Goal: Task Accomplishment & Management: Complete application form

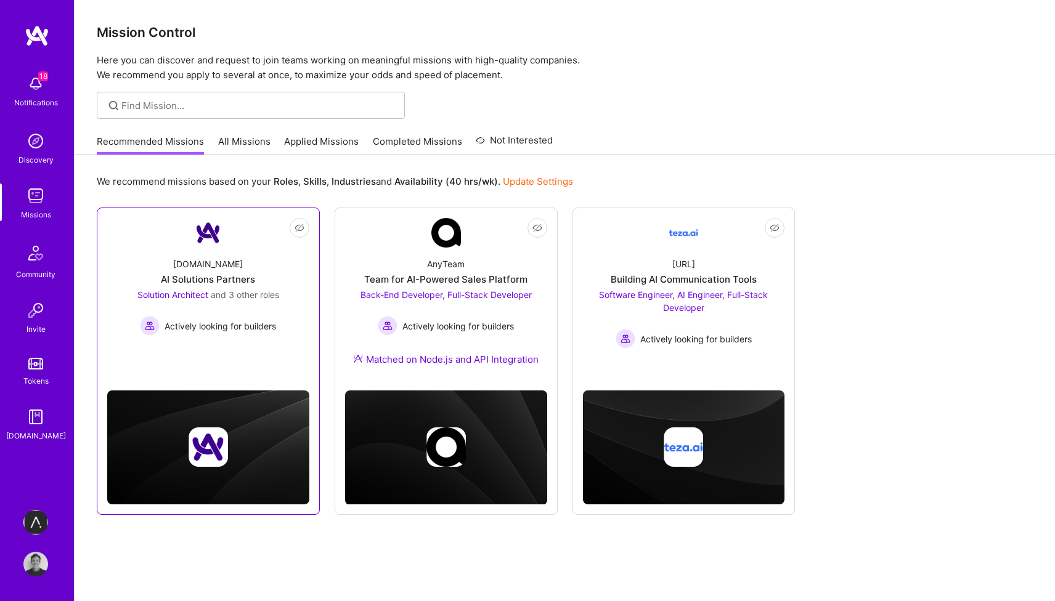
click at [245, 347] on link "Not Interested [DOMAIN_NAME] AI Solutions Partners Solution Architect and 3 oth…" at bounding box center [208, 287] width 202 height 138
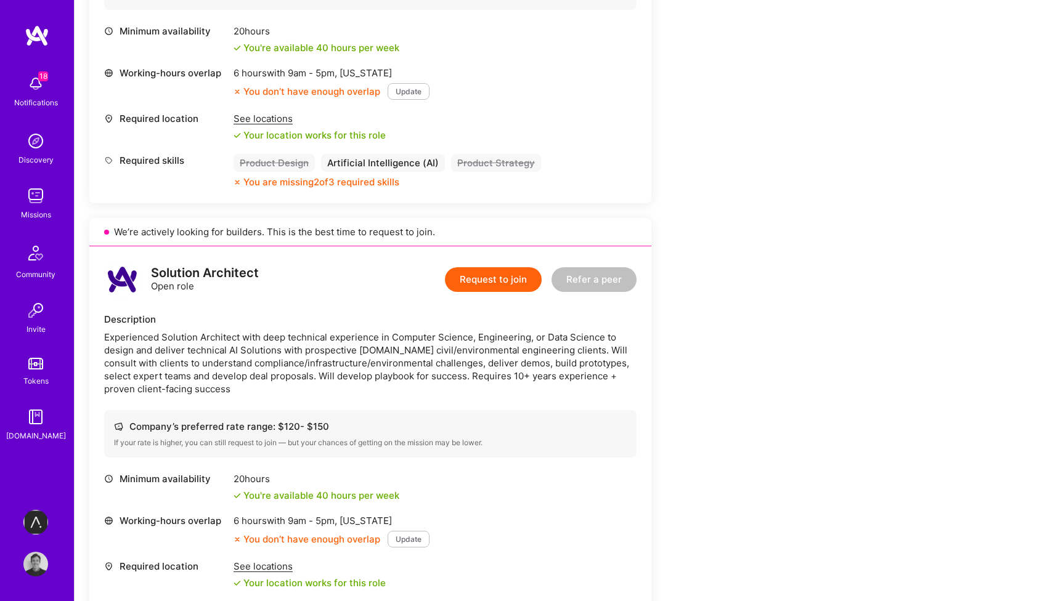
scroll to position [174, 0]
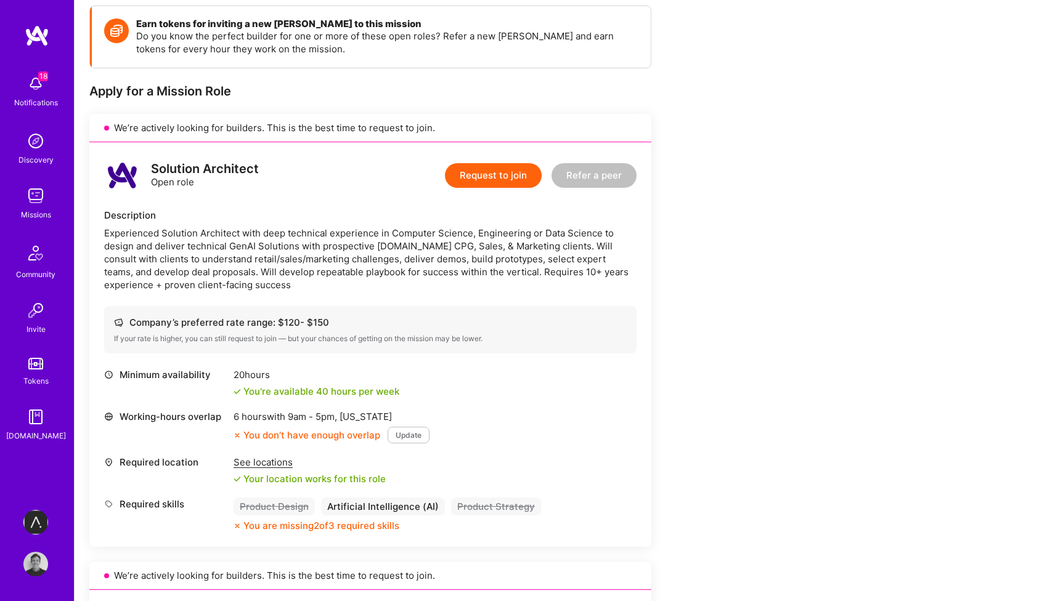
click at [487, 166] on button "Request to join" at bounding box center [493, 175] width 97 height 25
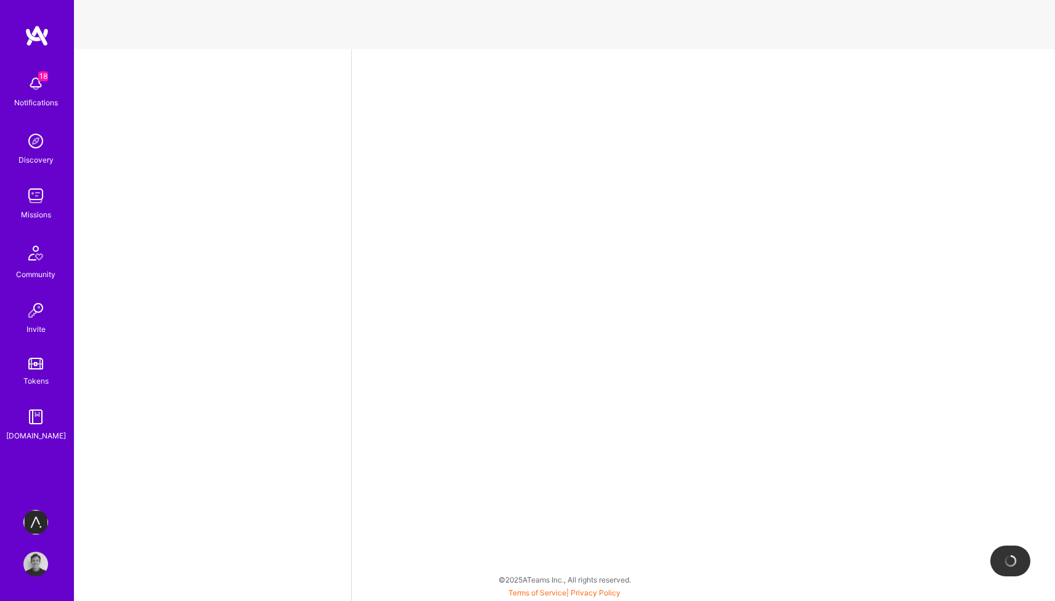
select select "GB"
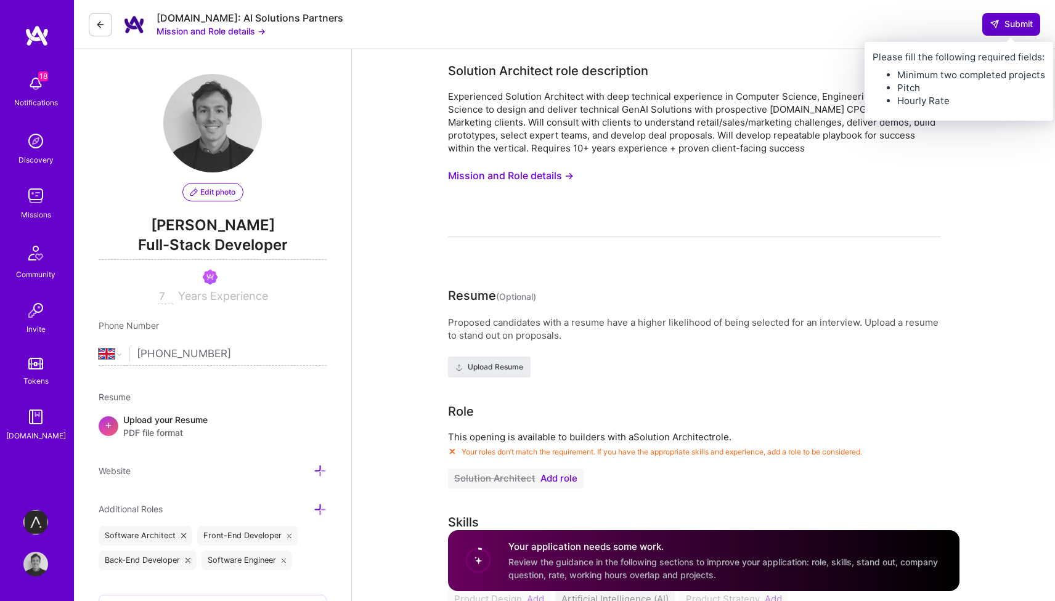
click at [1013, 22] on span "Submit" at bounding box center [1010, 24] width 43 height 12
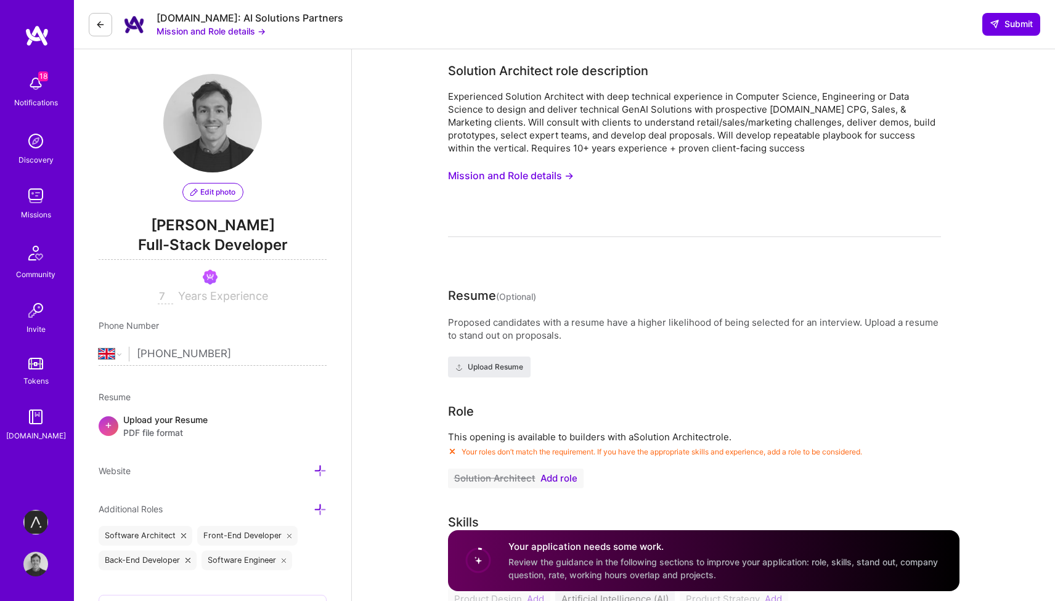
click at [562, 479] on span "Add role" at bounding box center [558, 479] width 37 height 10
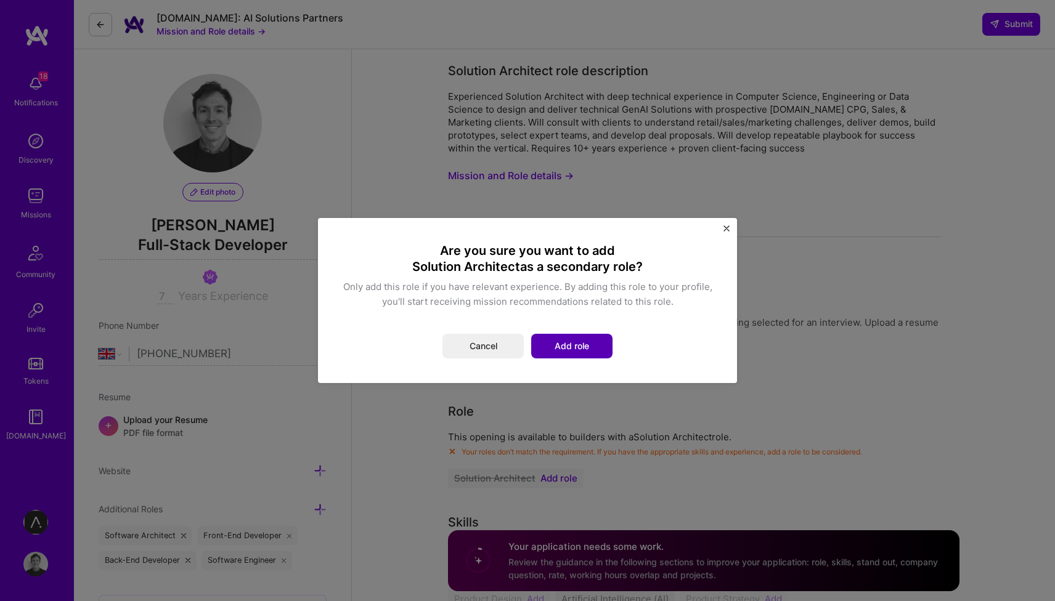
click at [575, 345] on button "Add role" at bounding box center [571, 346] width 81 height 25
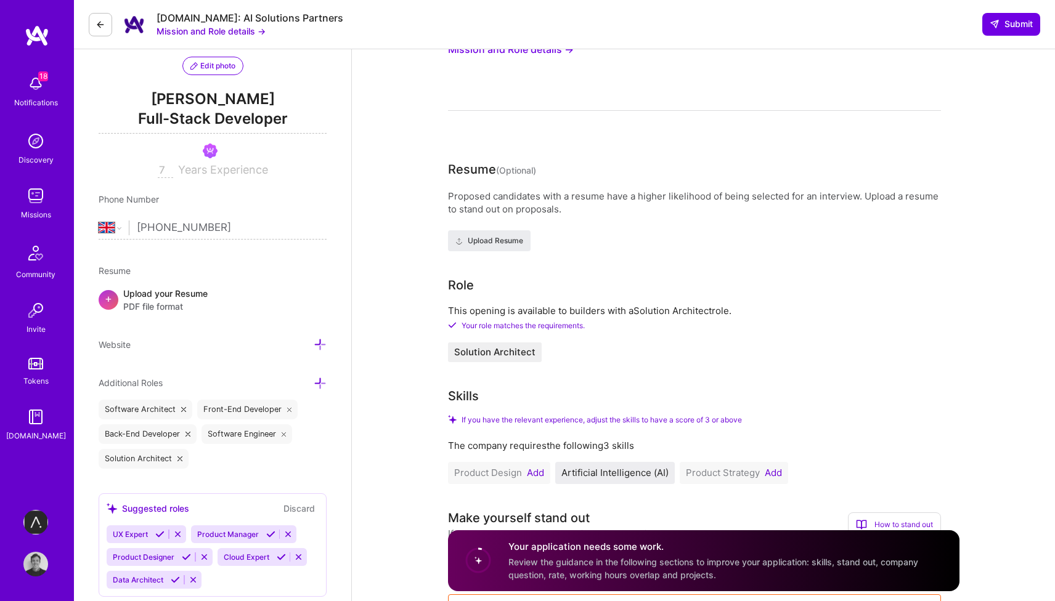
scroll to position [132, 0]
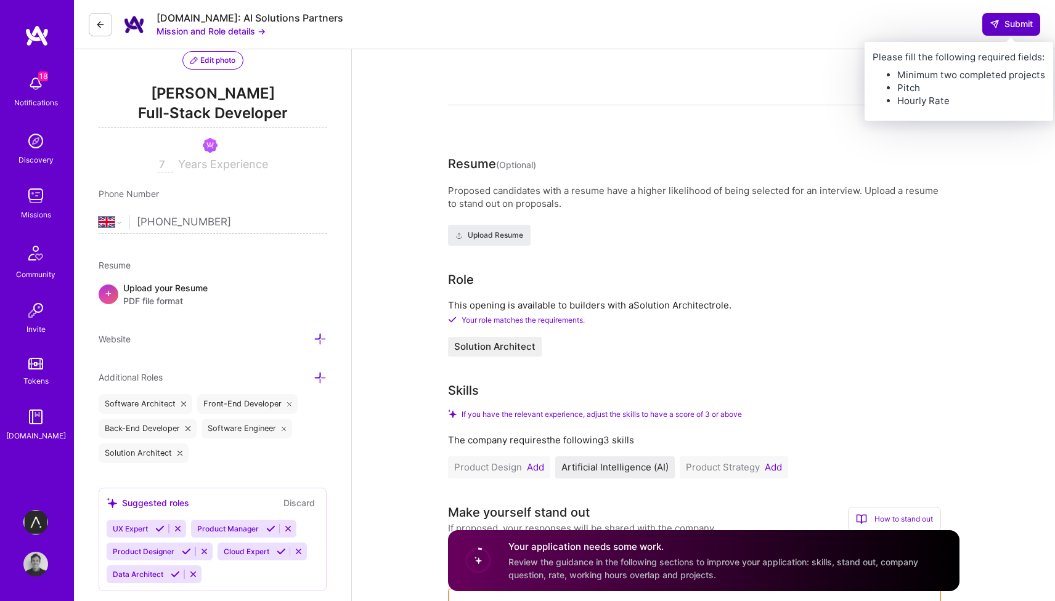
click at [999, 26] on span "Submit" at bounding box center [1010, 24] width 43 height 12
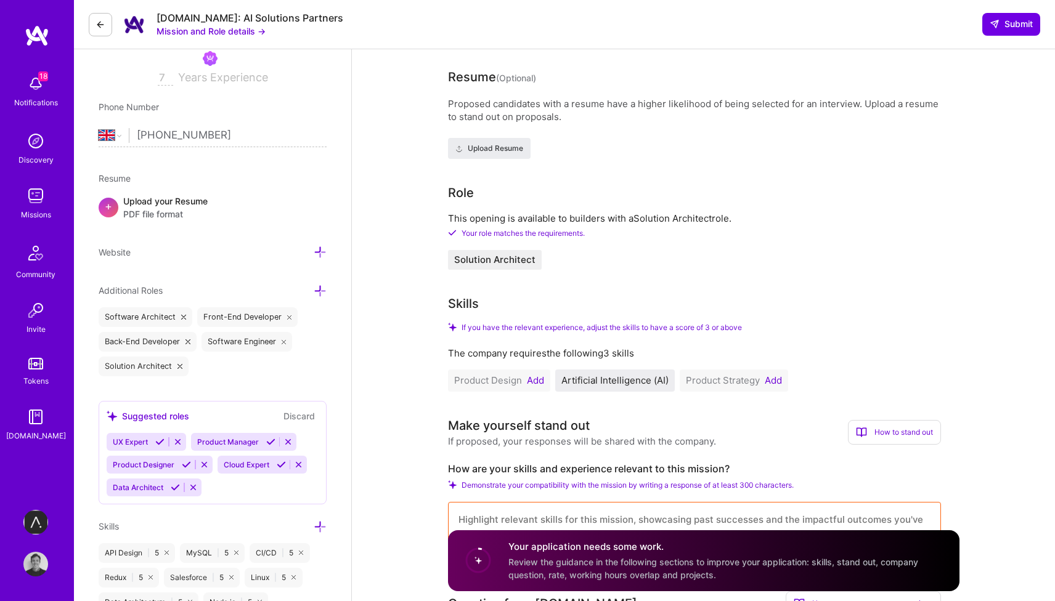
scroll to position [0, 0]
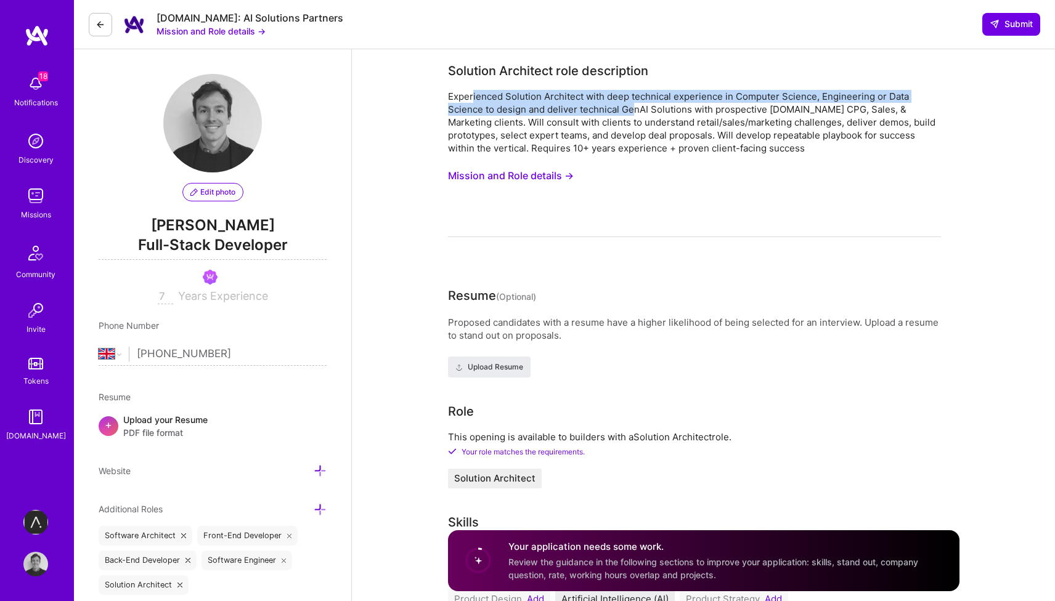
drag, startPoint x: 471, startPoint y: 97, endPoint x: 631, endPoint y: 107, distance: 161.1
click at [631, 107] on div "Experienced Solution Architect with deep technical experience in Computer Scien…" at bounding box center [694, 122] width 493 height 65
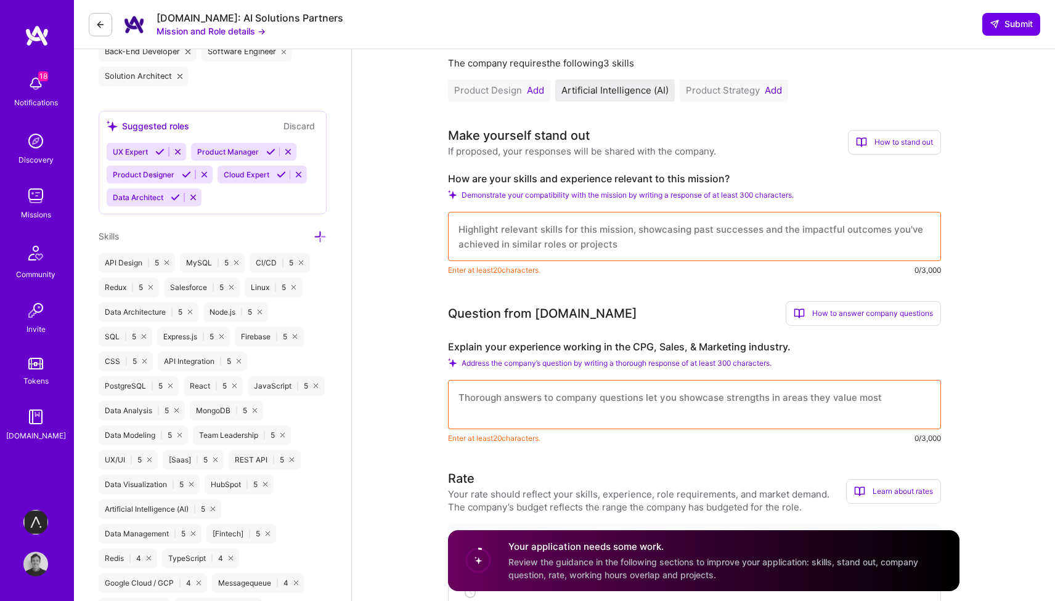
scroll to position [813, 0]
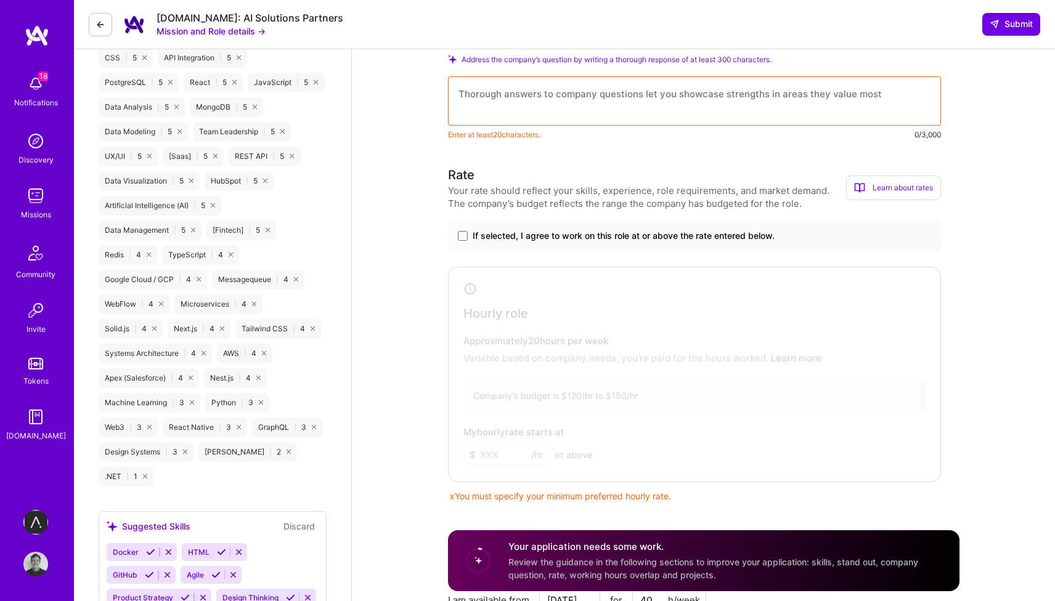
click at [598, 96] on textarea at bounding box center [694, 100] width 493 height 49
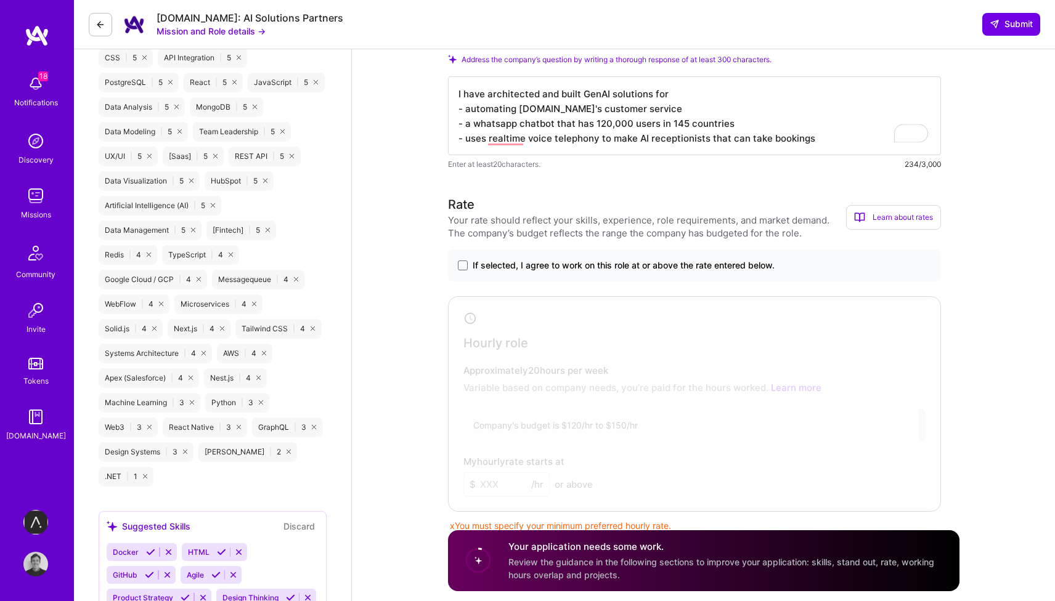
scroll to position [832, 0]
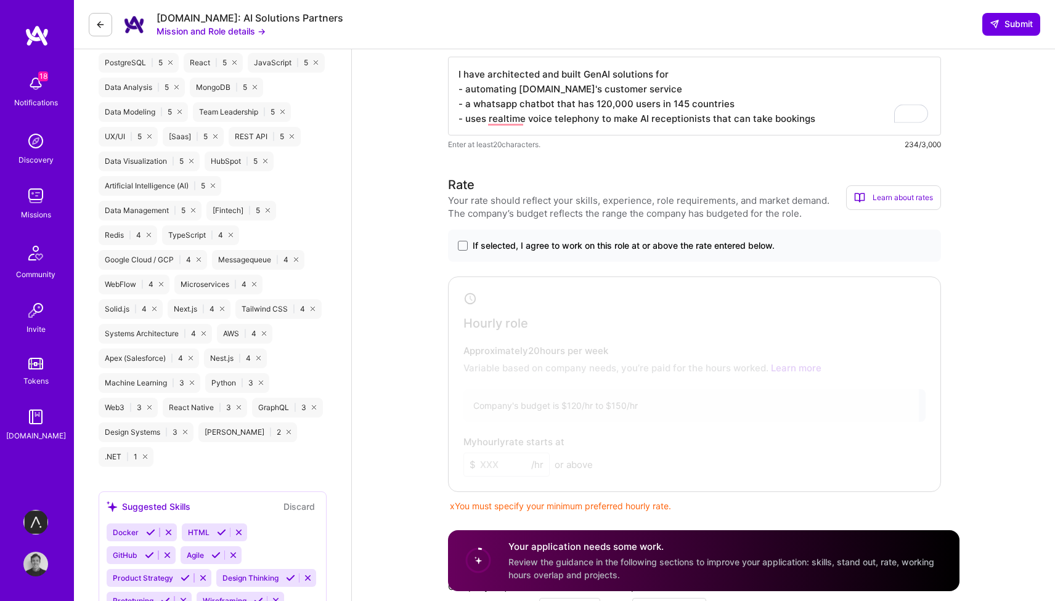
type textarea "I have architected and built GenAI solutions for - automating [DOMAIN_NAME]'s c…"
click at [595, 248] on span "If selected, I agree to work on this role at or above the rate entered below." at bounding box center [624, 246] width 302 height 12
click at [0, 0] on input "If selected, I agree to work on this role at or above the rate entered below." at bounding box center [0, 0] width 0 height 0
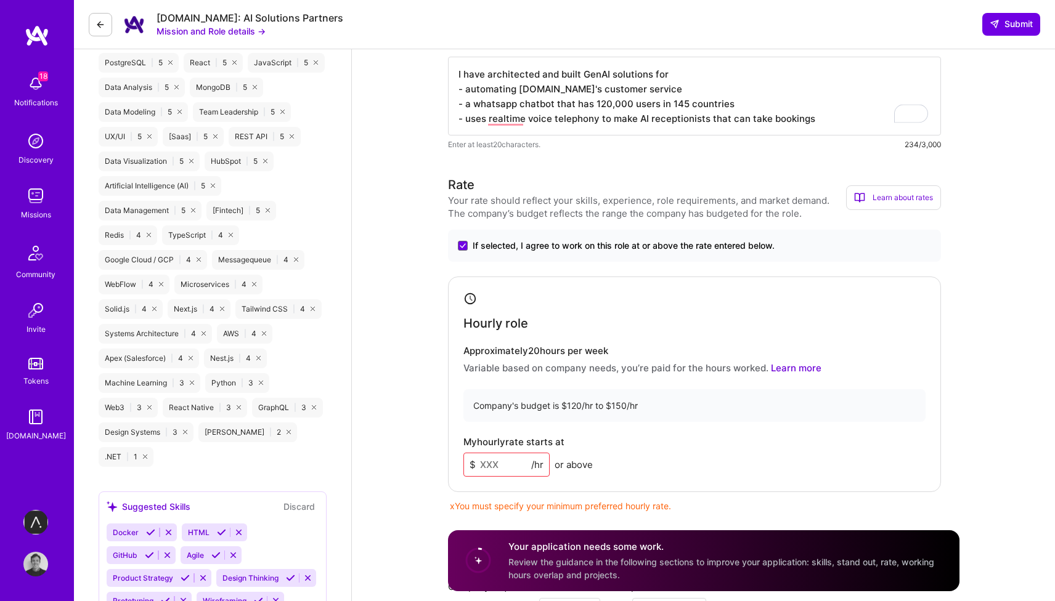
click at [524, 463] on input at bounding box center [506, 465] width 86 height 24
type input "120"
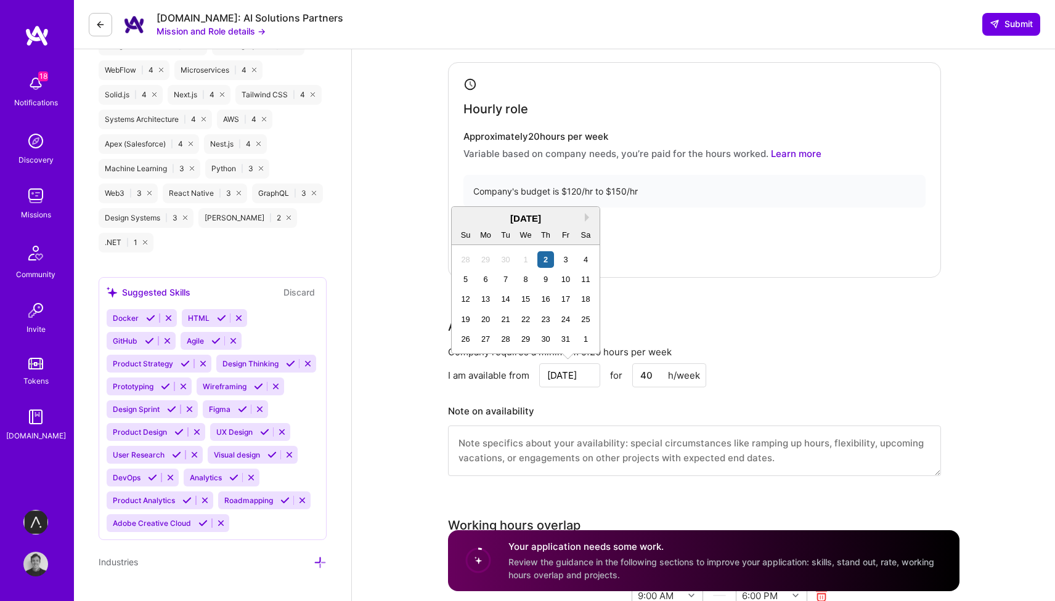
scroll to position [1108, 0]
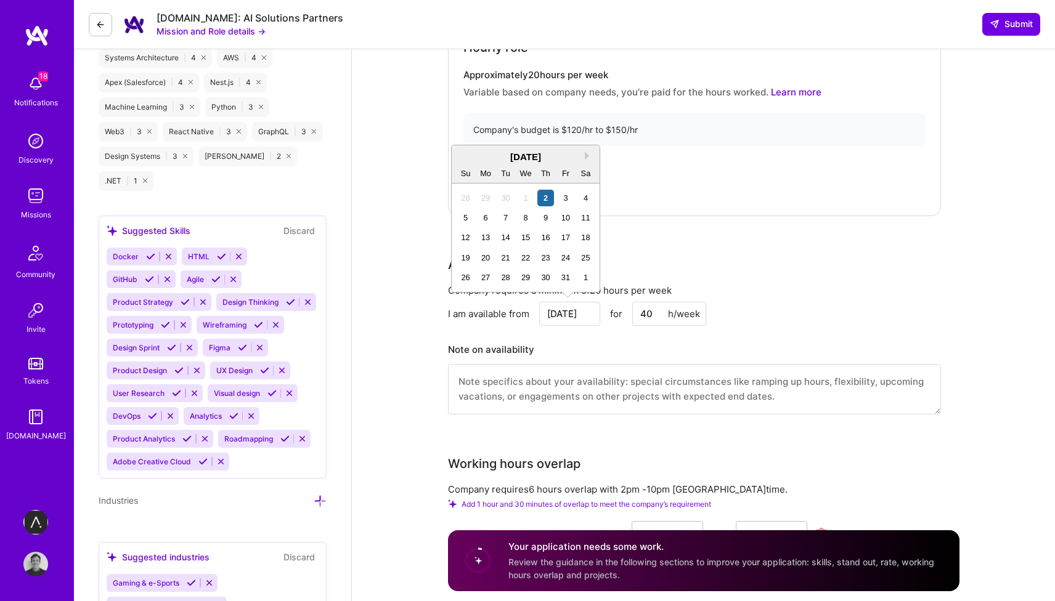
click at [798, 171] on div "My hourly rate starts at $ 120 /hr or above" at bounding box center [694, 181] width 462 height 40
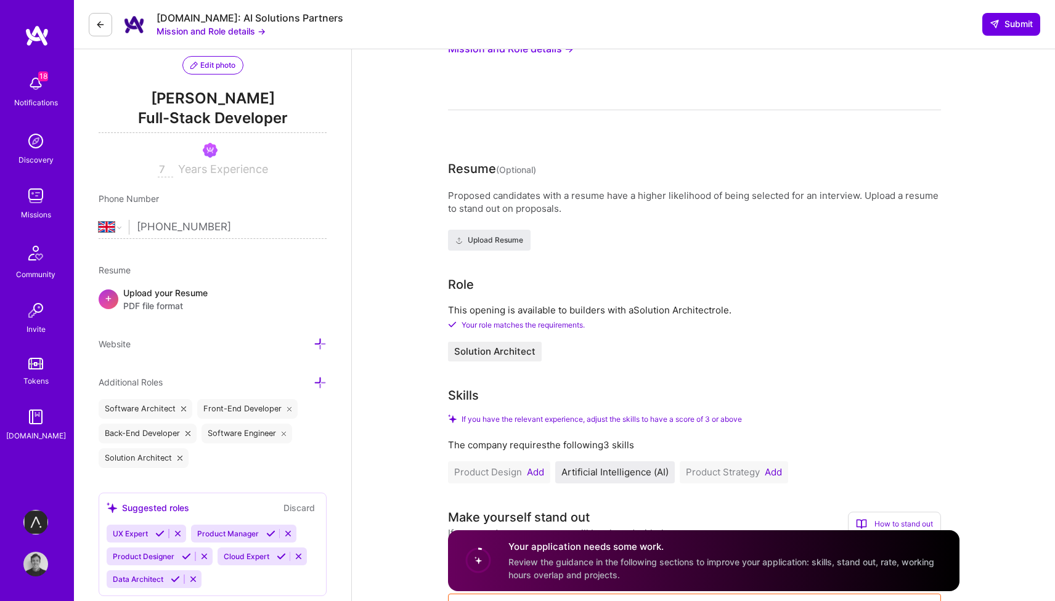
scroll to position [44, 0]
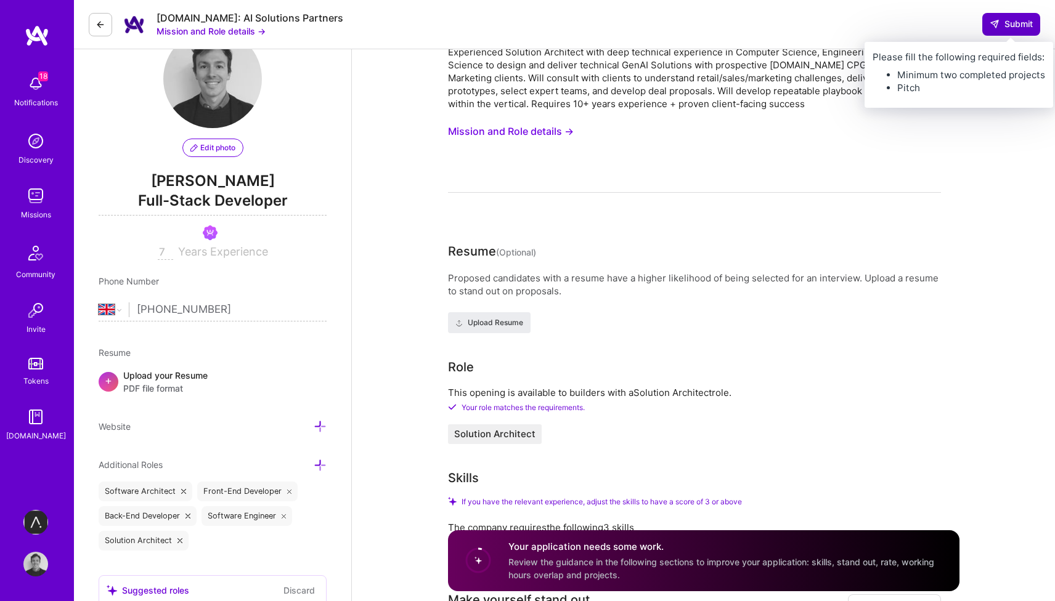
click at [1011, 25] on span "Submit" at bounding box center [1010, 24] width 43 height 12
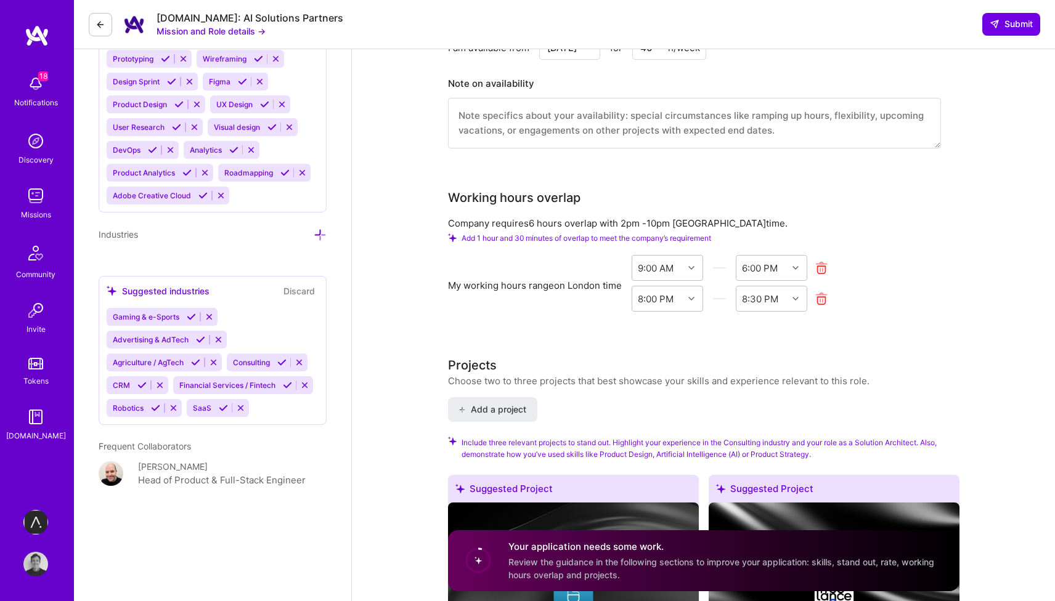
scroll to position [1670, 0]
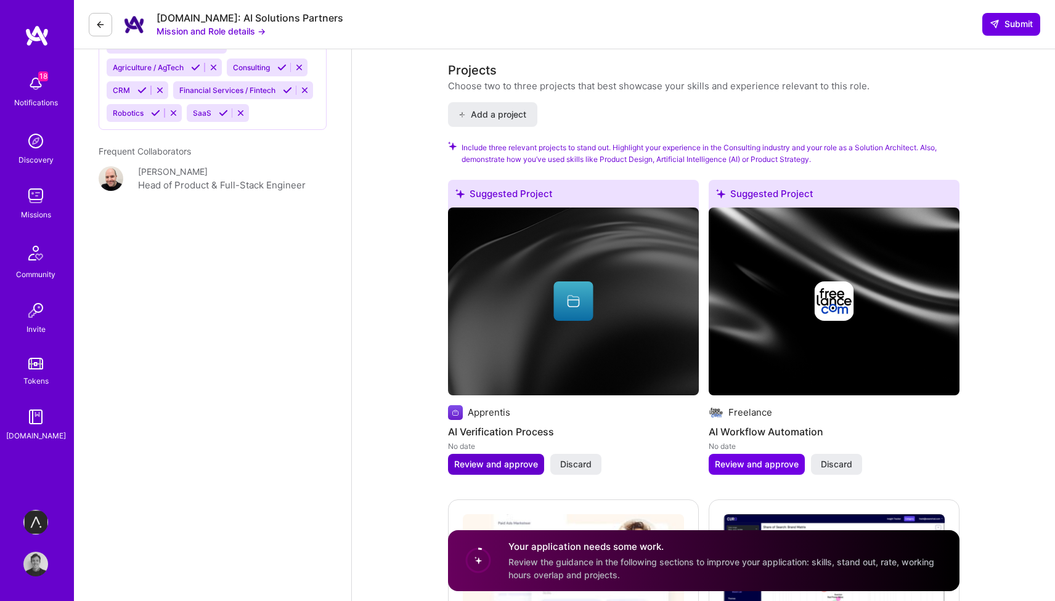
click at [500, 466] on span "Review and approve" at bounding box center [496, 464] width 84 height 12
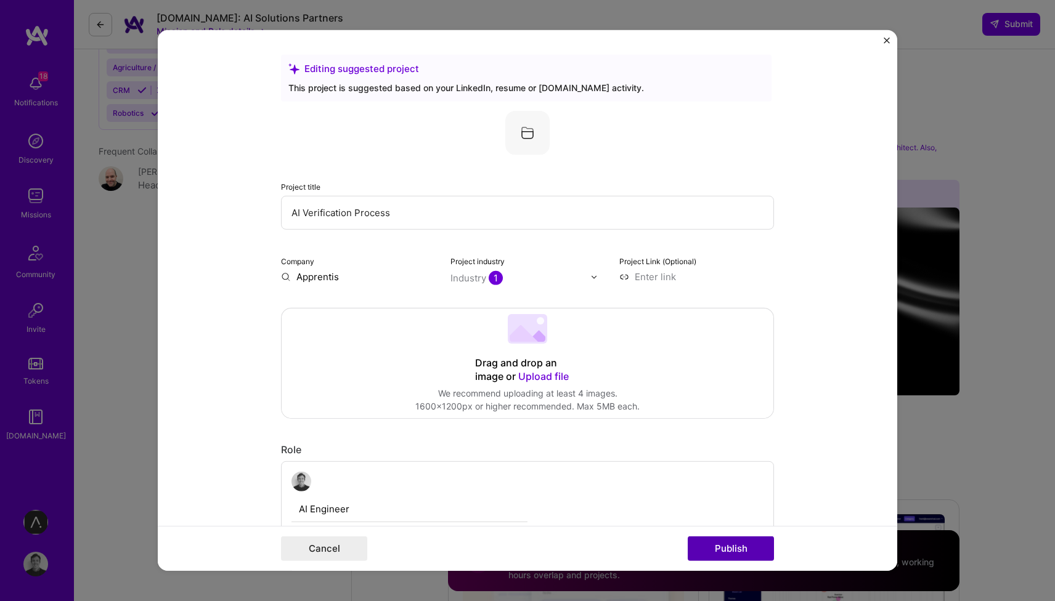
click at [745, 551] on button "Publish" at bounding box center [731, 549] width 86 height 25
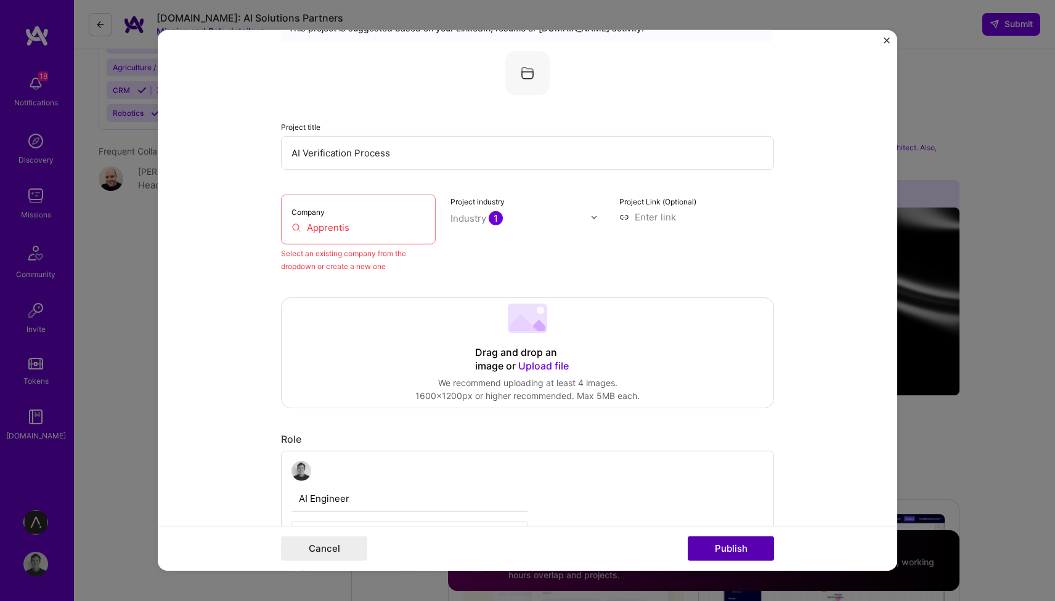
scroll to position [81, 0]
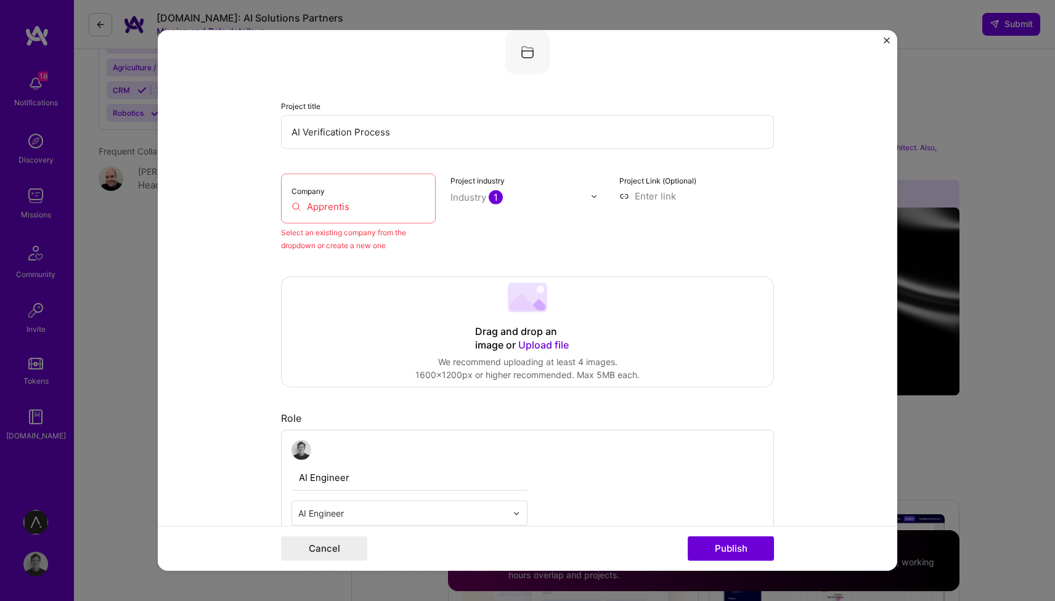
click at [387, 206] on input "Apprentis" at bounding box center [358, 206] width 134 height 13
click at [746, 545] on button "Publish" at bounding box center [731, 549] width 86 height 25
click at [391, 207] on input "Apprentis" at bounding box center [358, 206] width 134 height 13
type input "Apprentis"
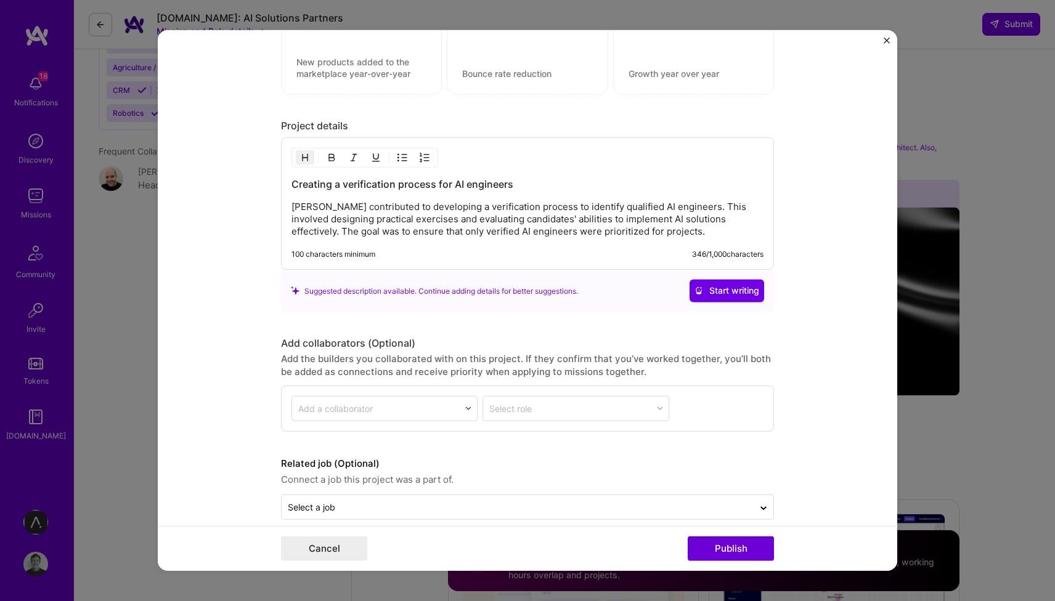
scroll to position [1081, 0]
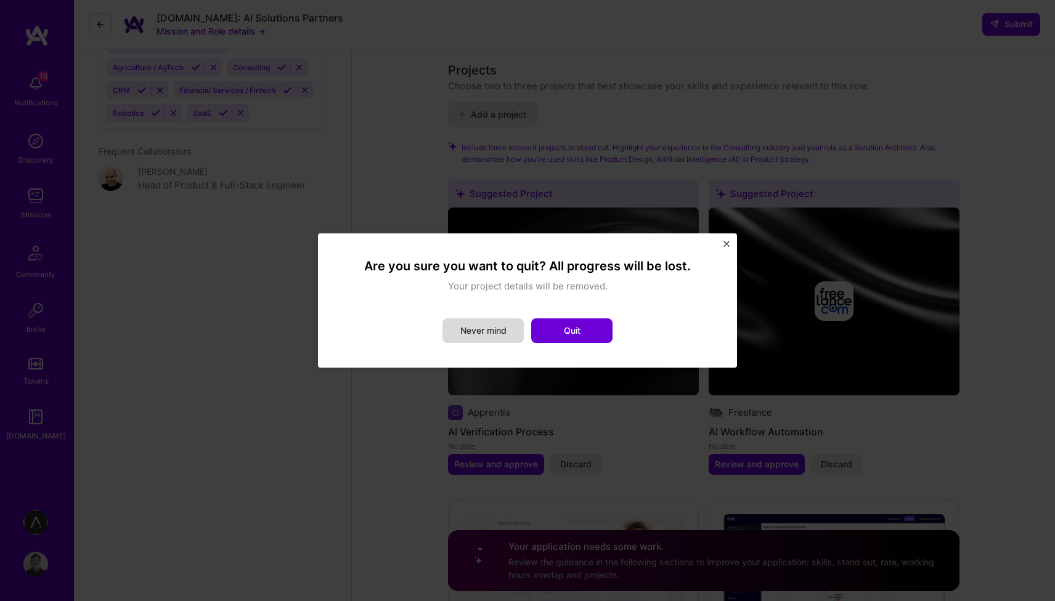
click at [490, 336] on button "Never mind" at bounding box center [482, 331] width 81 height 25
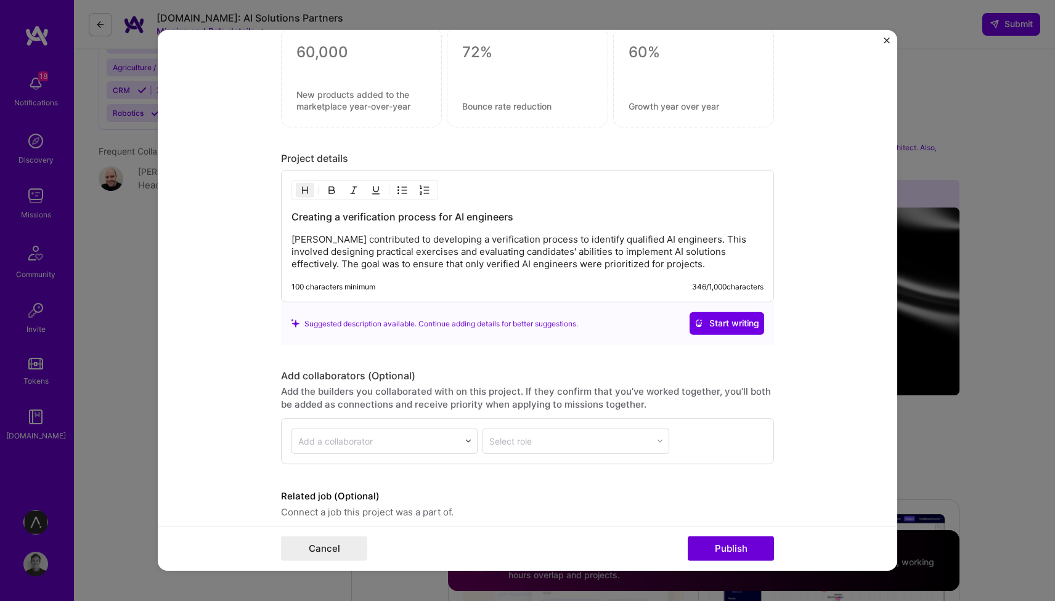
scroll to position [0, 0]
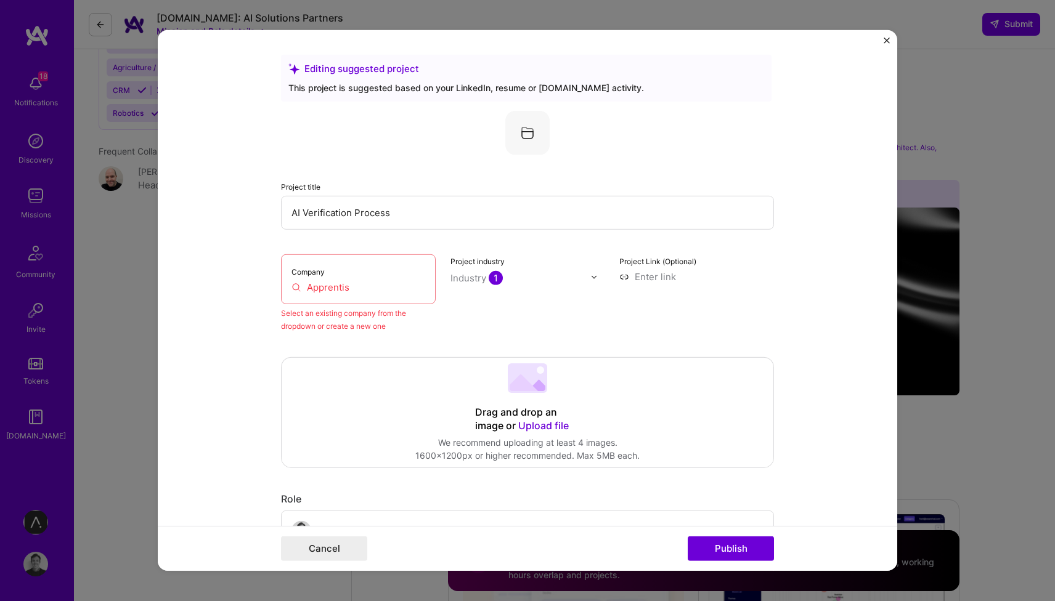
click at [886, 41] on img "Close" at bounding box center [886, 41] width 6 height 6
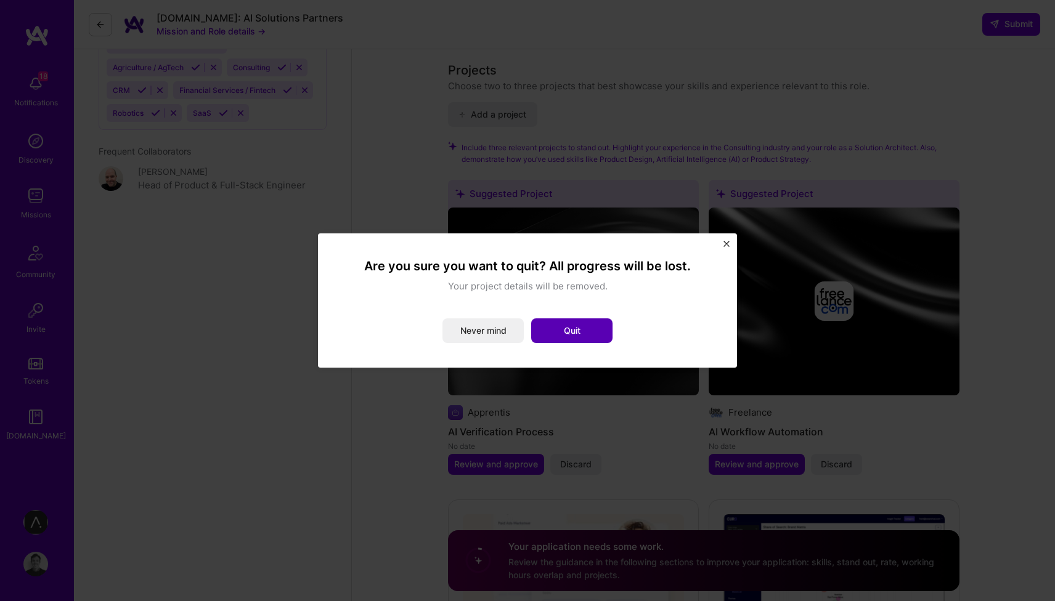
click at [576, 335] on button "Quit" at bounding box center [571, 331] width 81 height 25
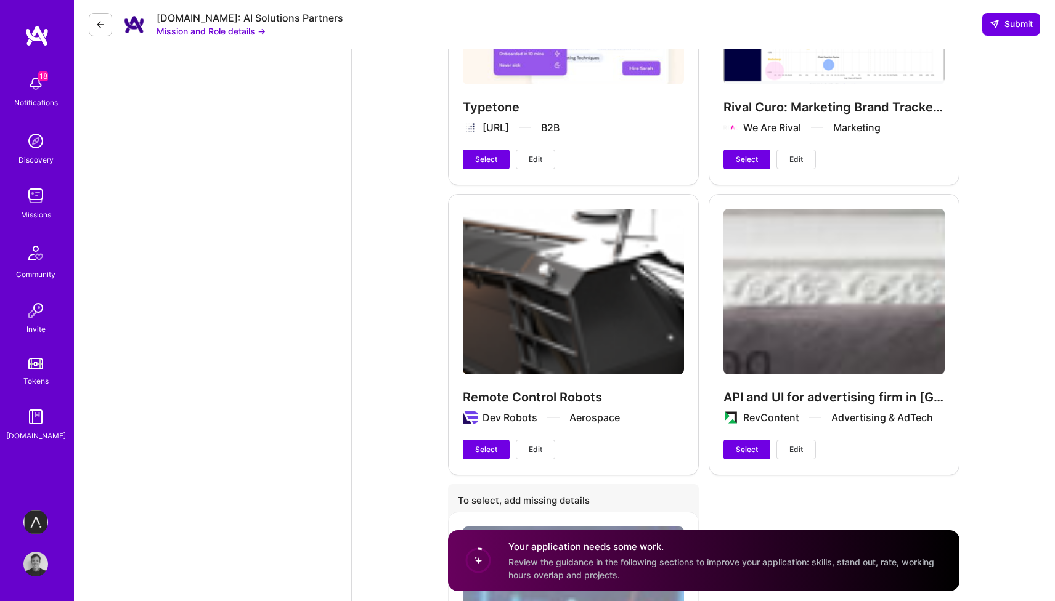
scroll to position [2316, 0]
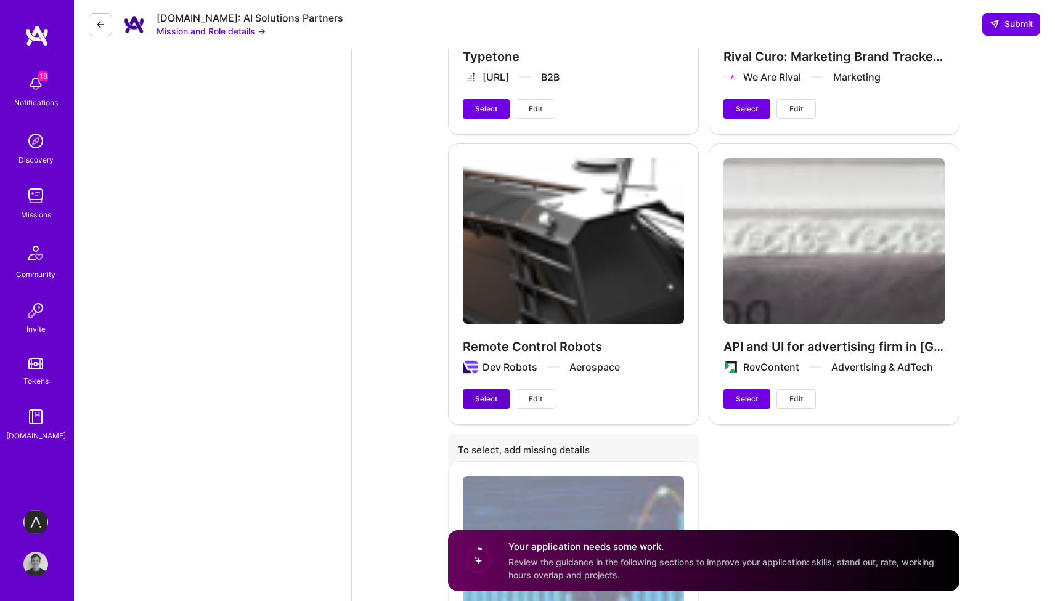
click at [476, 394] on span "Select" at bounding box center [486, 399] width 22 height 11
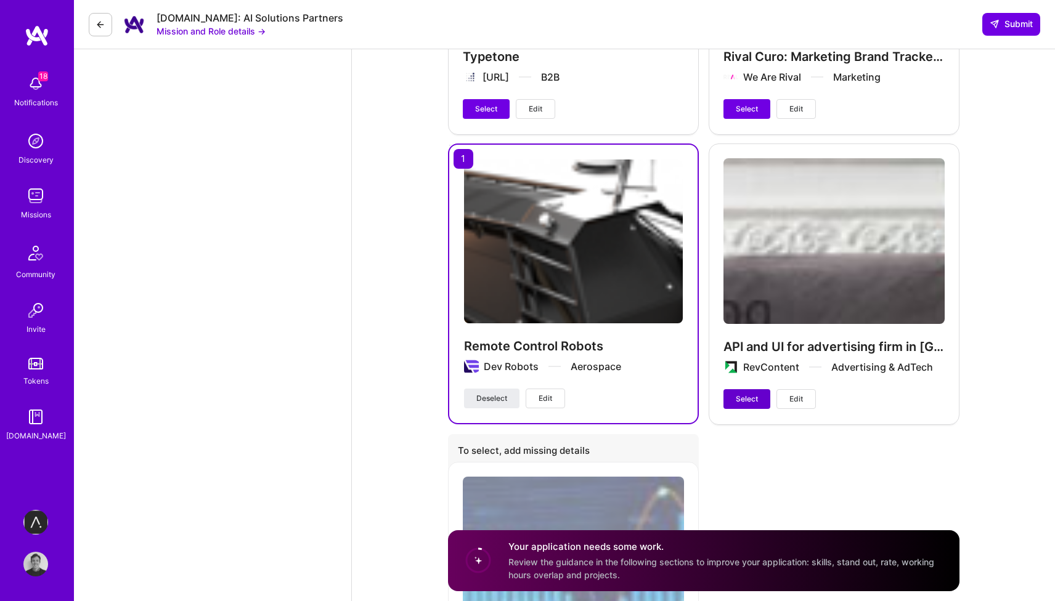
click at [750, 394] on span "Select" at bounding box center [747, 399] width 22 height 11
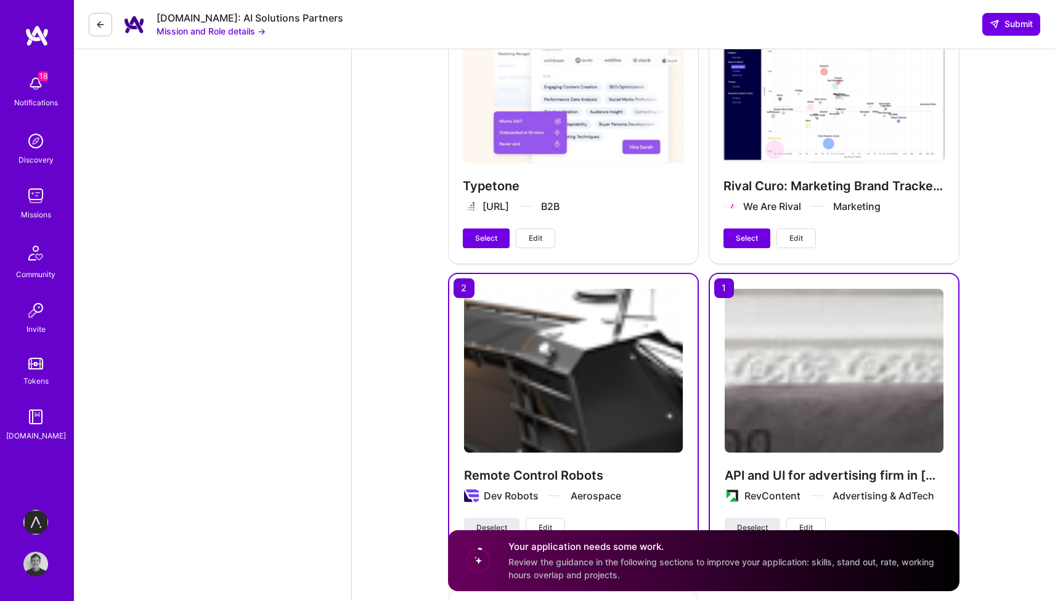
scroll to position [2052, 0]
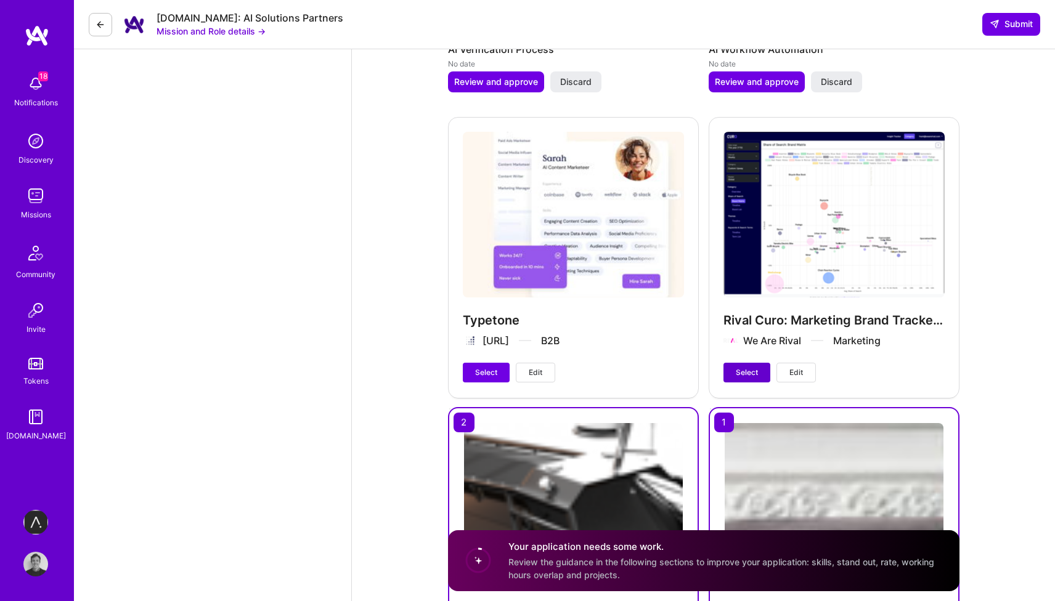
click at [745, 370] on span "Select" at bounding box center [747, 372] width 22 height 11
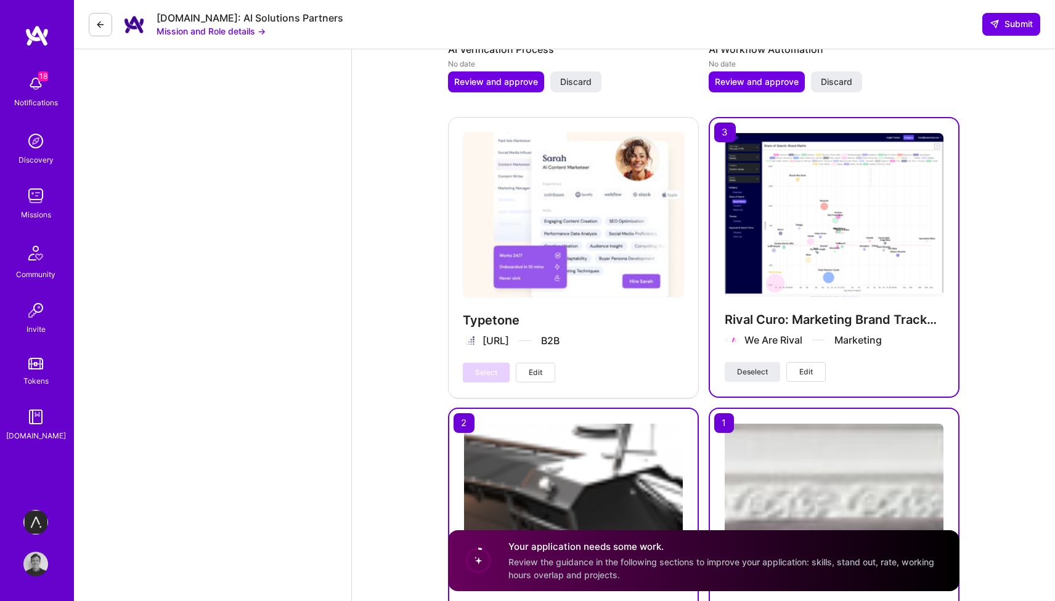
scroll to position [1798, 0]
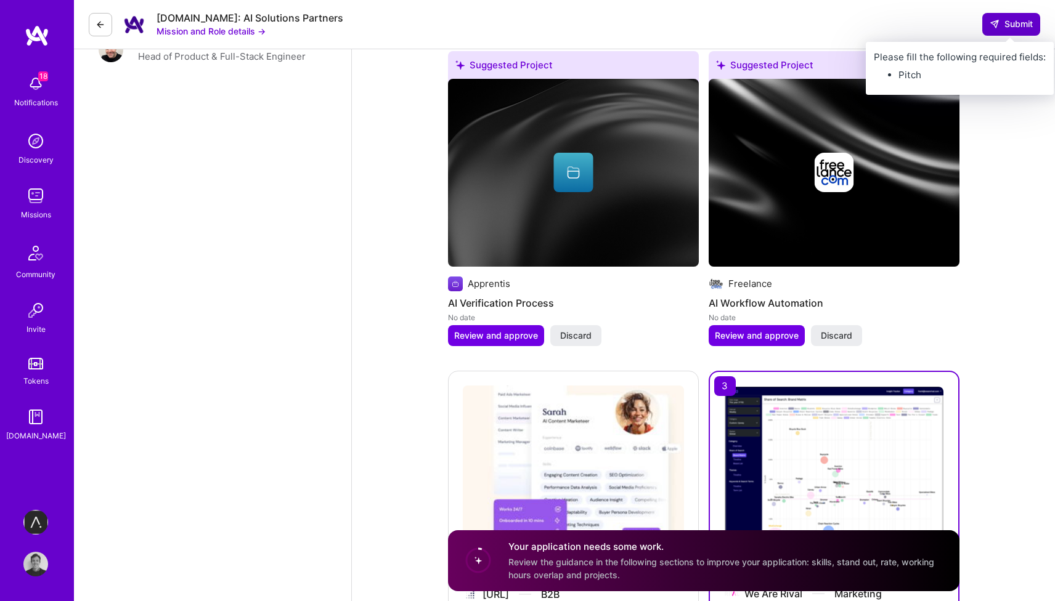
click at [1020, 15] on button "Submit" at bounding box center [1011, 24] width 58 height 22
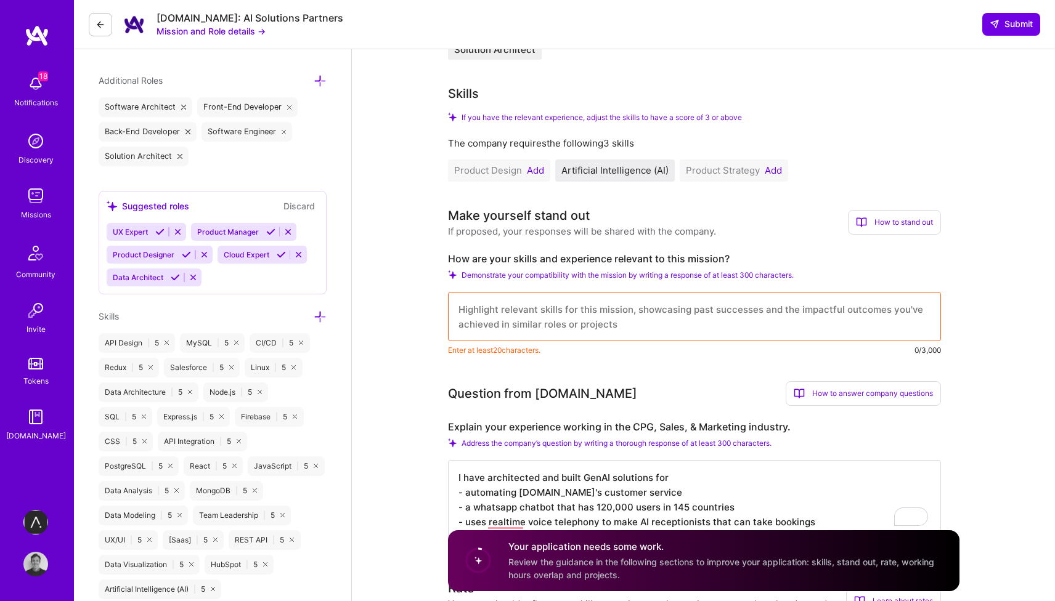
scroll to position [434, 0]
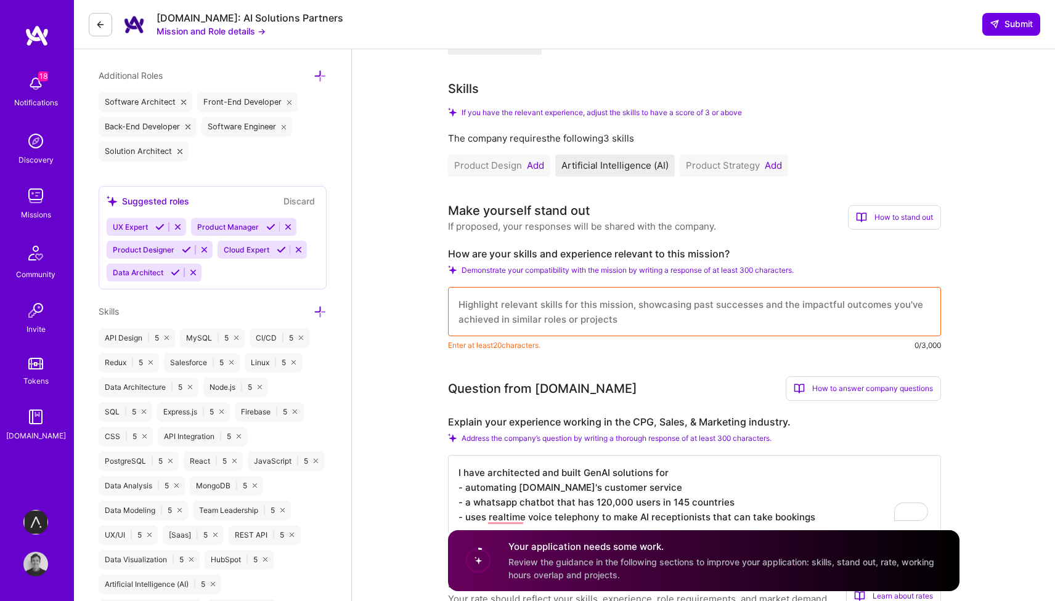
click at [495, 311] on textarea at bounding box center [694, 311] width 493 height 49
click at [515, 474] on textarea "I have architected and built GenAI solutions for - automating [DOMAIN_NAME]'s c…" at bounding box center [694, 494] width 493 height 79
click at [476, 479] on textarea "I have architected and built GenAI solutions for - automating [DOMAIN_NAME]'s c…" at bounding box center [694, 494] width 493 height 79
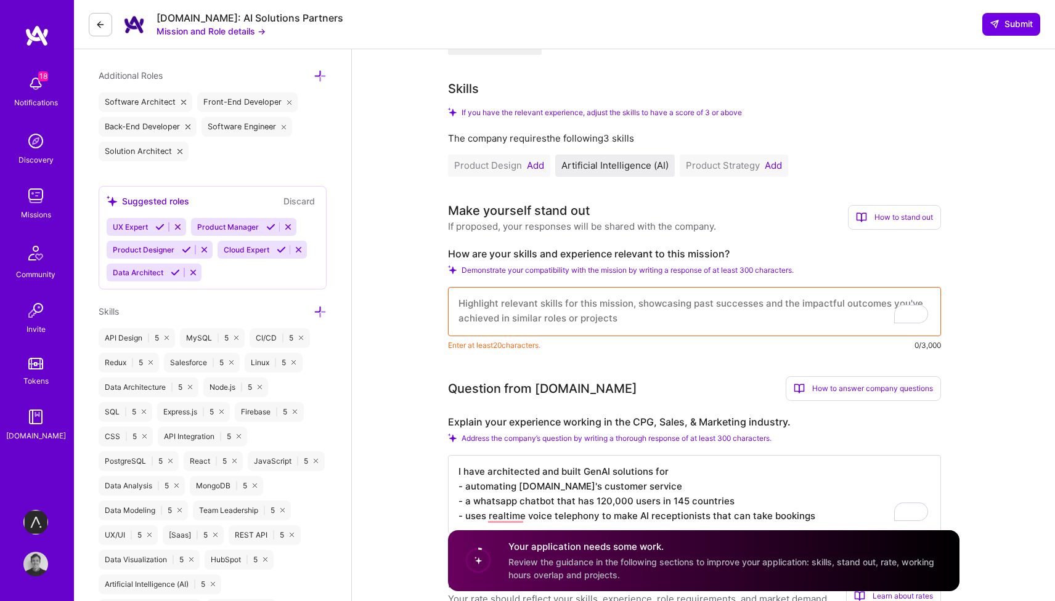
click at [476, 479] on textarea "I have architected and built GenAI solutions for - automating [DOMAIN_NAME]'s c…" at bounding box center [694, 494] width 493 height 79
click at [556, 307] on textarea "To enrich screen reader interactions, please activate Accessibility in Grammarl…" at bounding box center [694, 311] width 493 height 49
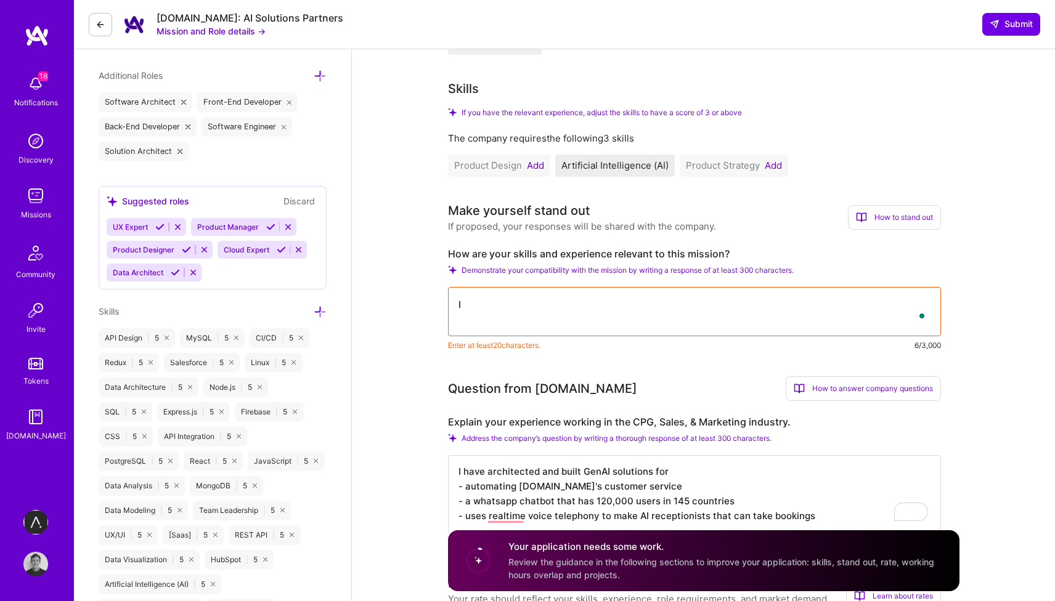
type textarea "I"
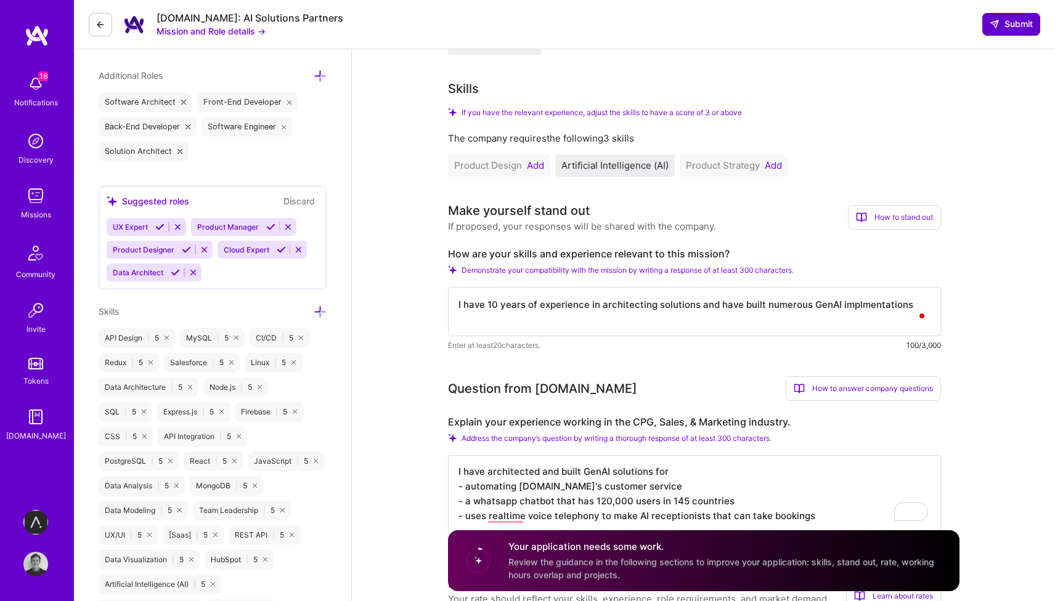
type textarea "I have 10 years of experience in architecting solutions and have built numerous…"
click at [1028, 22] on span "Submit" at bounding box center [1010, 24] width 43 height 12
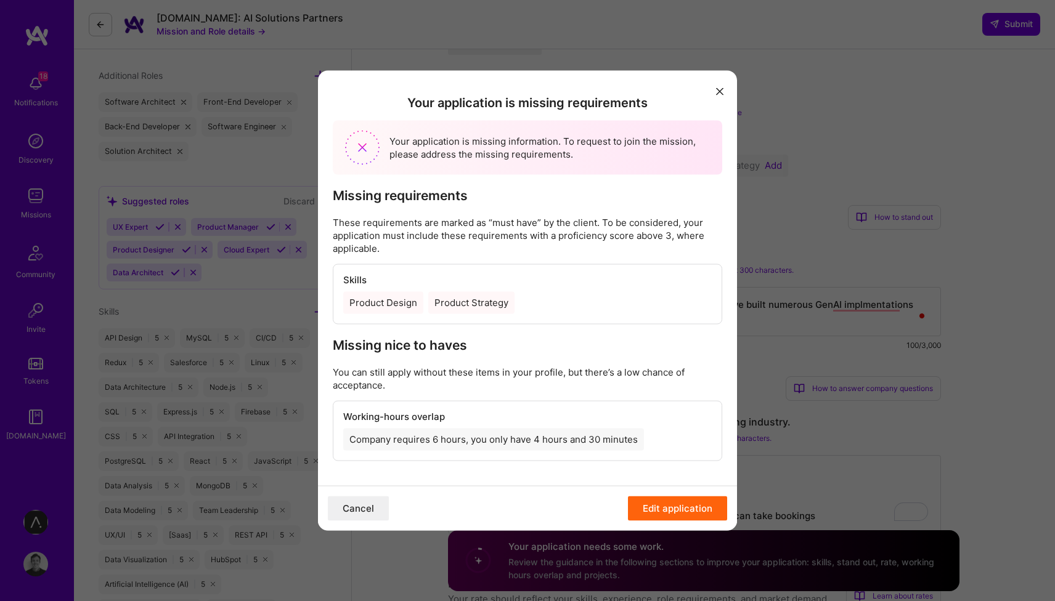
click at [679, 520] on button "Edit application" at bounding box center [677, 509] width 99 height 25
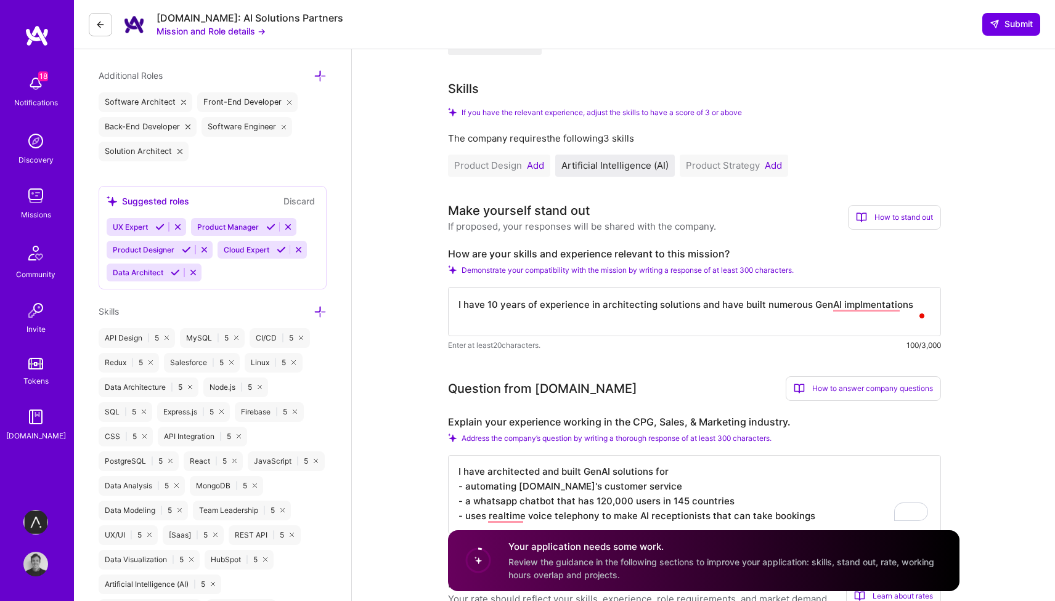
scroll to position [466, 0]
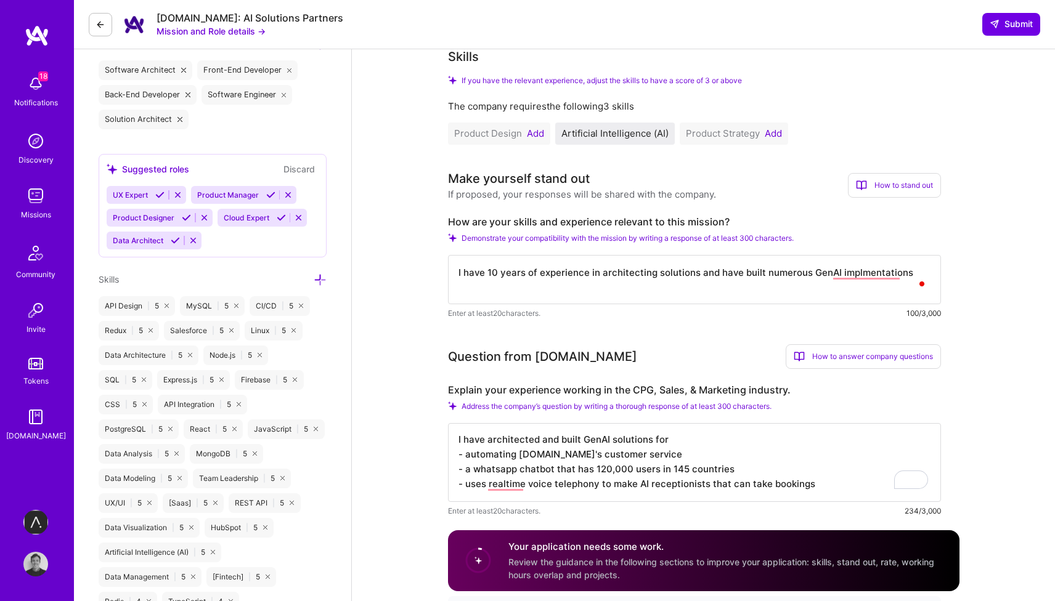
click at [540, 137] on button "Add" at bounding box center [535, 134] width 17 height 10
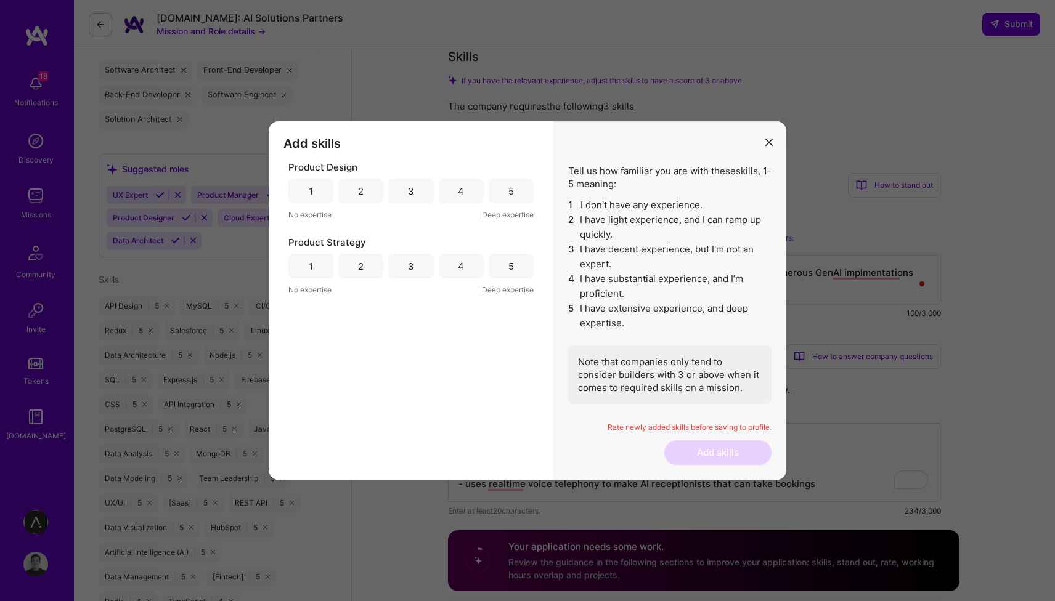
click at [514, 189] on div "5" at bounding box center [511, 191] width 45 height 25
click at [519, 268] on div "5" at bounding box center [511, 266] width 45 height 25
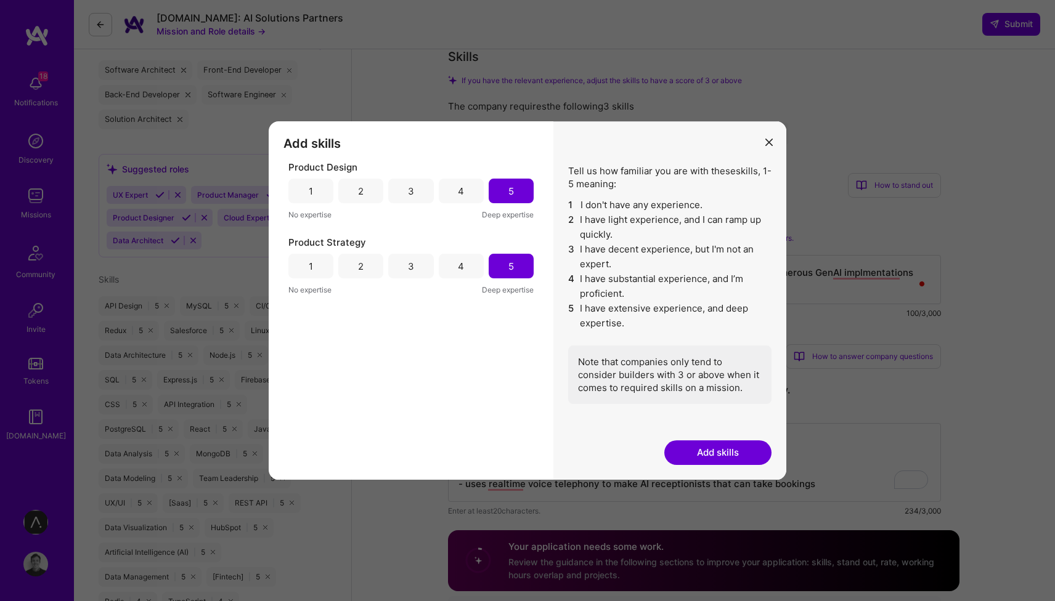
click at [701, 450] on button "Add skills" at bounding box center [717, 453] width 107 height 25
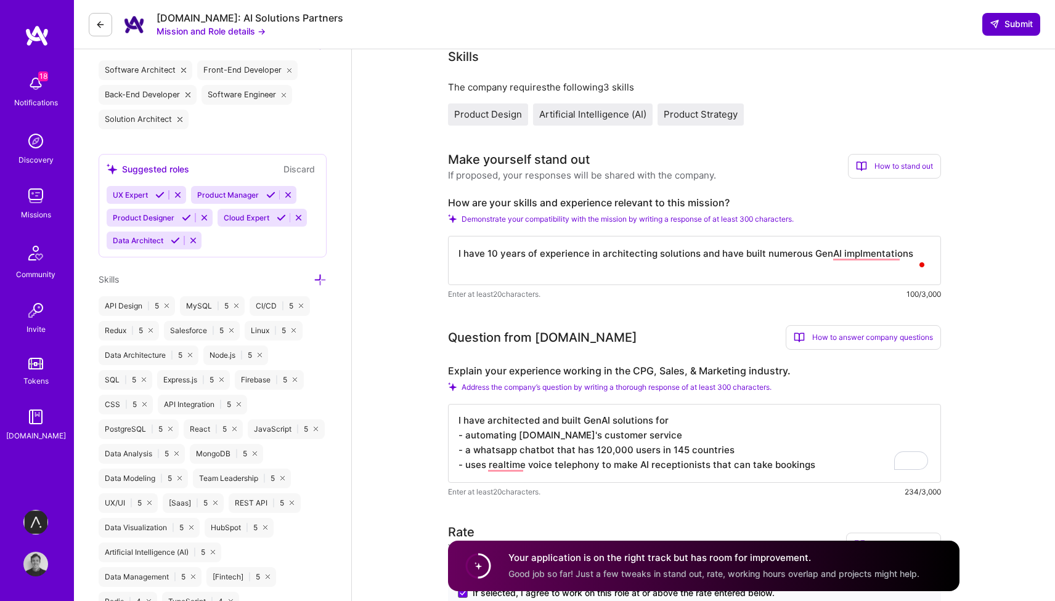
click at [1026, 20] on span "Submit" at bounding box center [1010, 24] width 43 height 12
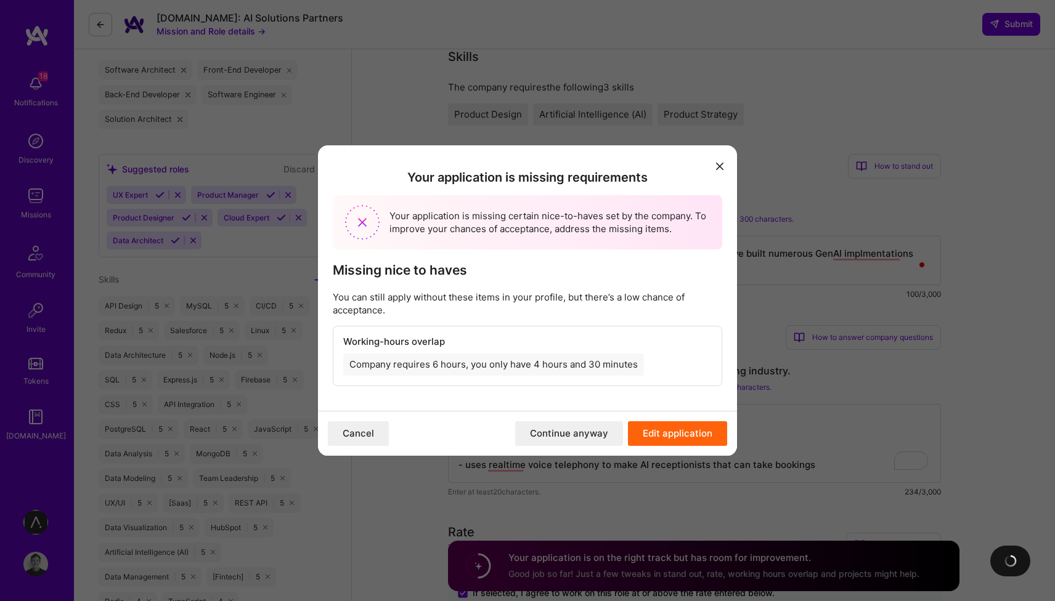
click at [573, 433] on button "Continue anyway" at bounding box center [569, 433] width 108 height 25
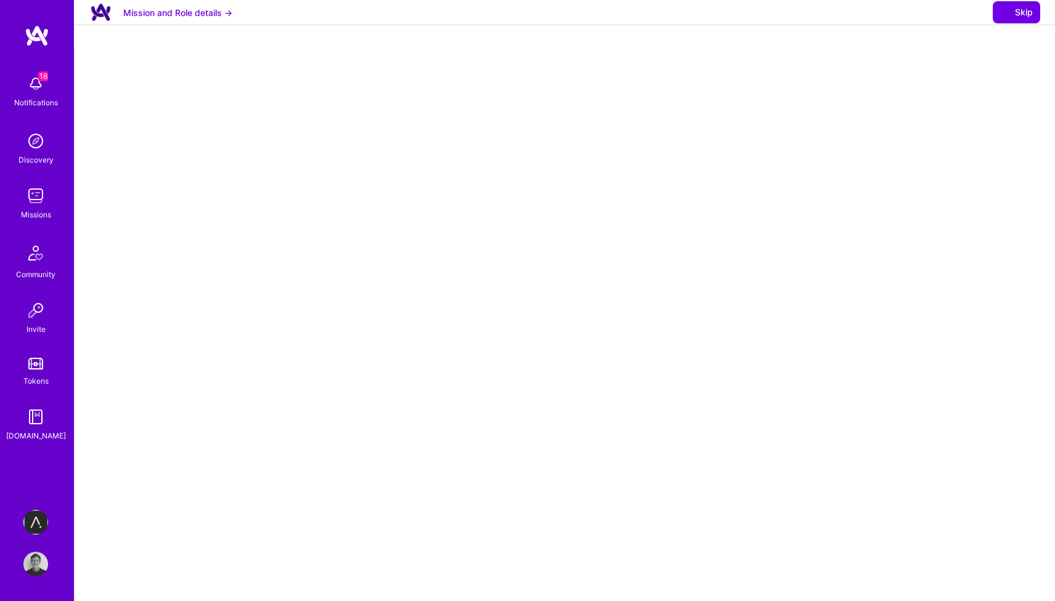
select select "GB"
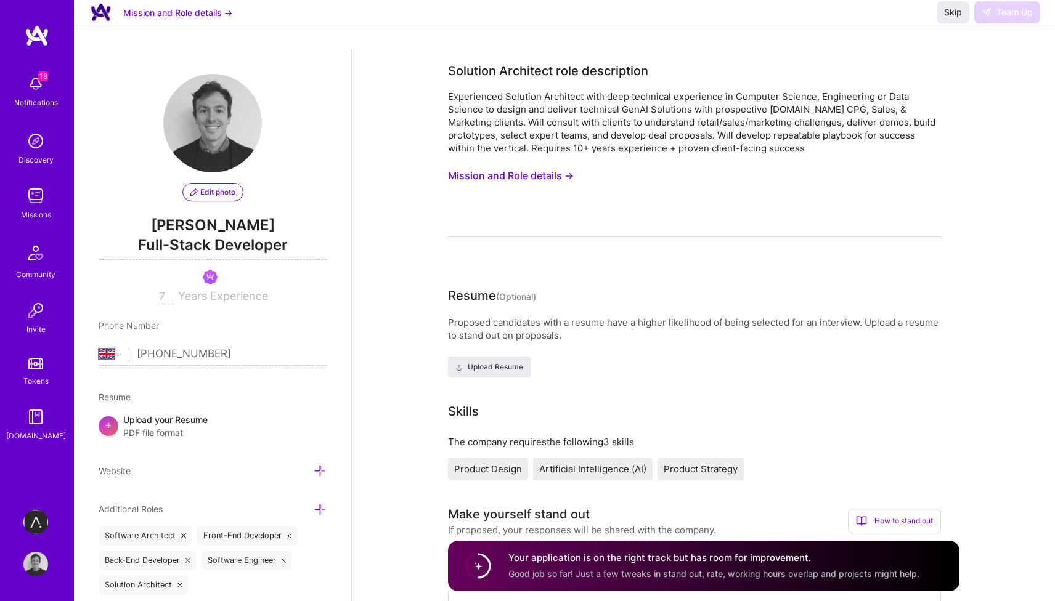
click at [1004, 23] on div "Skip Team Up" at bounding box center [988, 12] width 104 height 22
click at [956, 18] on span "Skip" at bounding box center [953, 12] width 18 height 12
click at [951, 18] on span "Skip" at bounding box center [953, 12] width 18 height 12
click at [1007, 23] on div "Skip Team Up" at bounding box center [988, 12] width 104 height 22
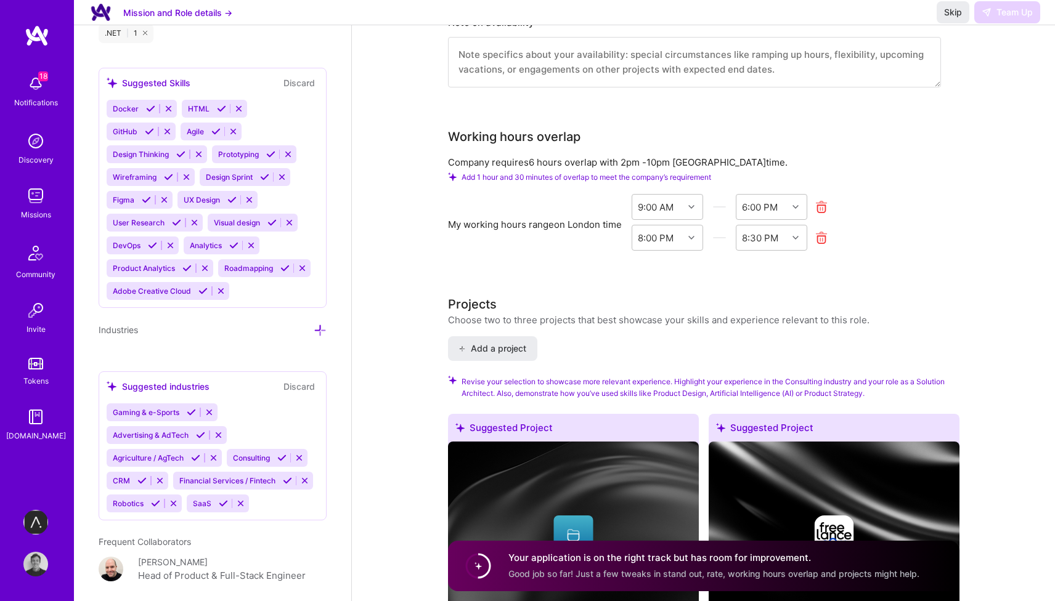
scroll to position [1303, 0]
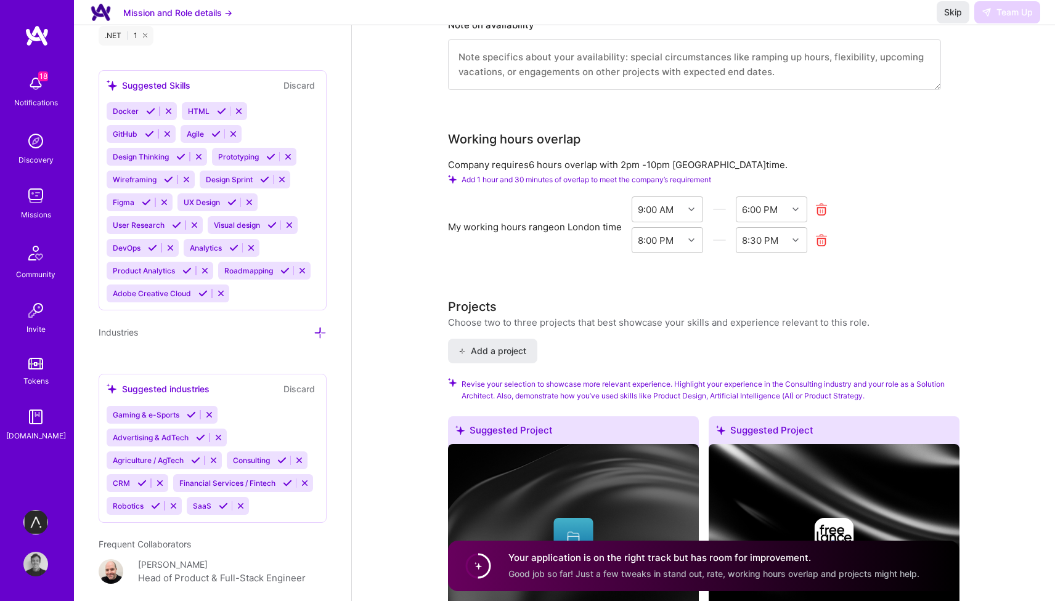
click at [487, 575] on icon at bounding box center [478, 566] width 31 height 31
click at [484, 570] on circle at bounding box center [477, 565] width 23 height 23
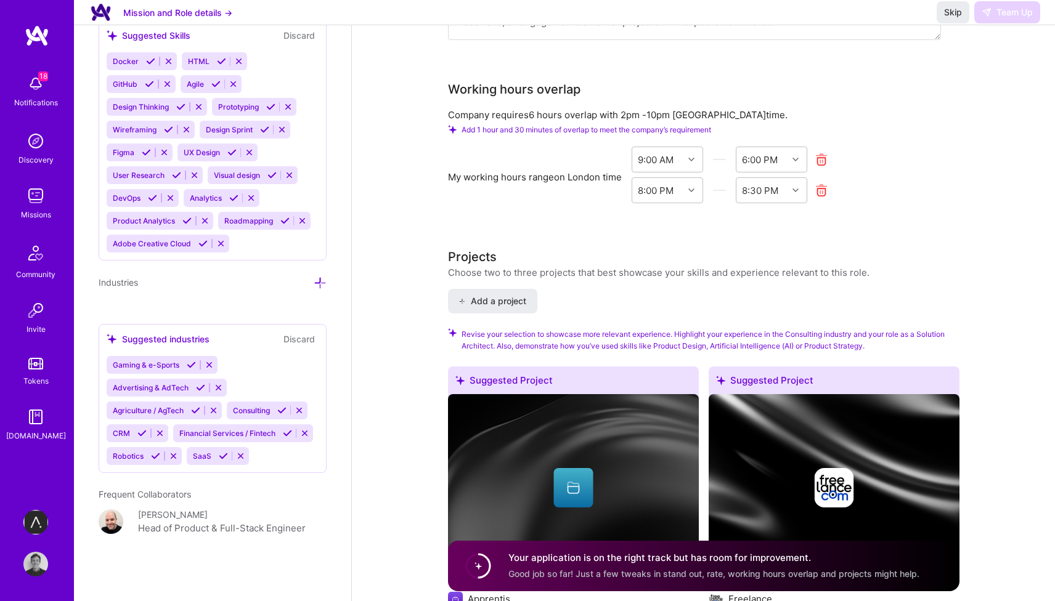
scroll to position [1493, 0]
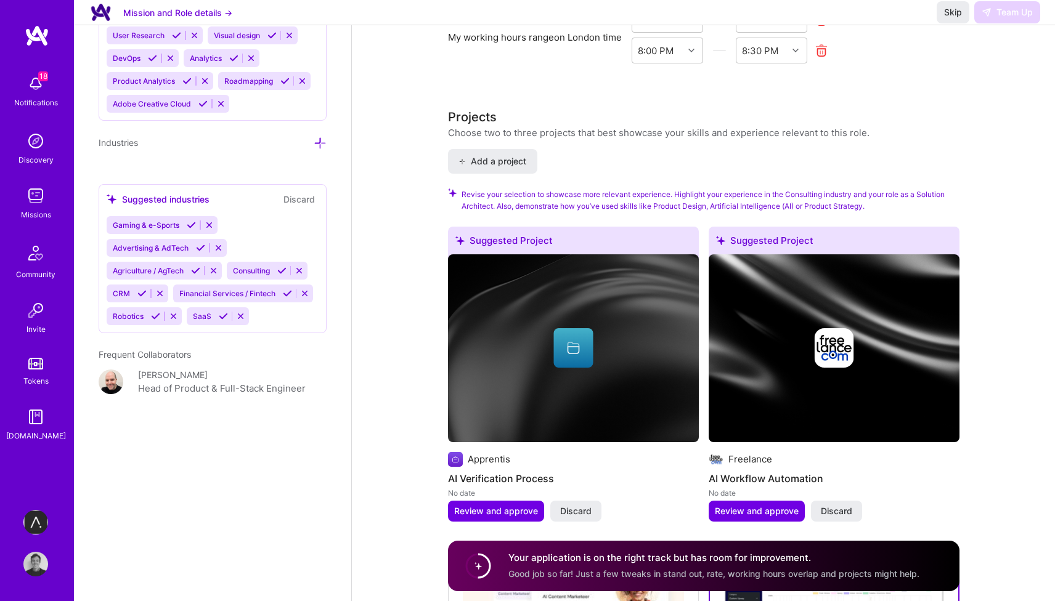
click at [1003, 23] on div "Skip Team Up" at bounding box center [988, 12] width 104 height 22
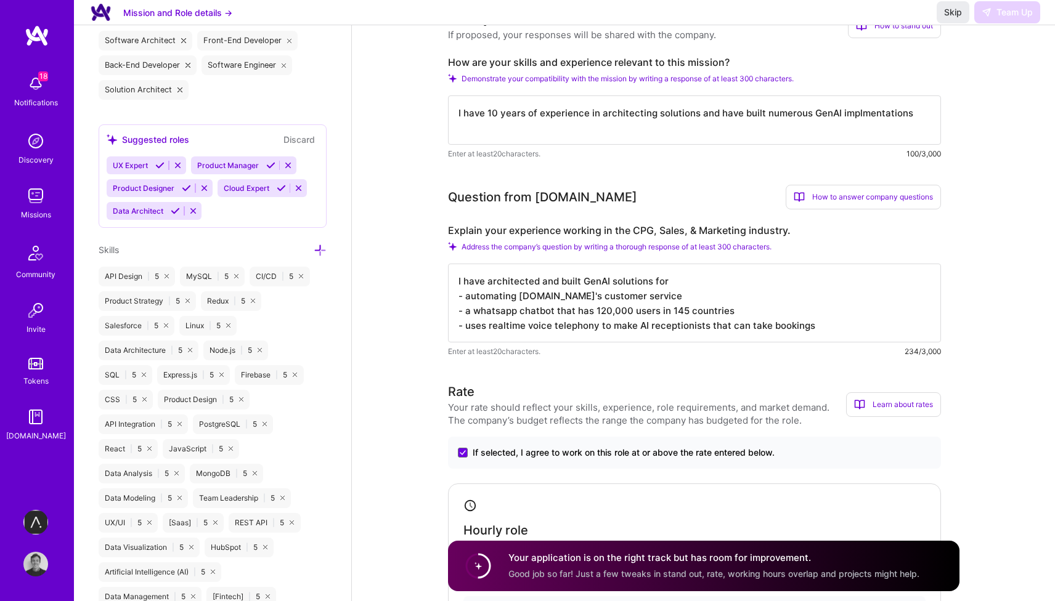
scroll to position [0, 0]
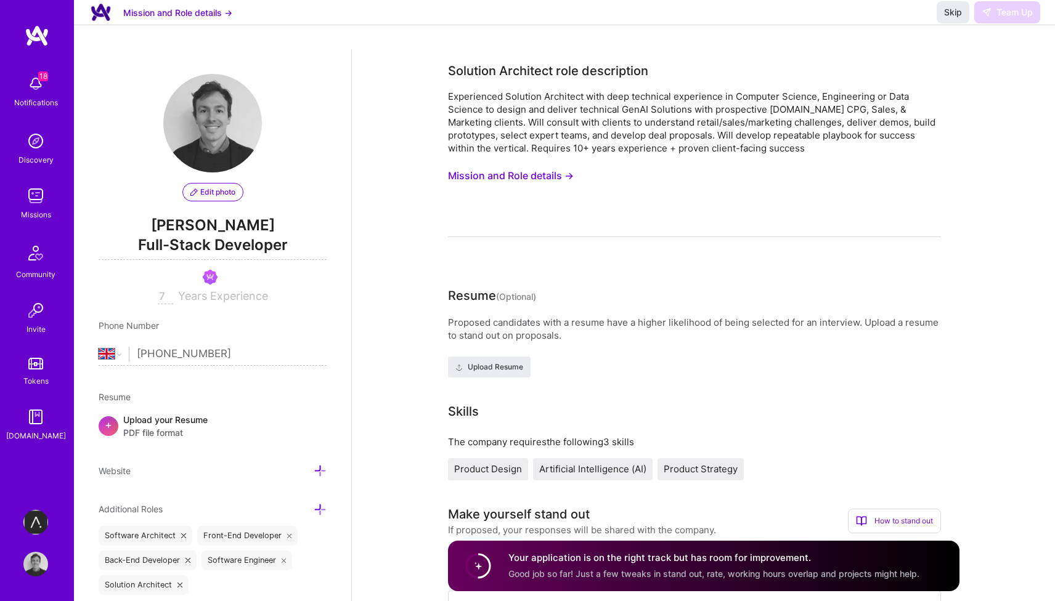
click at [171, 19] on button "Mission and Role details →" at bounding box center [177, 12] width 109 height 13
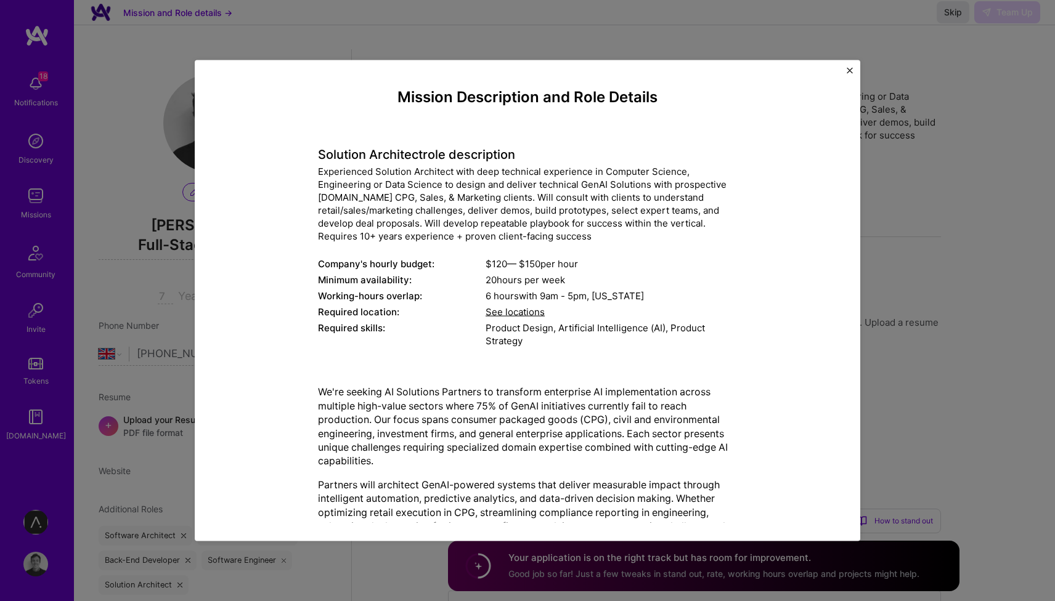
click at [853, 62] on div "Mission Description and Role Details Solution Architect role description Experi…" at bounding box center [527, 300] width 665 height 481
click at [845, 73] on div "Mission Description and Role Details Solution Architect role description Experi…" at bounding box center [527, 300] width 665 height 481
click at [856, 68] on div "Mission Description and Role Details Solution Architect role description Experi…" at bounding box center [527, 300] width 665 height 481
click at [851, 68] on img "Close" at bounding box center [850, 71] width 6 height 6
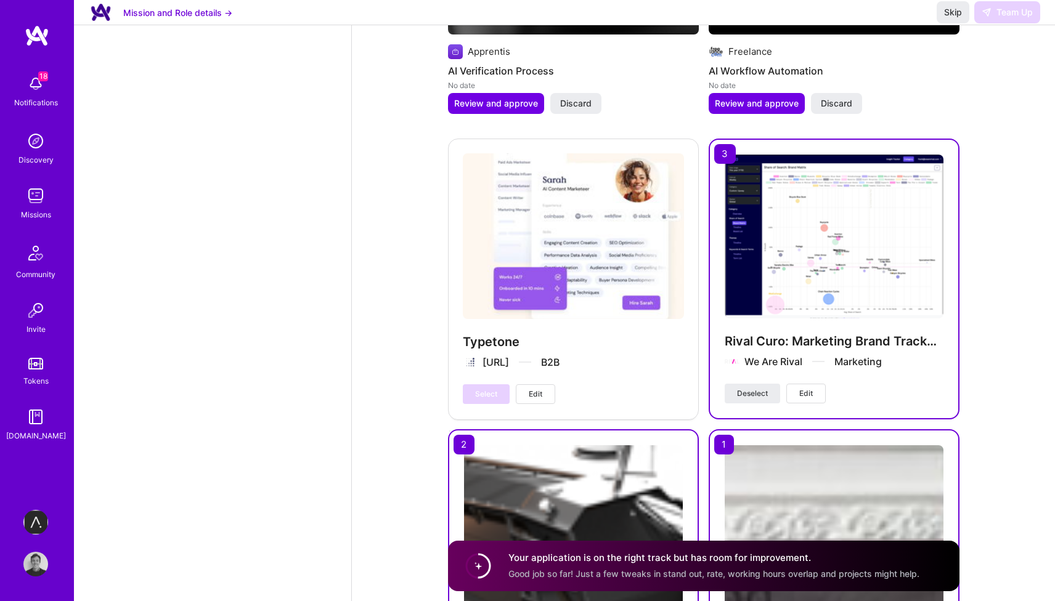
scroll to position [1508, 0]
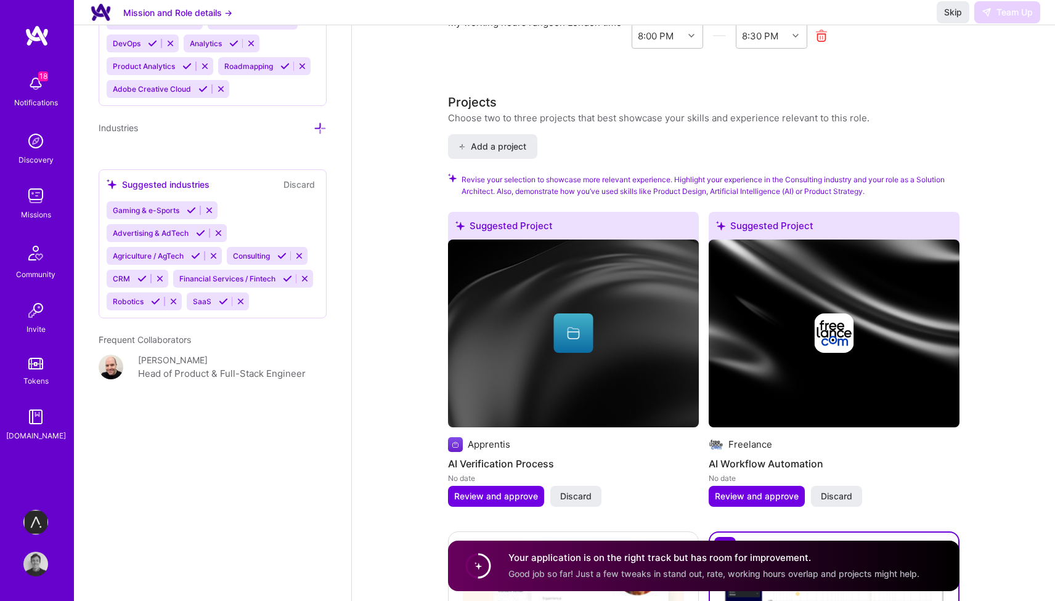
click at [111, 355] on img at bounding box center [111, 367] width 25 height 25
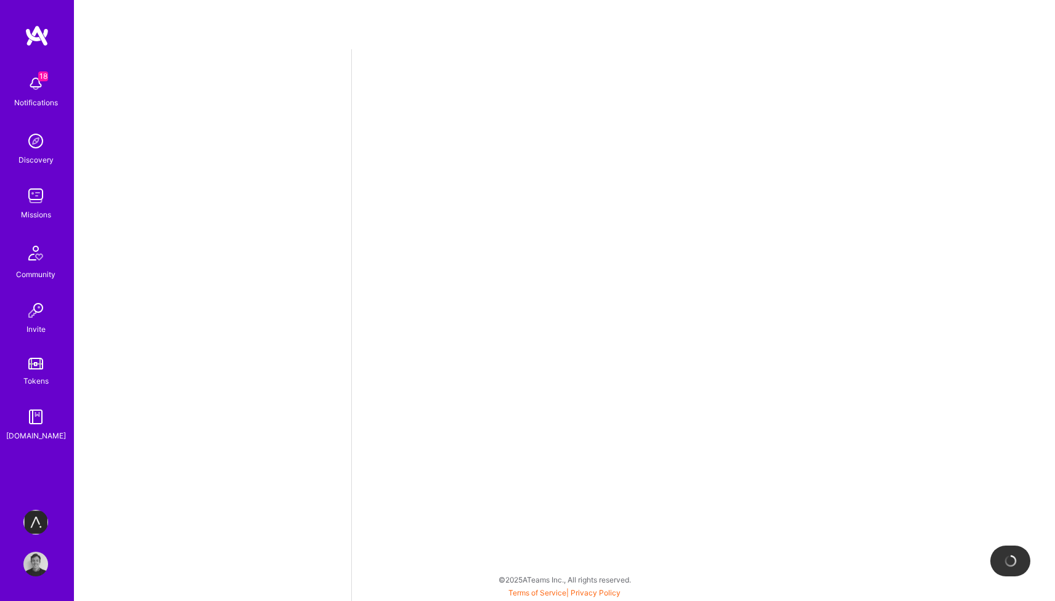
select select "GB"
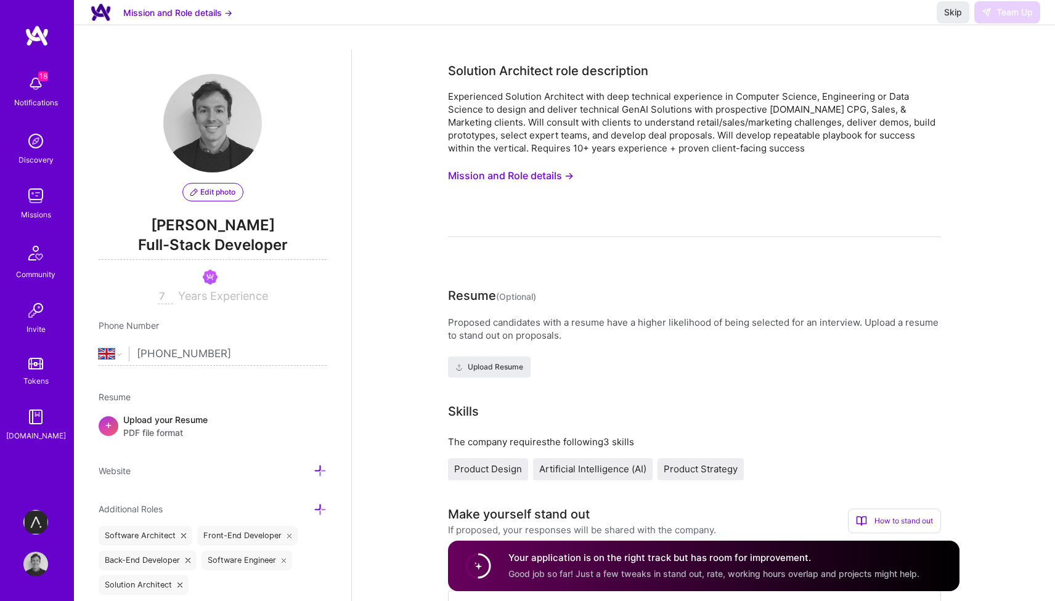
click at [997, 21] on div "Skip Team Up" at bounding box center [988, 12] width 104 height 22
click at [959, 18] on span "Skip" at bounding box center [953, 12] width 18 height 12
click at [949, 18] on span "Skip" at bounding box center [953, 12] width 18 height 12
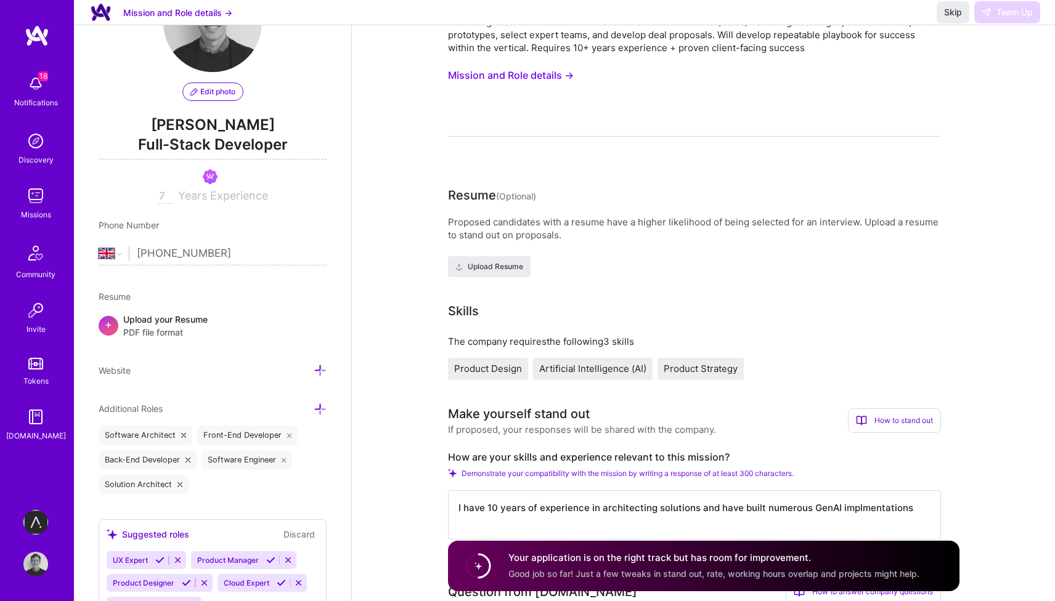
scroll to position [97, 0]
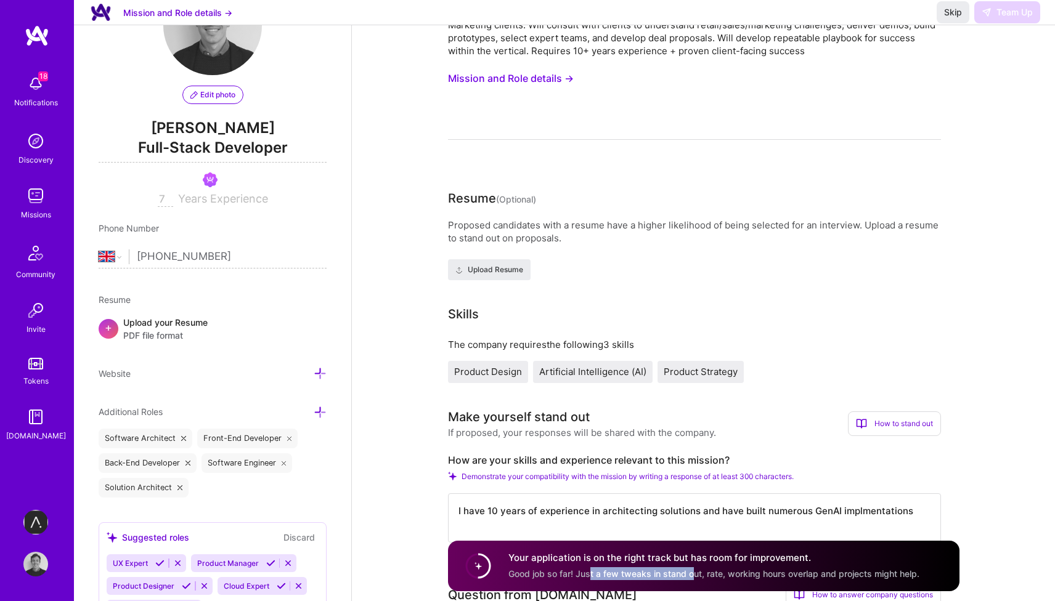
drag, startPoint x: 590, startPoint y: 575, endPoint x: 689, endPoint y: 572, distance: 99.2
click at [689, 572] on span "Good job so far! Just a few tweaks in stand out, rate, working hours overlap an…" at bounding box center [713, 574] width 411 height 10
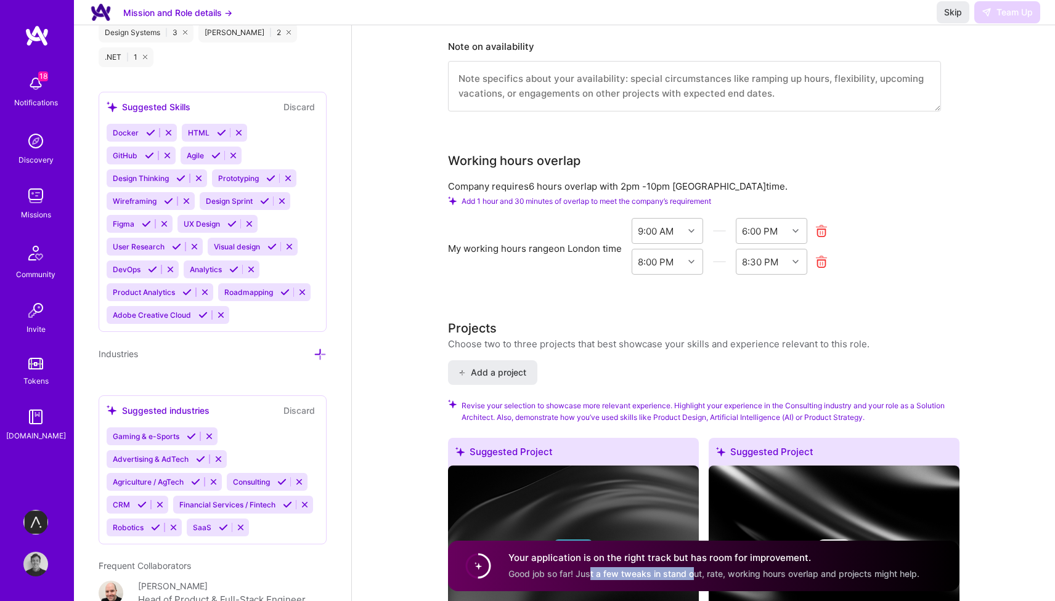
scroll to position [1285, 0]
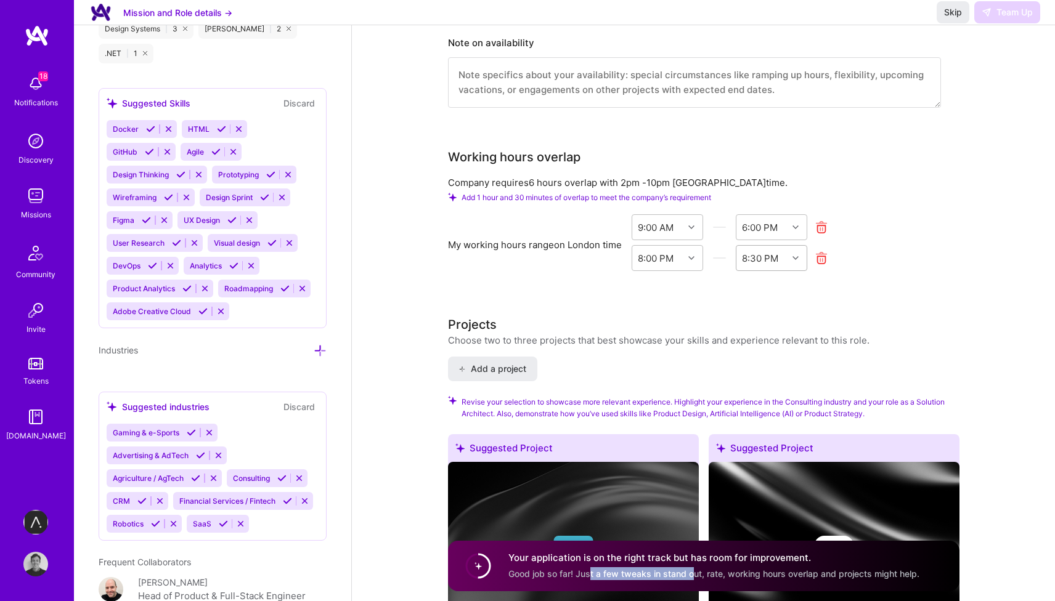
click at [765, 261] on div "8:30 PM" at bounding box center [760, 257] width 36 height 13
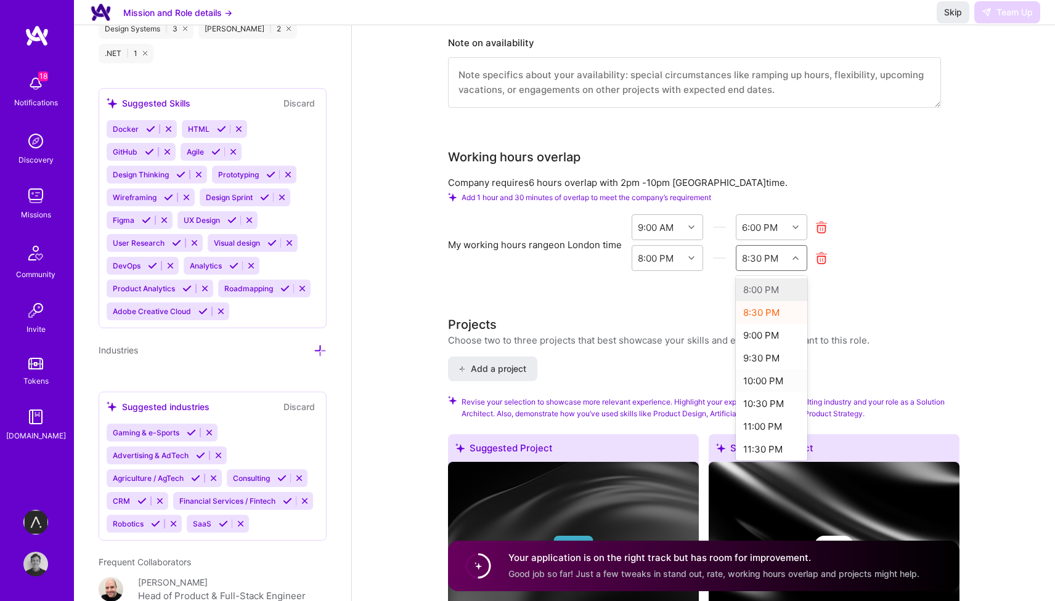
click at [764, 379] on div "10:00 PM" at bounding box center [772, 381] width 72 height 23
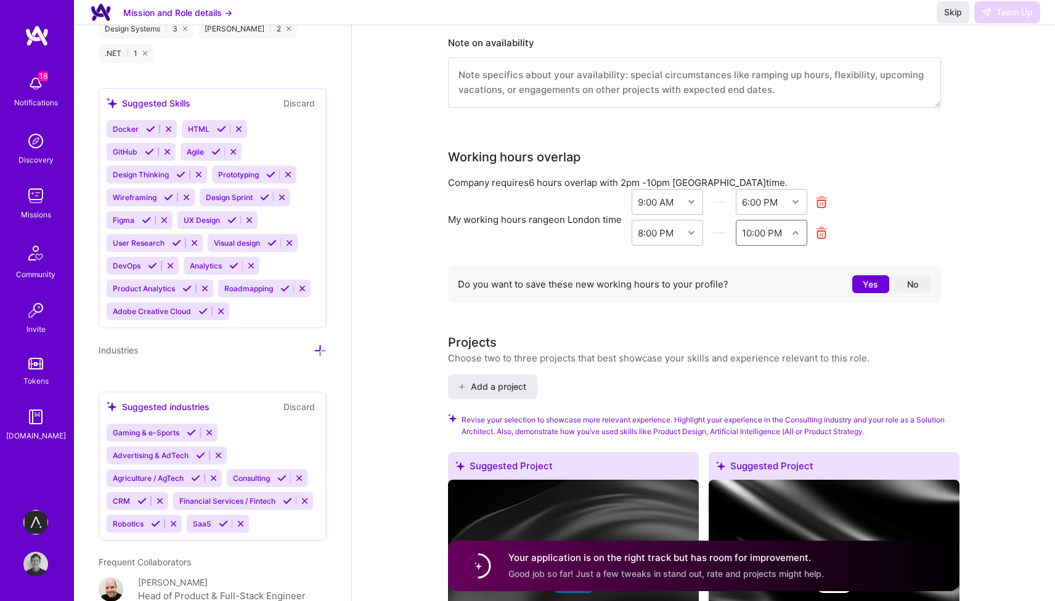
click at [867, 286] on button "Yes" at bounding box center [870, 284] width 37 height 18
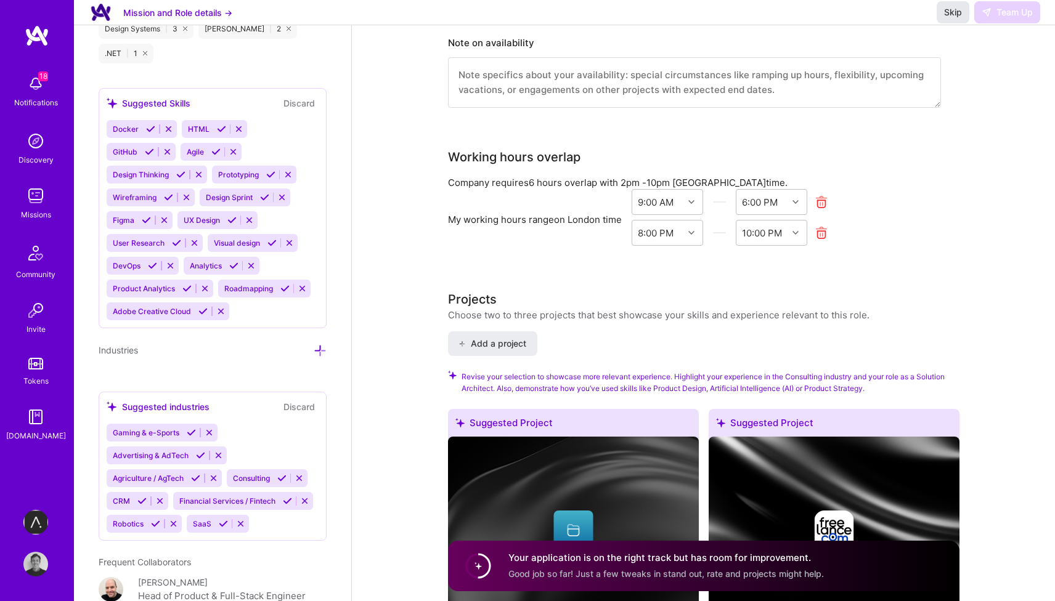
click at [948, 18] on span "Skip" at bounding box center [953, 12] width 18 height 12
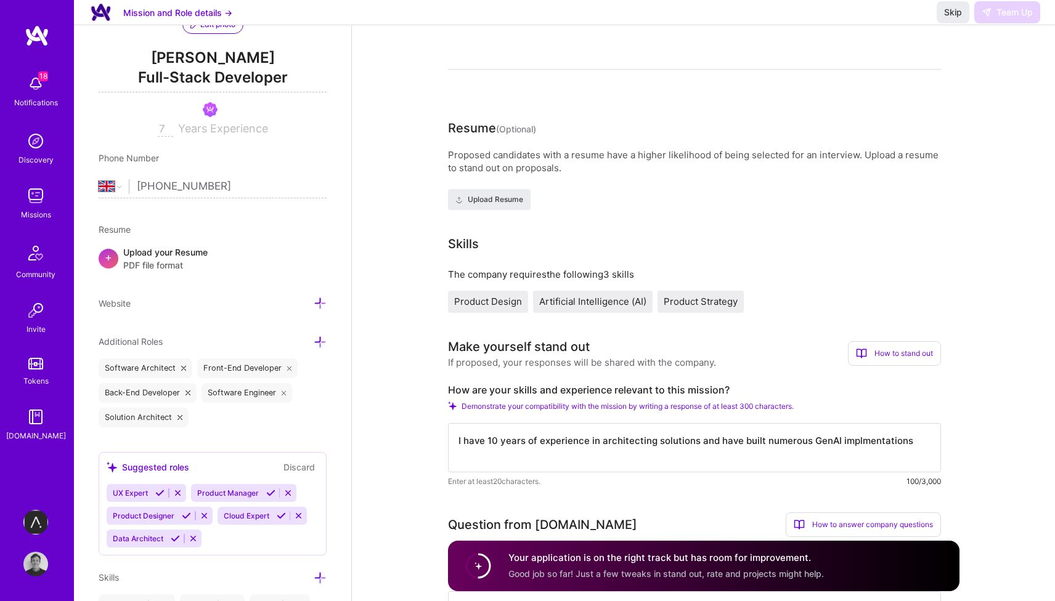
scroll to position [0, 0]
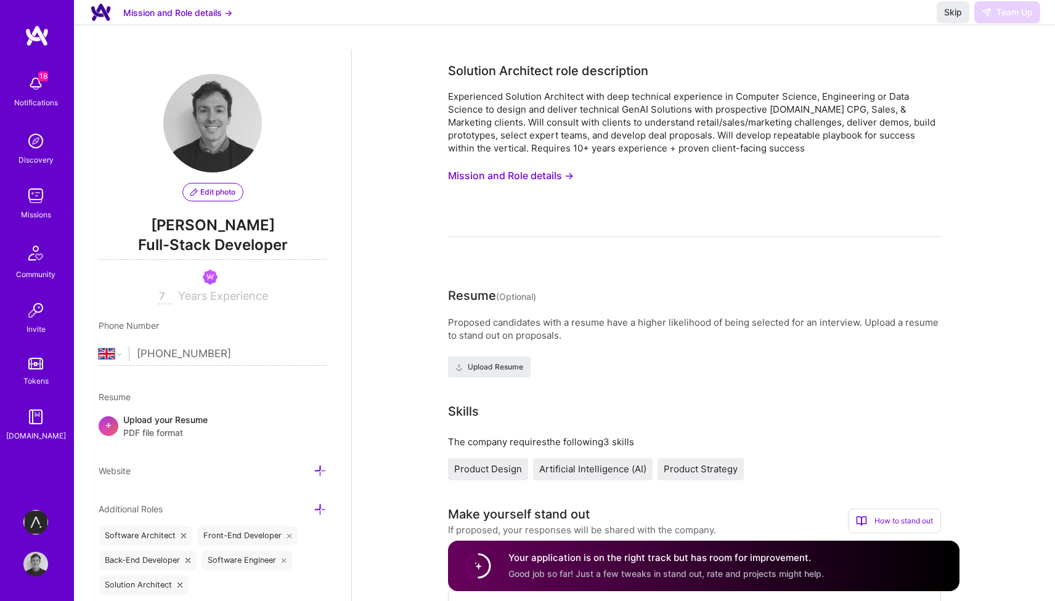
click at [160, 294] on input "7" at bounding box center [165, 297] width 15 height 15
type input "10"
click at [958, 18] on span "Skip" at bounding box center [953, 12] width 18 height 12
click at [996, 23] on div "Skip Team Up" at bounding box center [988, 12] width 104 height 22
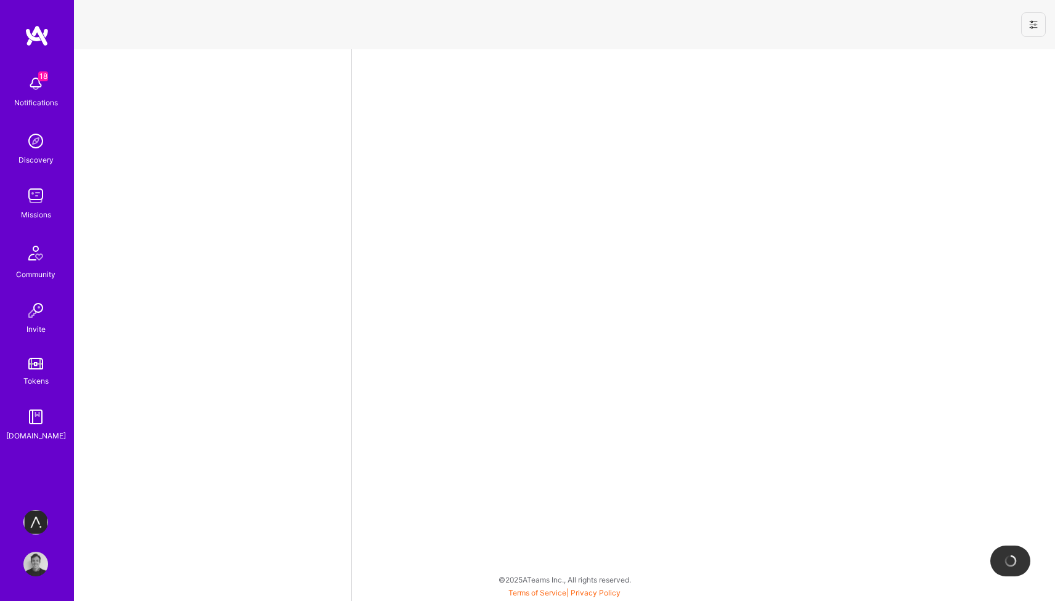
select select "GB"
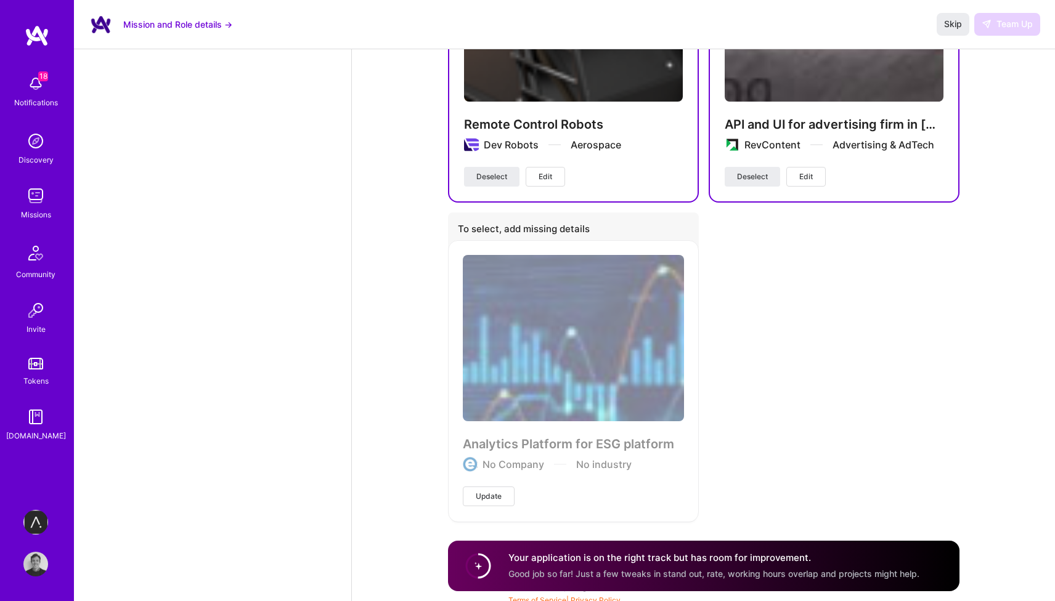
scroll to position [2415, 0]
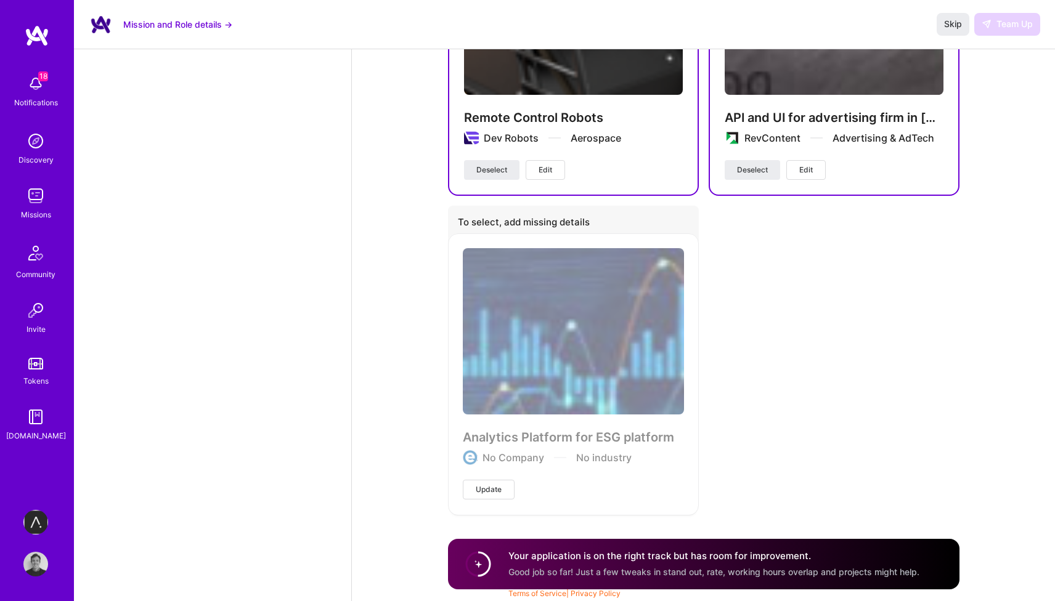
click at [33, 211] on div "Missions" at bounding box center [36, 214] width 30 height 13
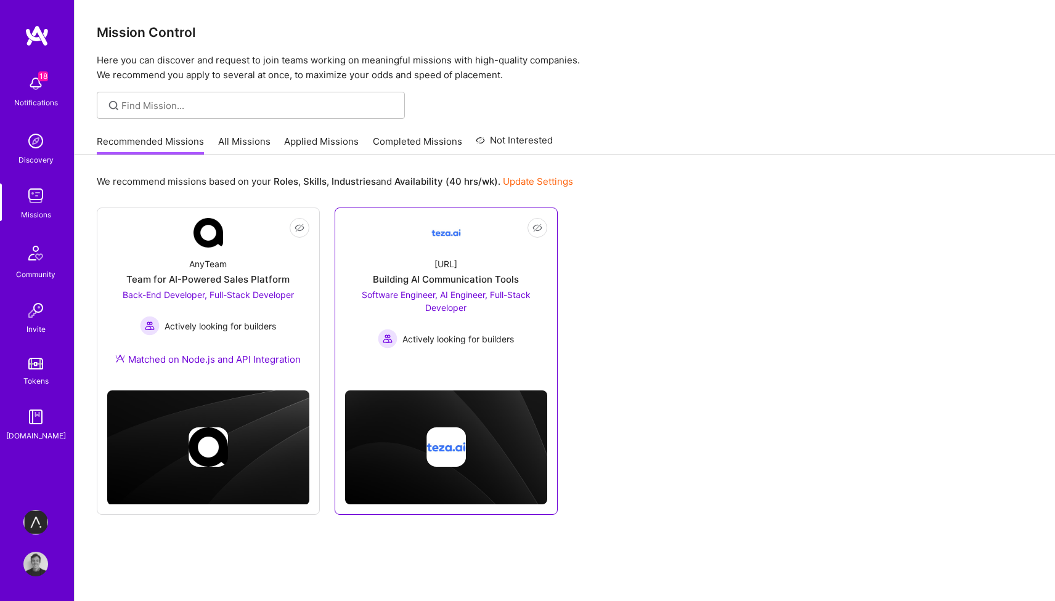
click at [449, 232] on img at bounding box center [446, 233] width 30 height 30
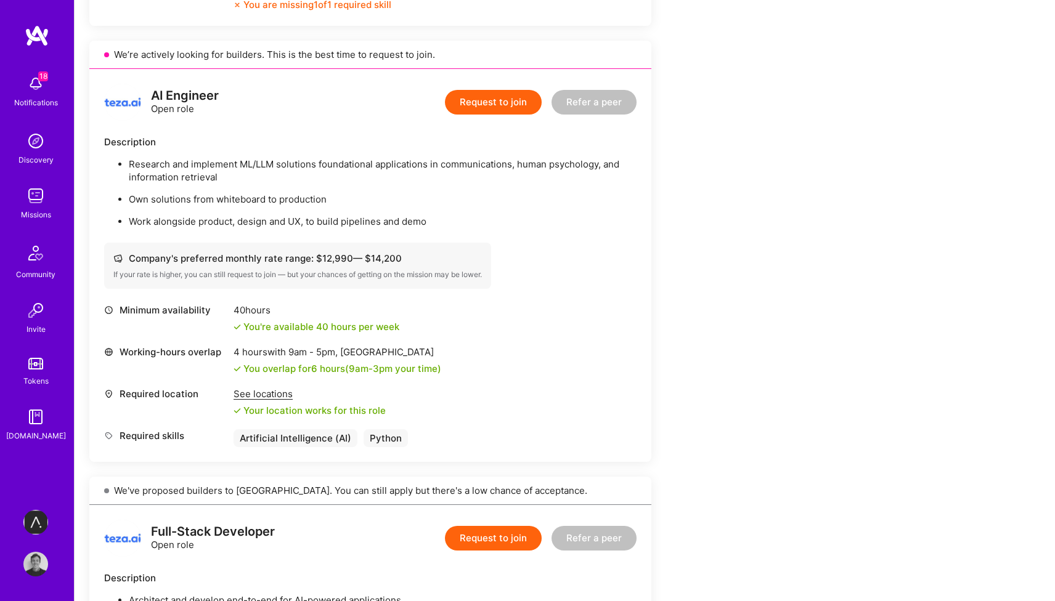
scroll to position [659, 0]
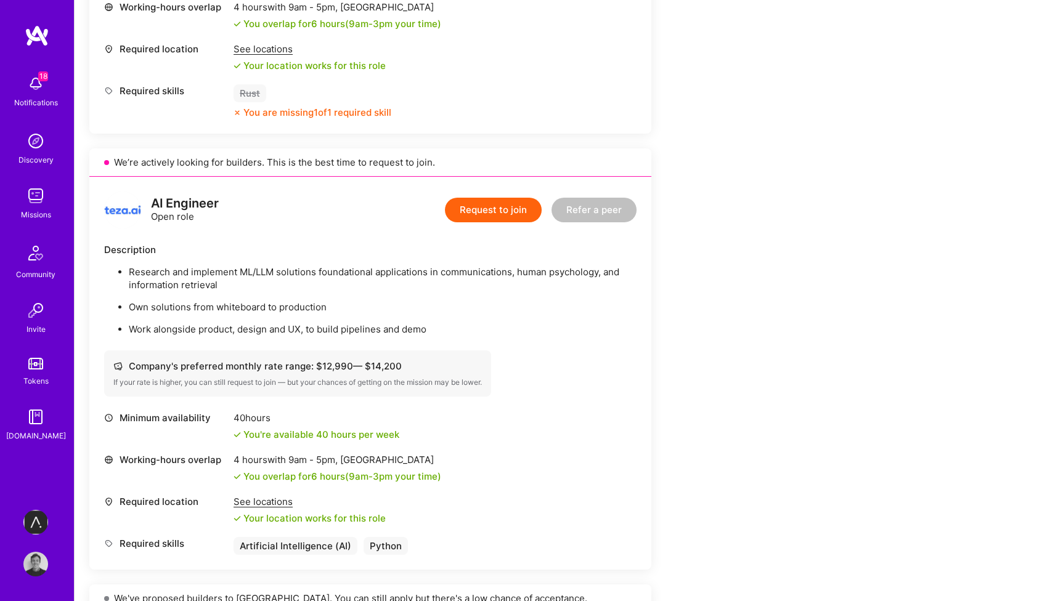
click at [481, 211] on button "Request to join" at bounding box center [493, 210] width 97 height 25
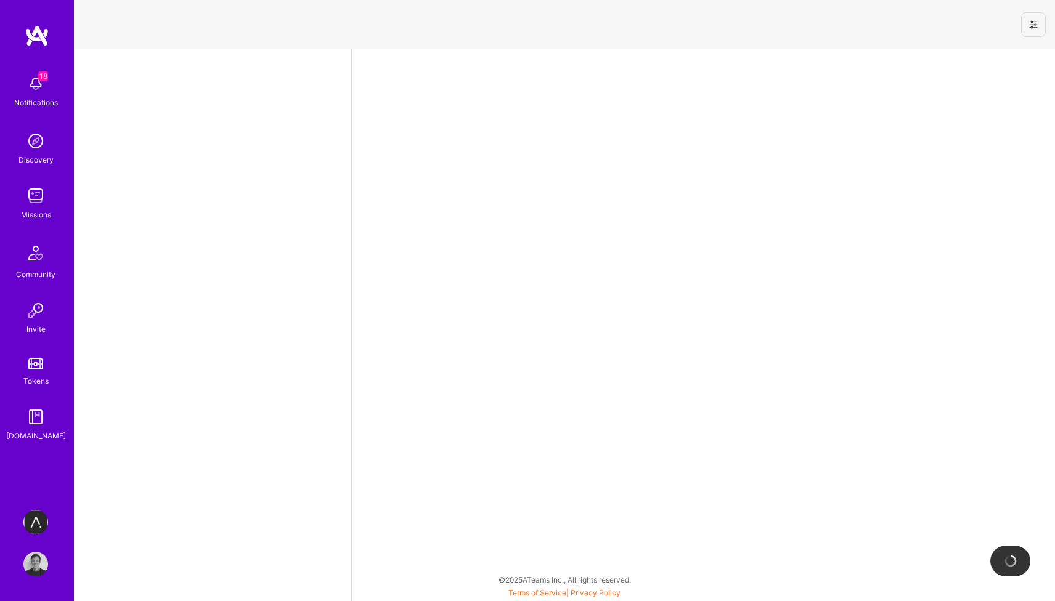
select select "GB"
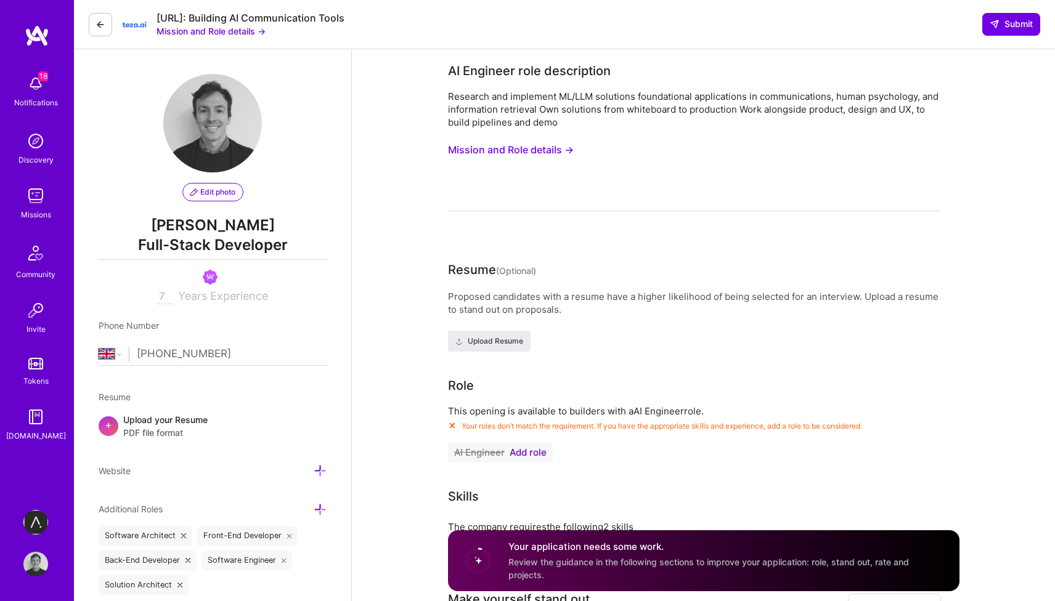
click at [519, 452] on span "Add role" at bounding box center [528, 453] width 37 height 10
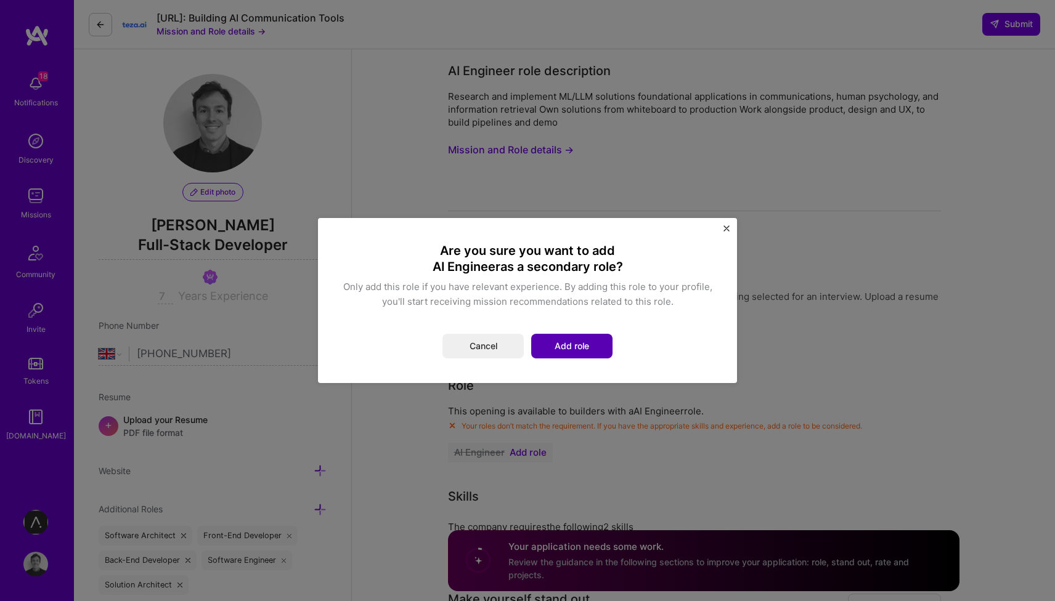
click at [563, 352] on button "Add role" at bounding box center [571, 346] width 81 height 25
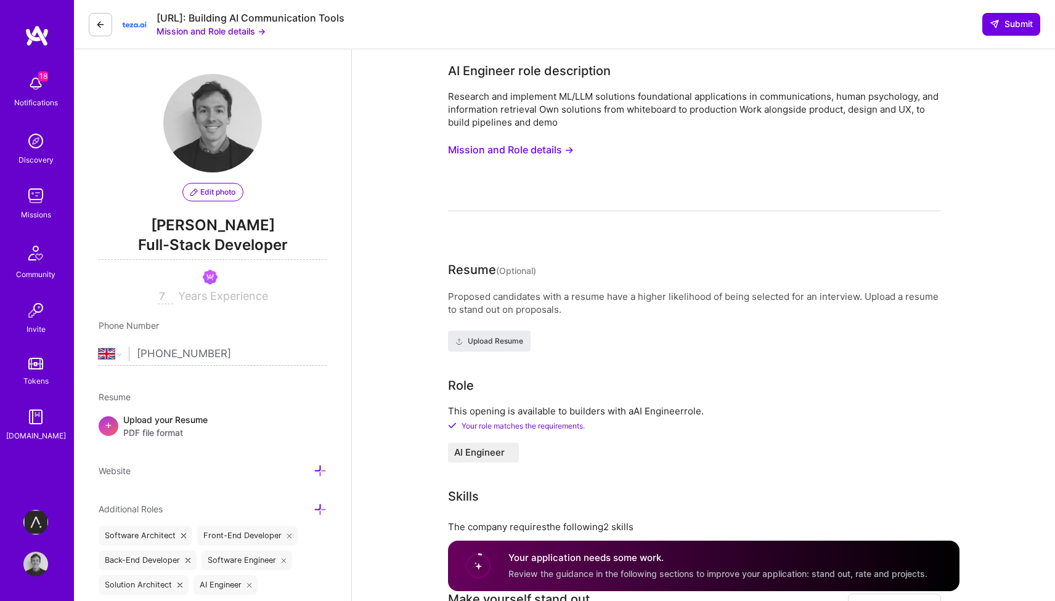
click at [171, 291] on input "7" at bounding box center [165, 297] width 15 height 15
click at [166, 298] on input "7" at bounding box center [165, 297] width 15 height 15
type input "7"
type input "10"
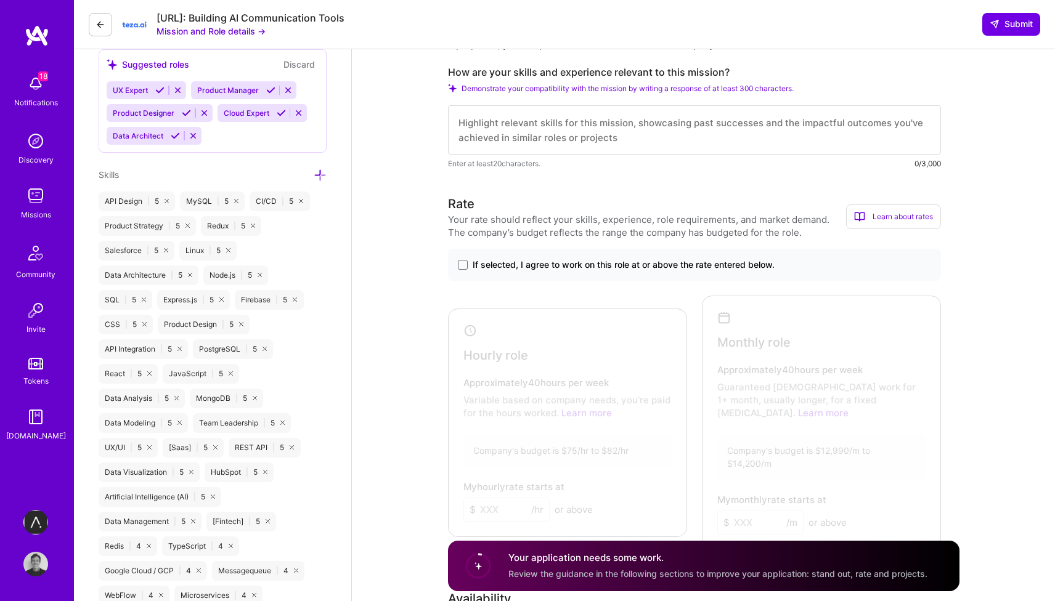
scroll to position [585, 0]
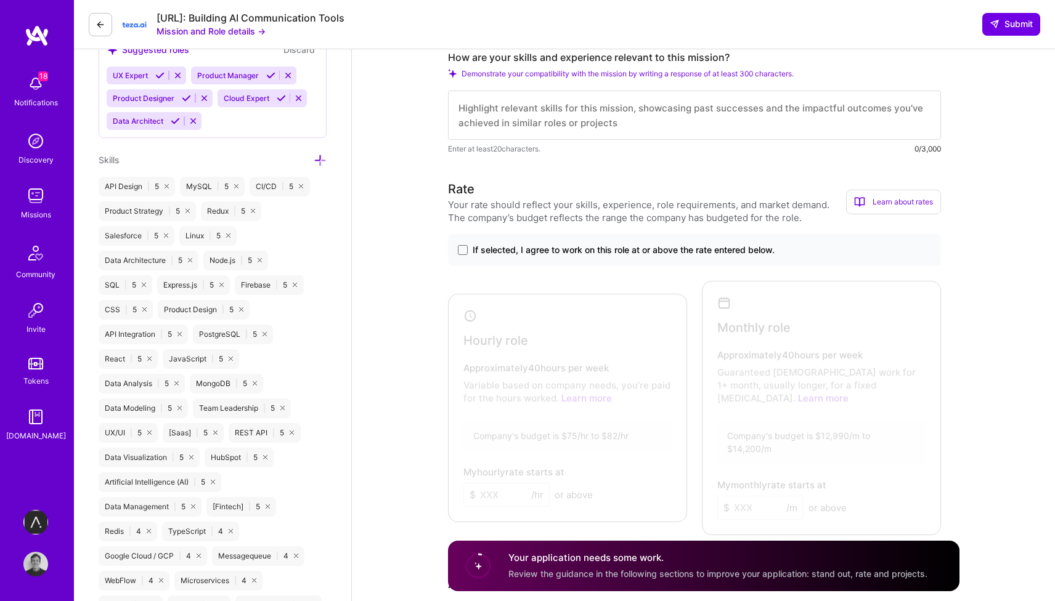
click at [585, 250] on span "If selected, I agree to work on this role at or above the rate entered below." at bounding box center [624, 250] width 302 height 12
click at [0, 0] on input "If selected, I agree to work on this role at or above the rate entered below." at bounding box center [0, 0] width 0 height 0
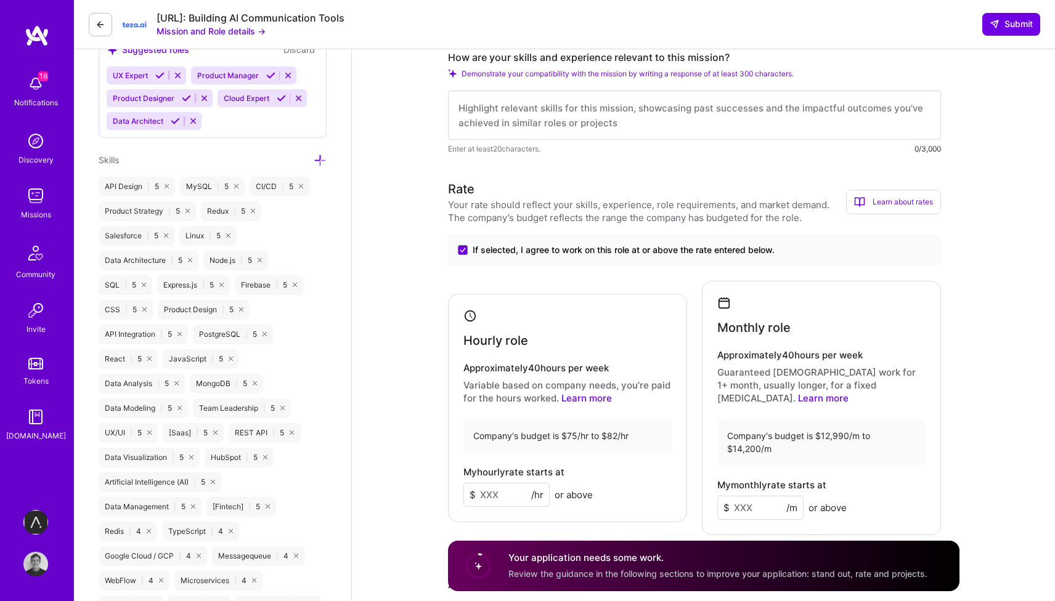
click at [513, 489] on input at bounding box center [506, 495] width 86 height 24
type input "120"
click at [755, 496] on input at bounding box center [760, 508] width 86 height 24
type input "19000"
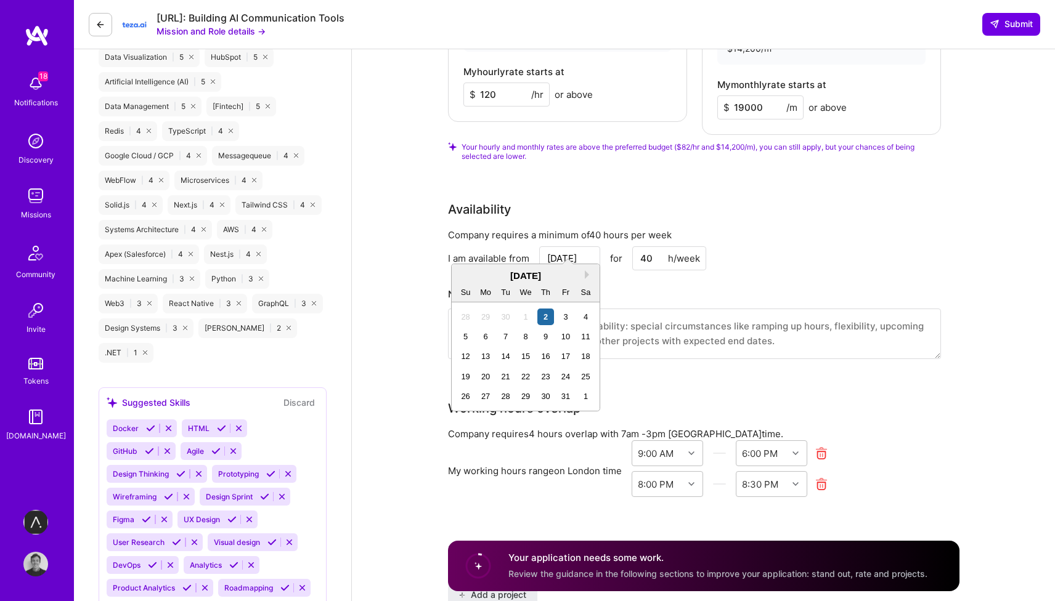
scroll to position [863, 0]
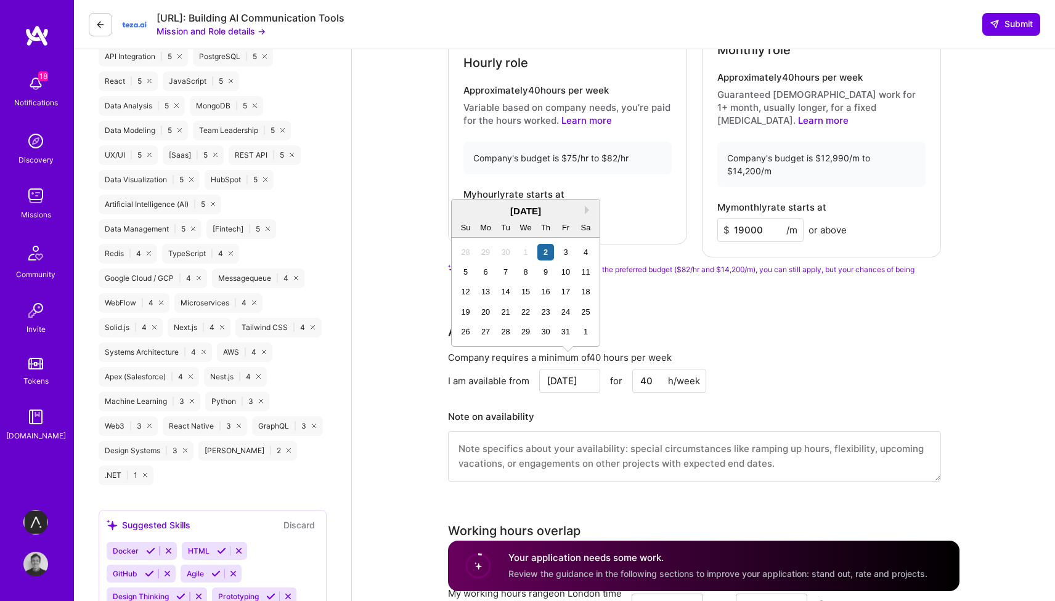
click at [885, 323] on div "Availability" at bounding box center [694, 332] width 493 height 18
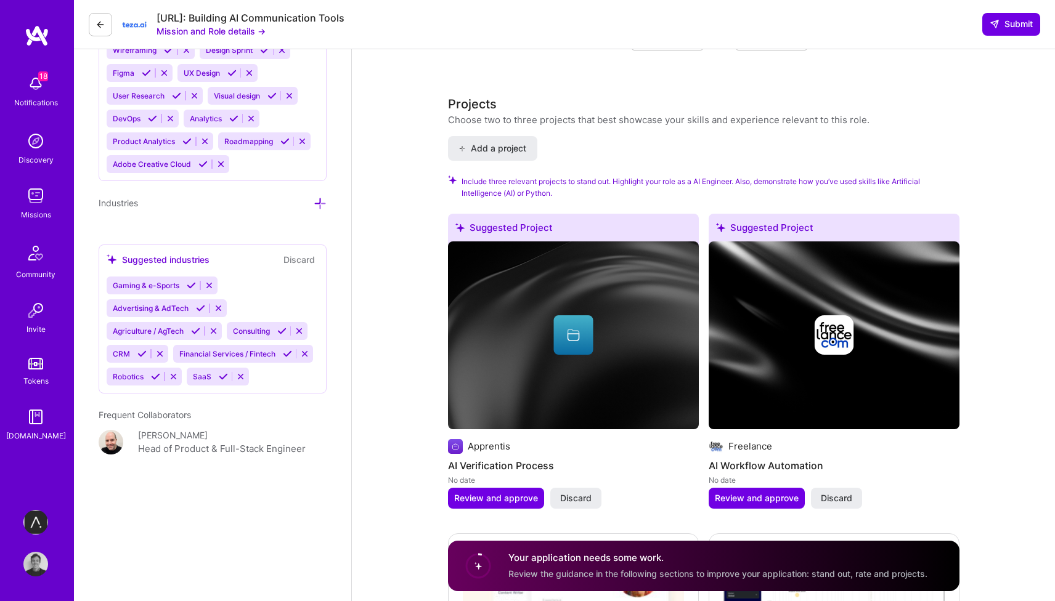
scroll to position [1709, 0]
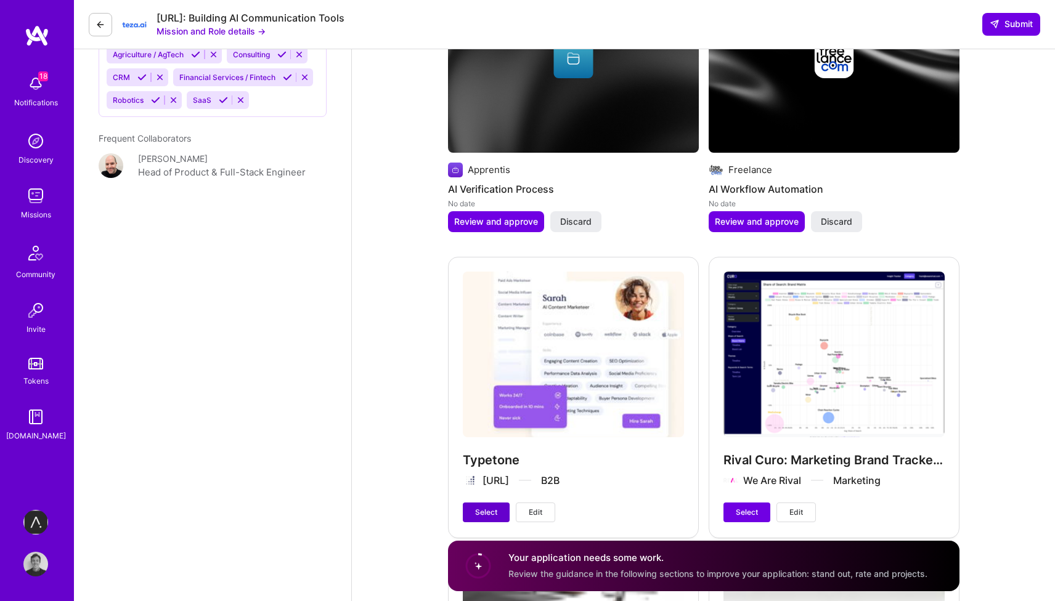
click at [488, 507] on span "Select" at bounding box center [486, 512] width 22 height 11
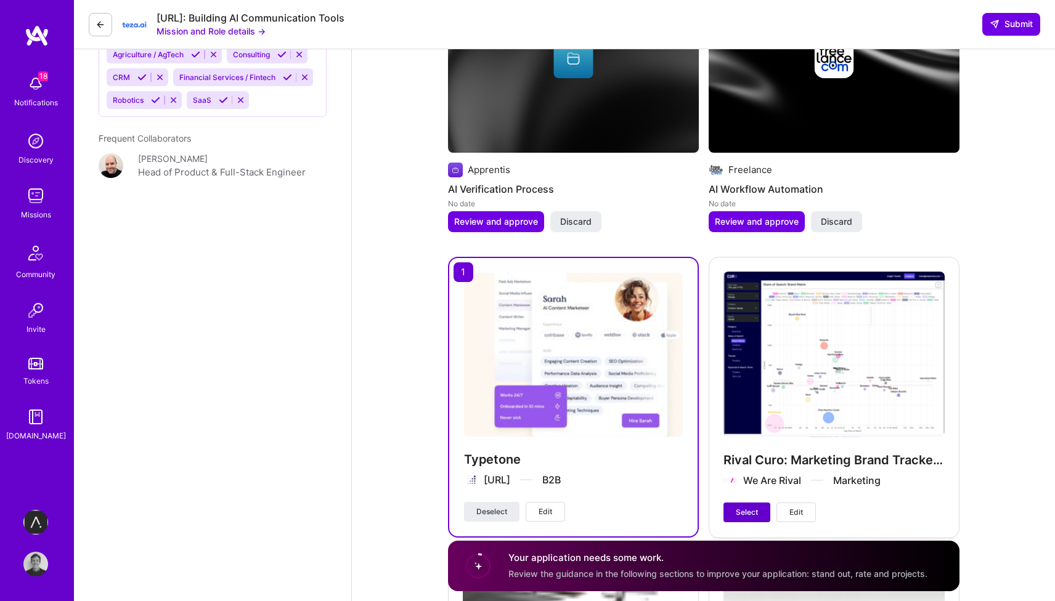
click at [747, 507] on span "Select" at bounding box center [747, 512] width 22 height 11
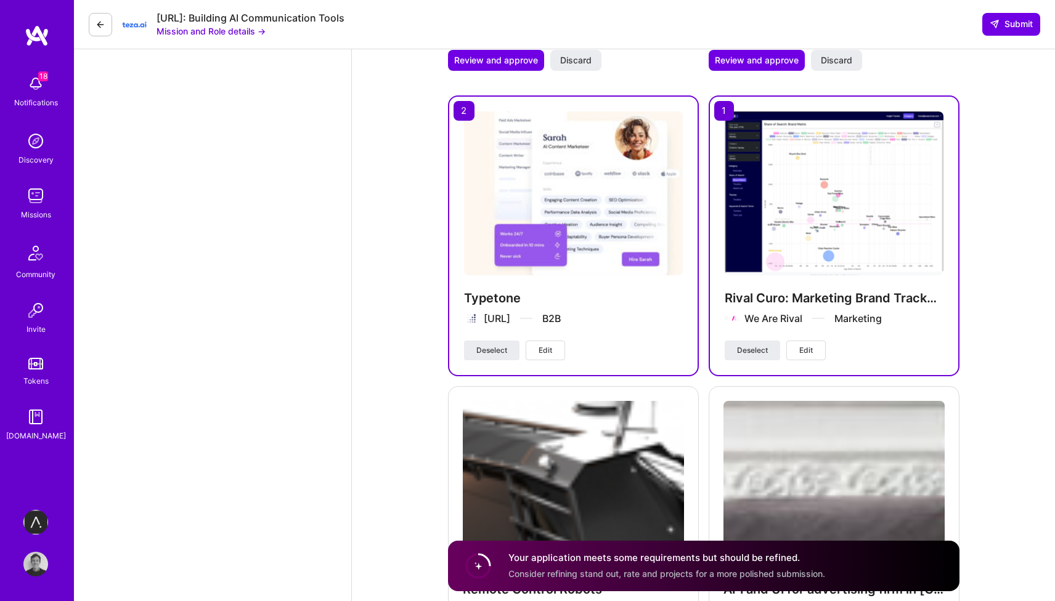
scroll to position [2038, 0]
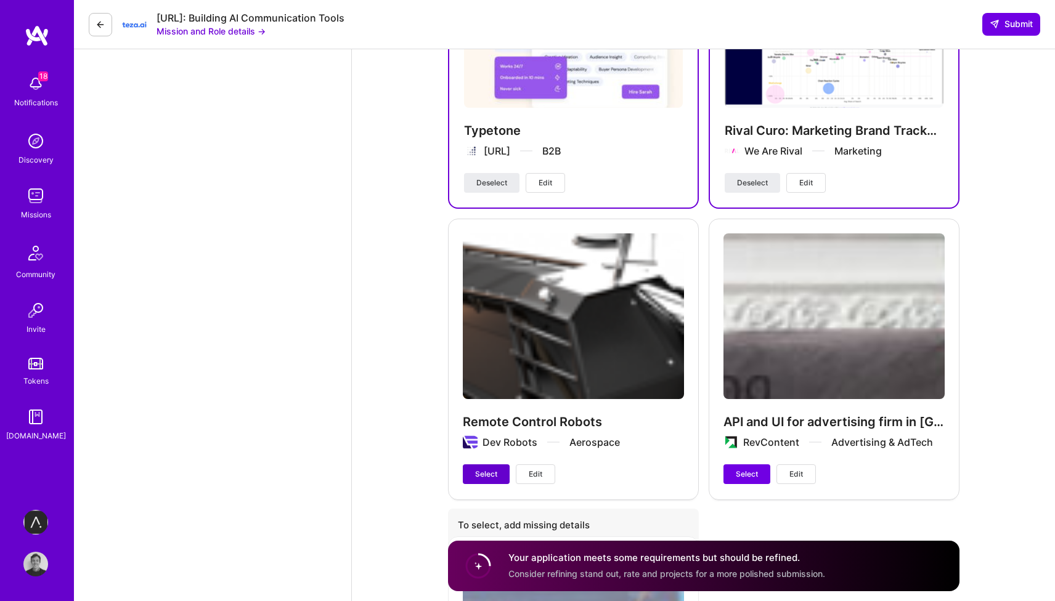
click at [494, 469] on span "Select" at bounding box center [486, 474] width 22 height 11
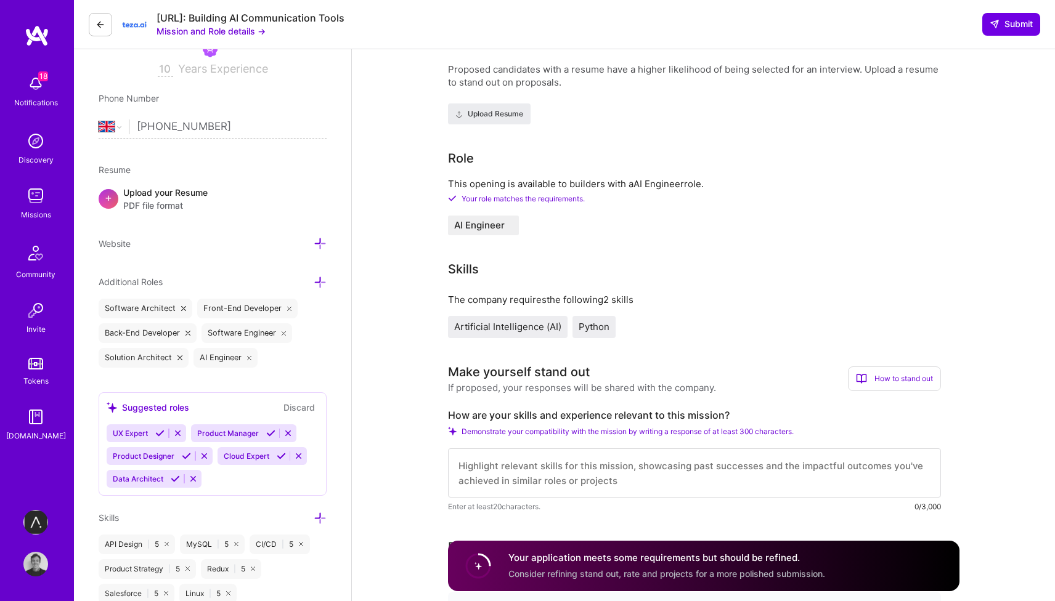
scroll to position [223, 0]
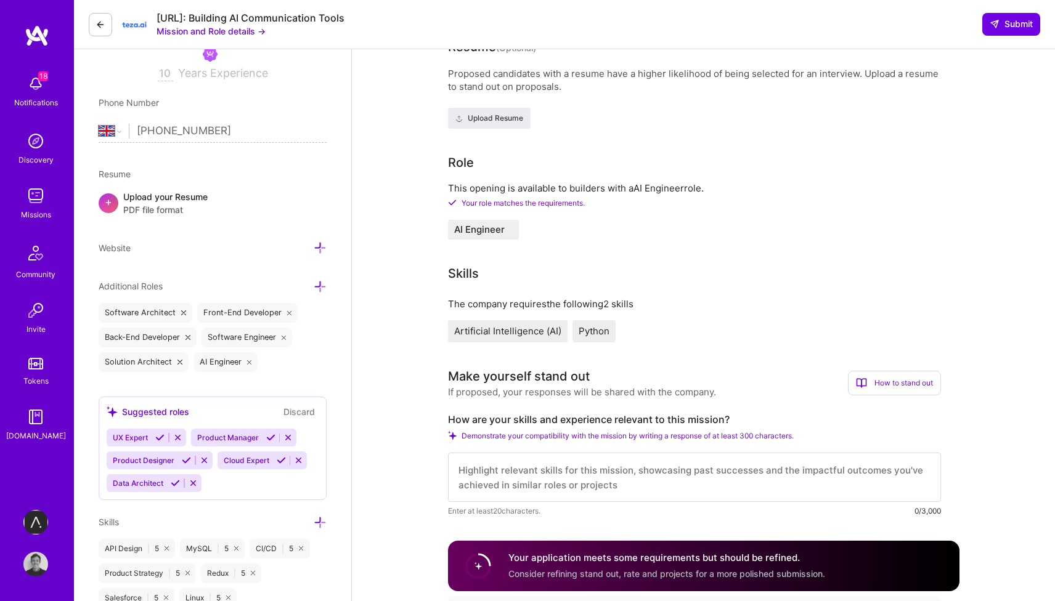
click at [548, 475] on textarea at bounding box center [694, 477] width 493 height 49
click at [494, 465] on textarea "To enrich screen reader interactions, please activate Accessibility in Grammarl…" at bounding box center [694, 477] width 493 height 49
click at [545, 465] on textarea "To enrich screen reader interactions, please activate Accessibility in Grammarl…" at bounding box center [694, 477] width 493 height 49
paste textarea "I have architected and built GenAI solutions for - automating [DOMAIN_NAME]'s c…"
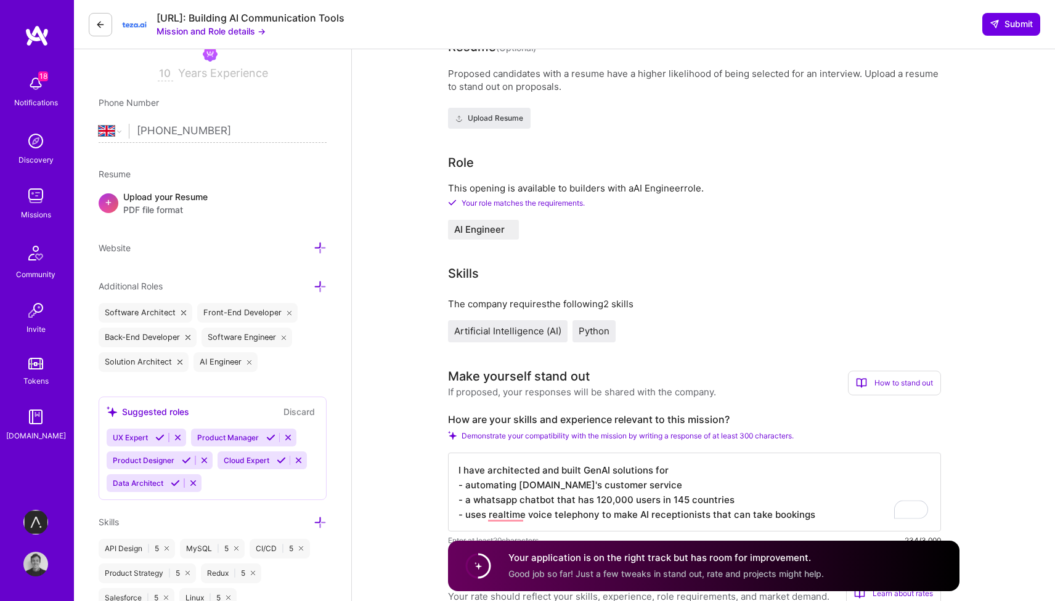
scroll to position [1, 0]
type textarea "I have architected and built GenAI solutions for - automating [DOMAIN_NAME]'s c…"
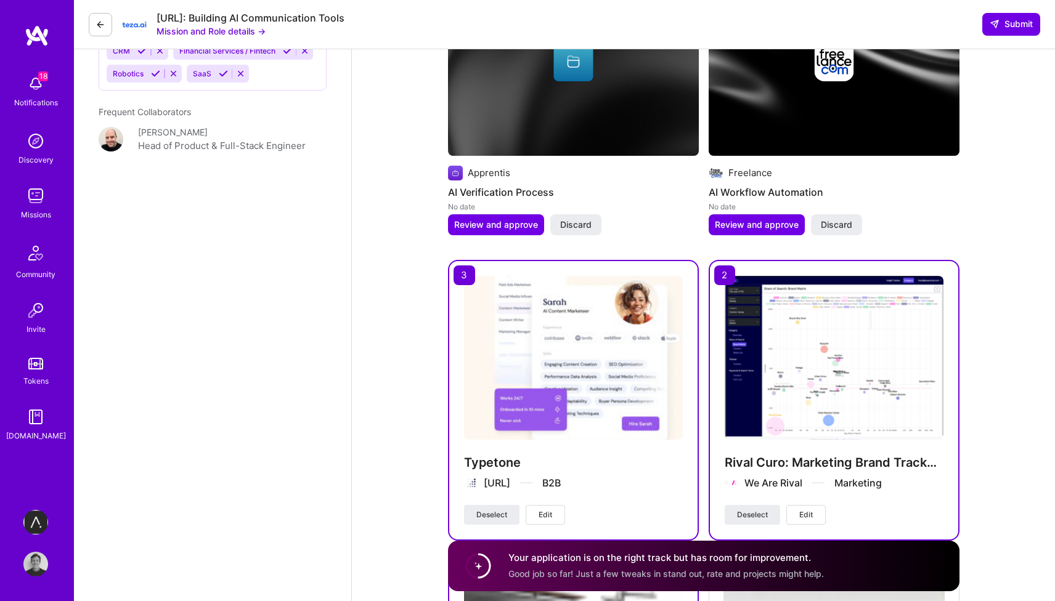
scroll to position [1764, 0]
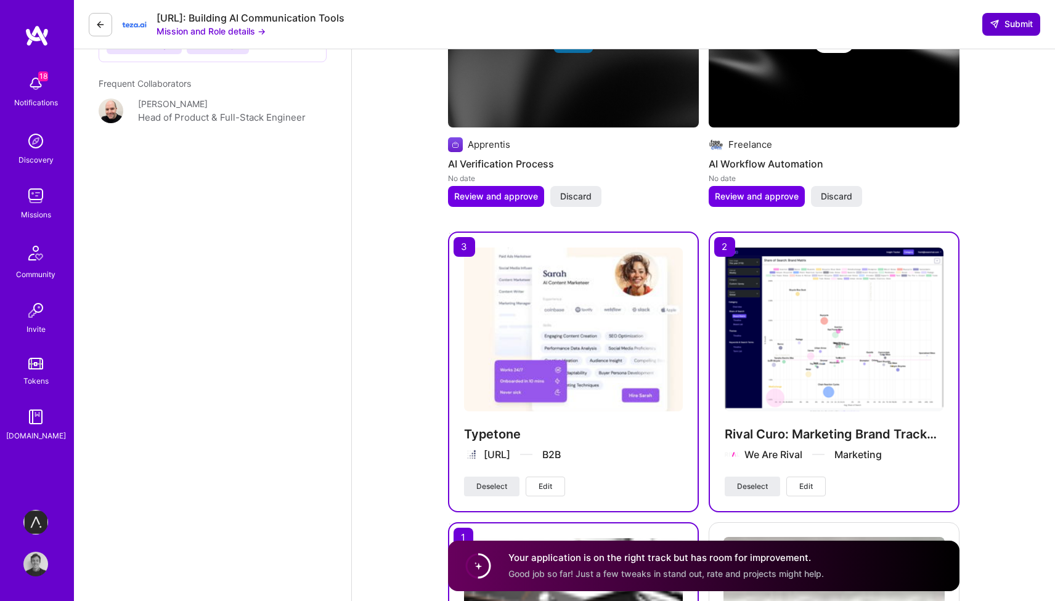
click at [1012, 25] on span "Submit" at bounding box center [1010, 24] width 43 height 12
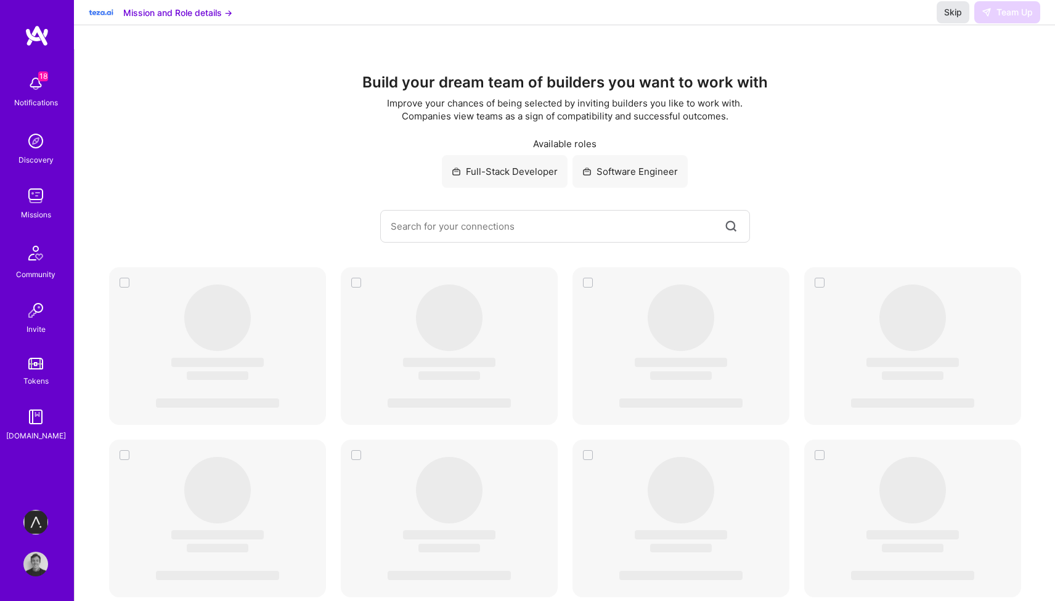
click at [954, 18] on span "Skip" at bounding box center [953, 12] width 18 height 12
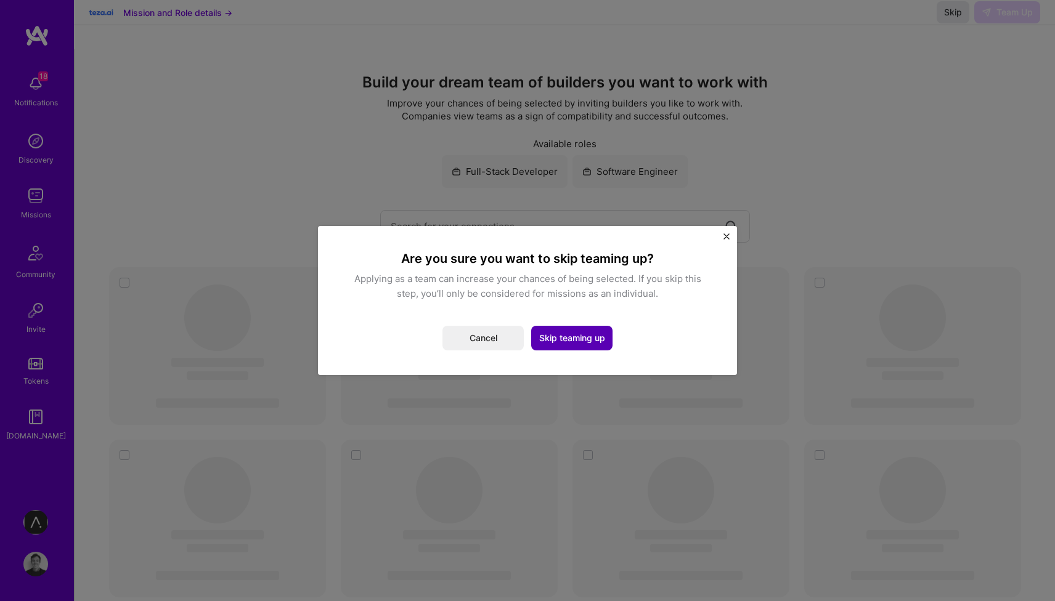
click at [565, 338] on button "Skip teaming up" at bounding box center [571, 338] width 81 height 25
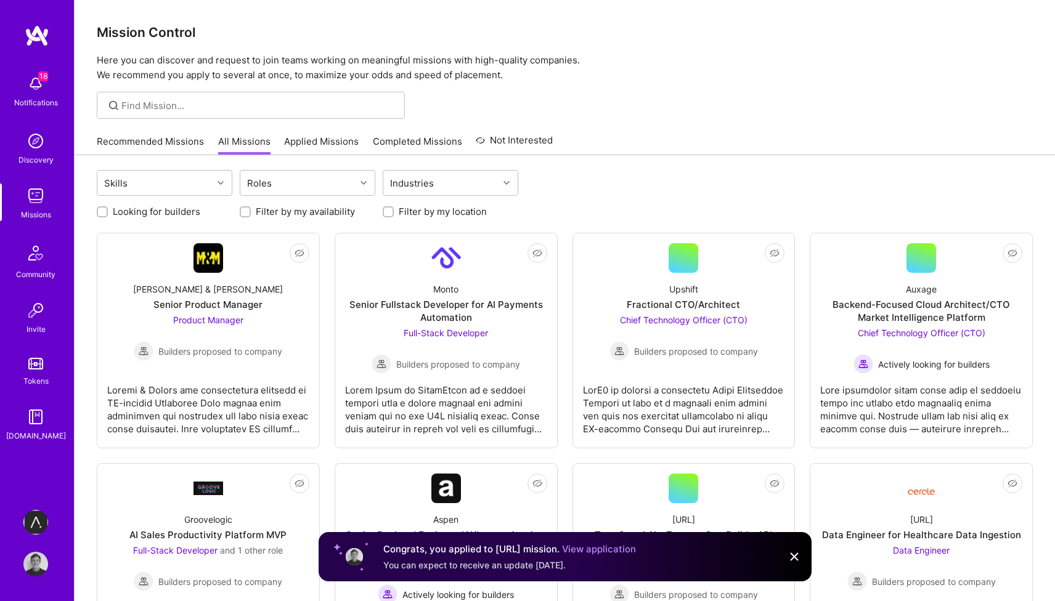
click at [329, 135] on link "Applied Missions" at bounding box center [321, 145] width 75 height 20
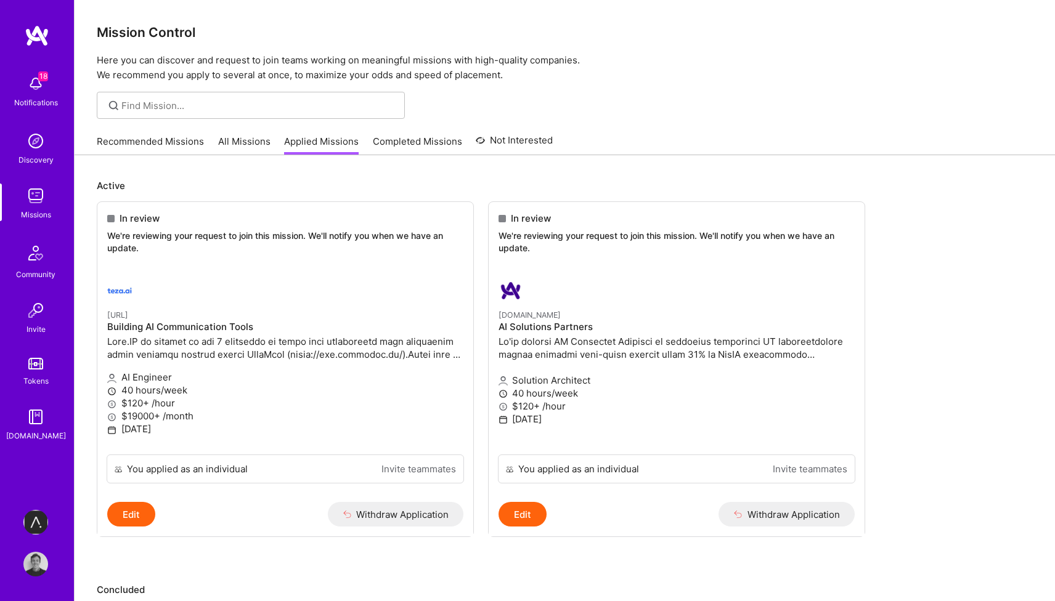
click at [218, 135] on link "All Missions" at bounding box center [244, 145] width 52 height 20
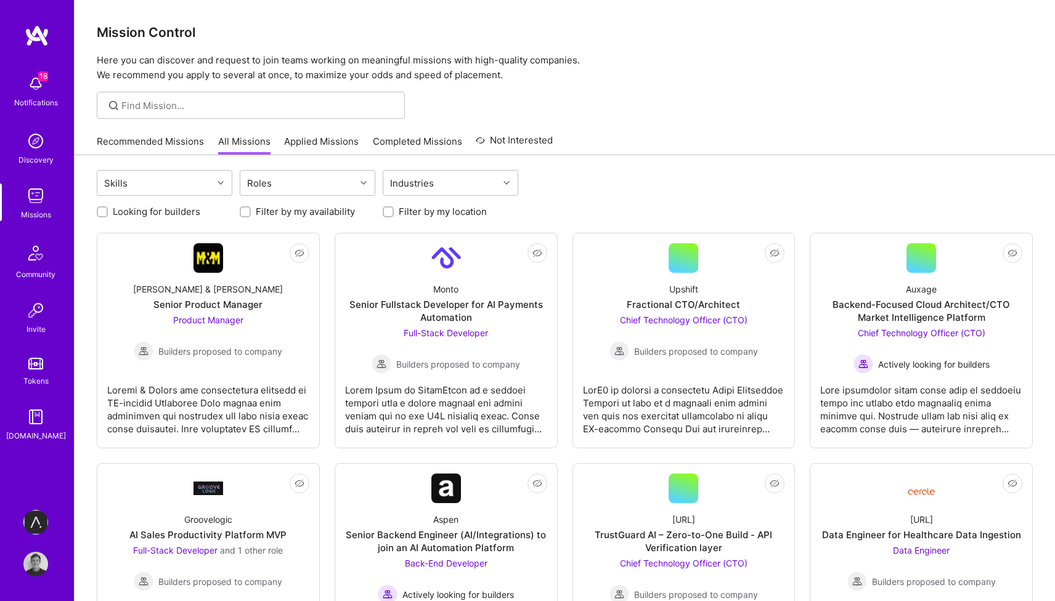
click at [168, 139] on link "Recommended Missions" at bounding box center [150, 145] width 107 height 20
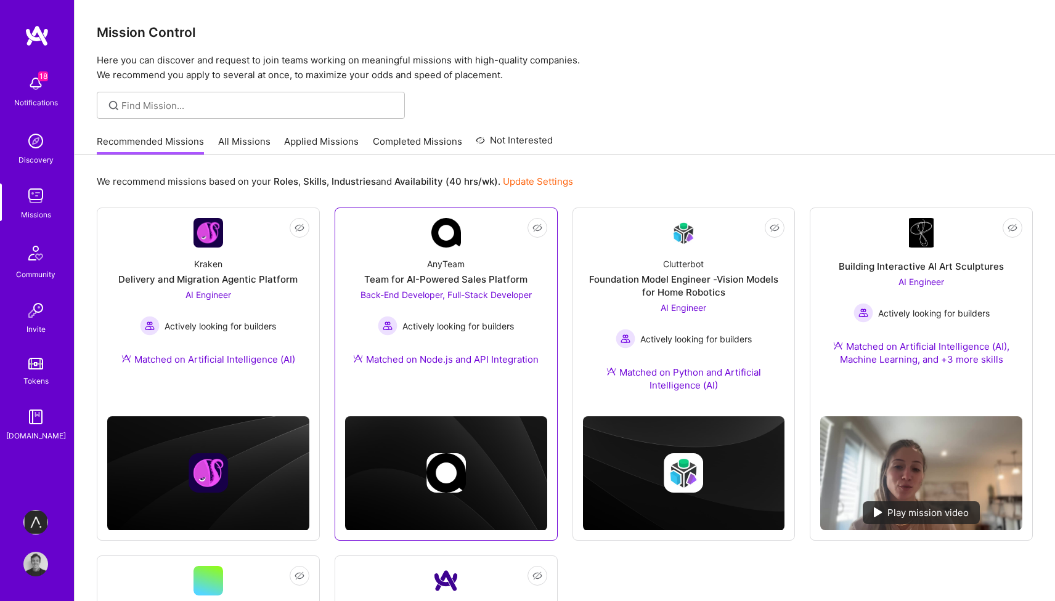
click at [262, 264] on div "Kraken Delivery and Migration Agentic Platform AI Engineer Actively looking for…" at bounding box center [208, 314] width 202 height 133
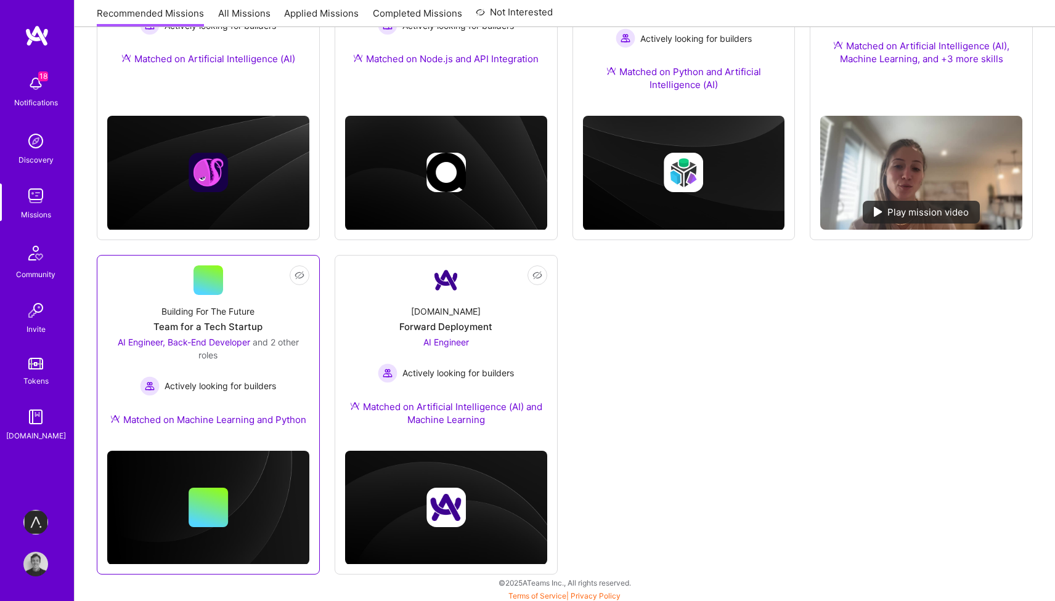
scroll to position [304, 0]
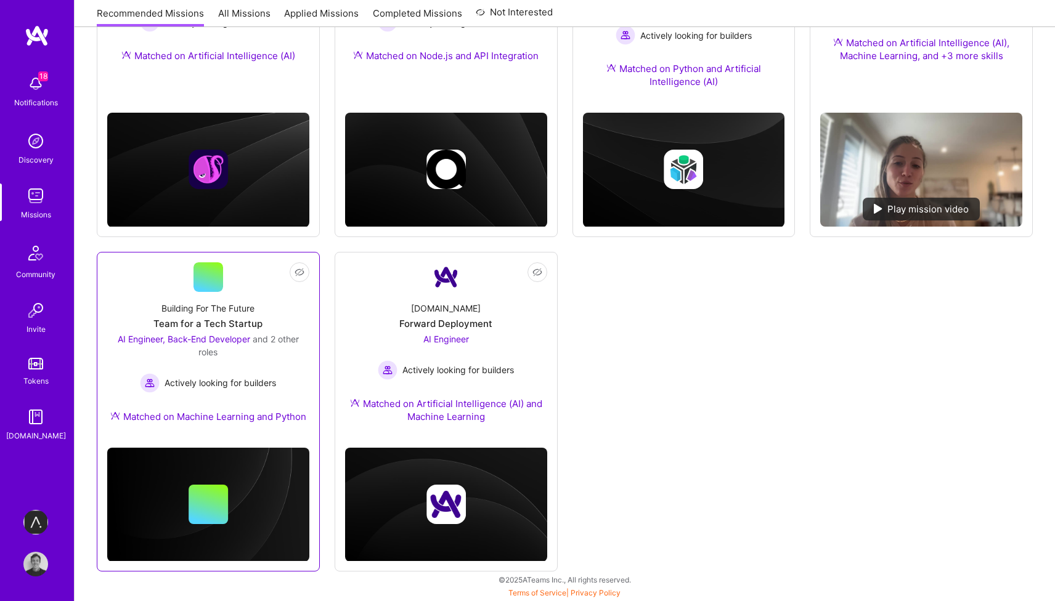
click at [209, 291] on div at bounding box center [208, 277] width 30 height 30
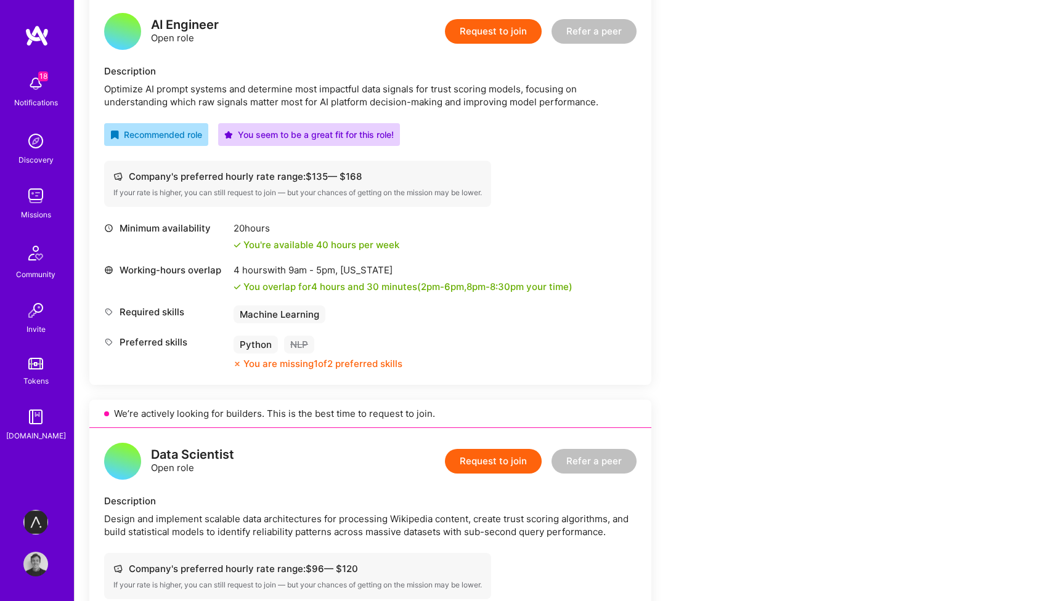
scroll to position [342, 0]
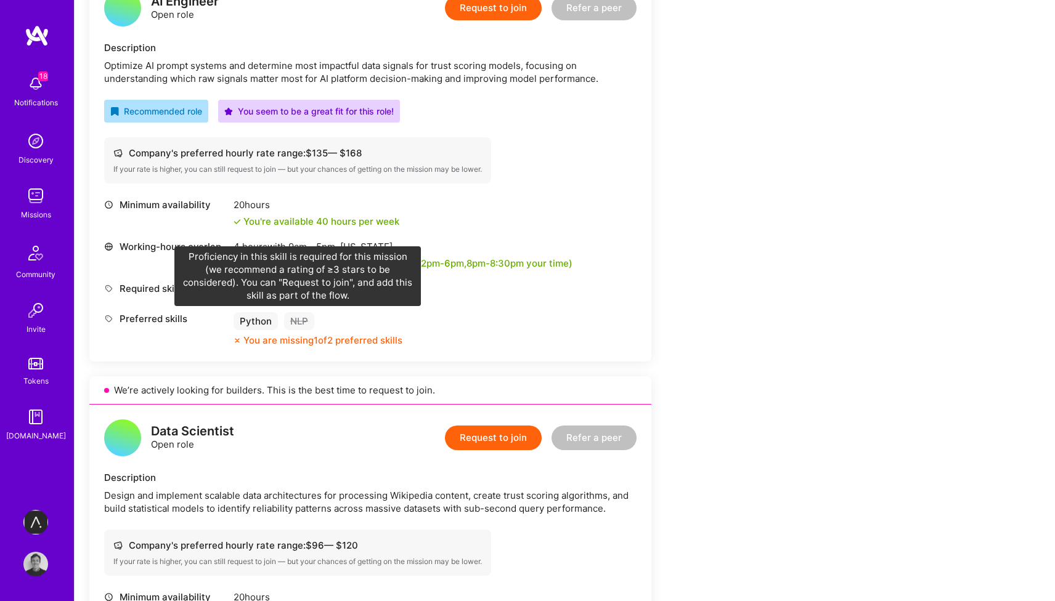
click at [309, 324] on div "NLP" at bounding box center [299, 321] width 30 height 18
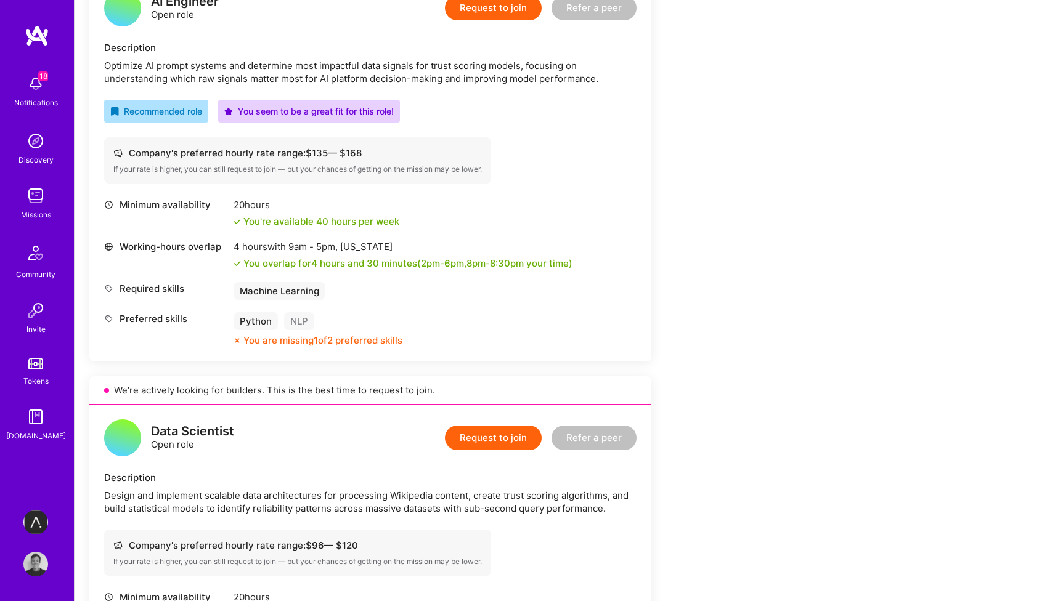
click at [296, 319] on div "NLP" at bounding box center [299, 321] width 30 height 18
click at [482, 10] on button "Request to join" at bounding box center [493, 8] width 97 height 25
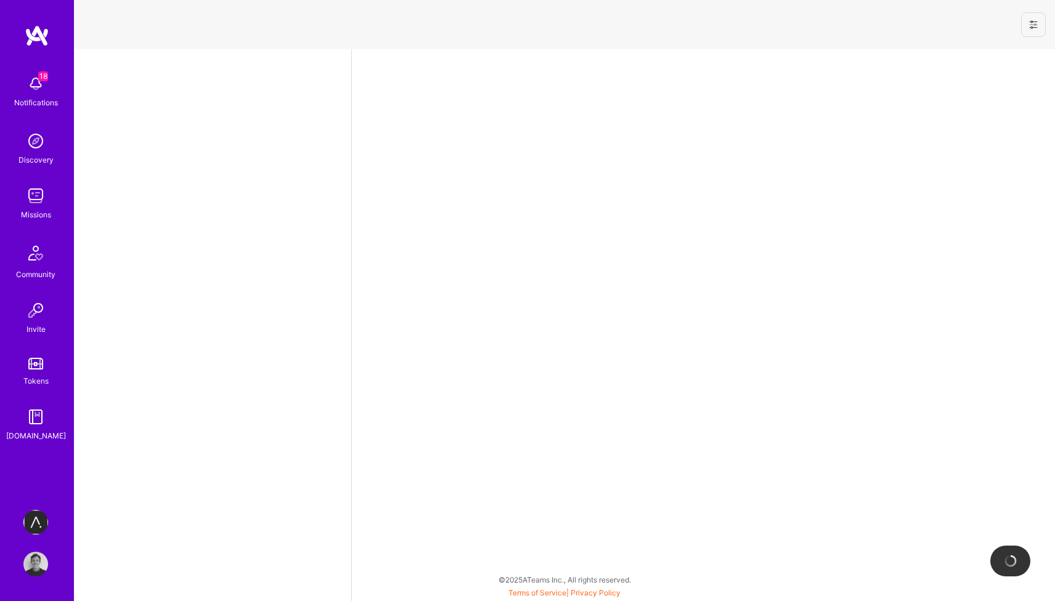
select select "GB"
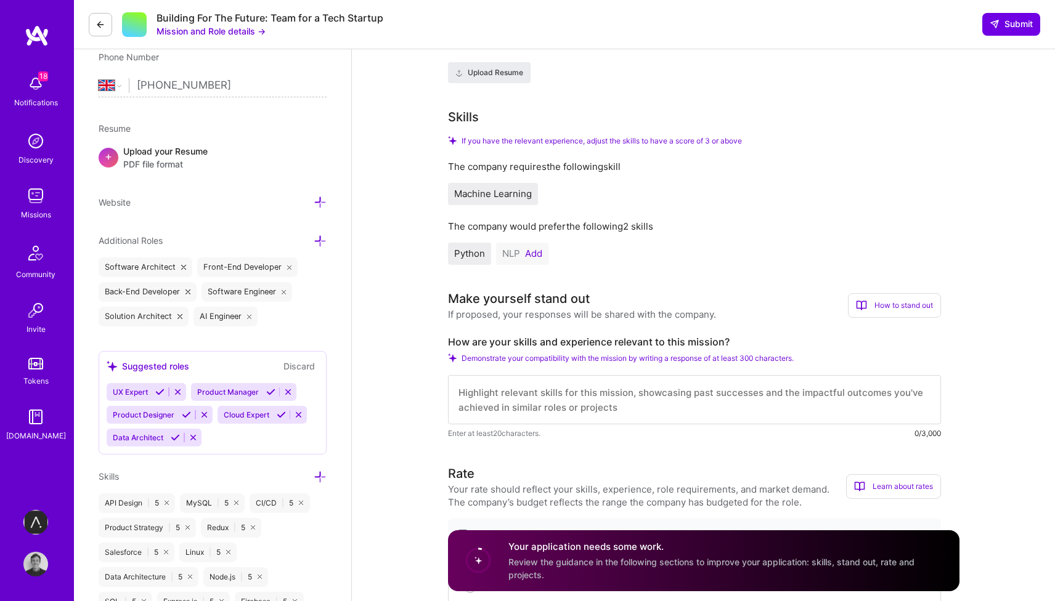
scroll to position [269, 0]
click at [537, 253] on button "Add" at bounding box center [533, 253] width 17 height 10
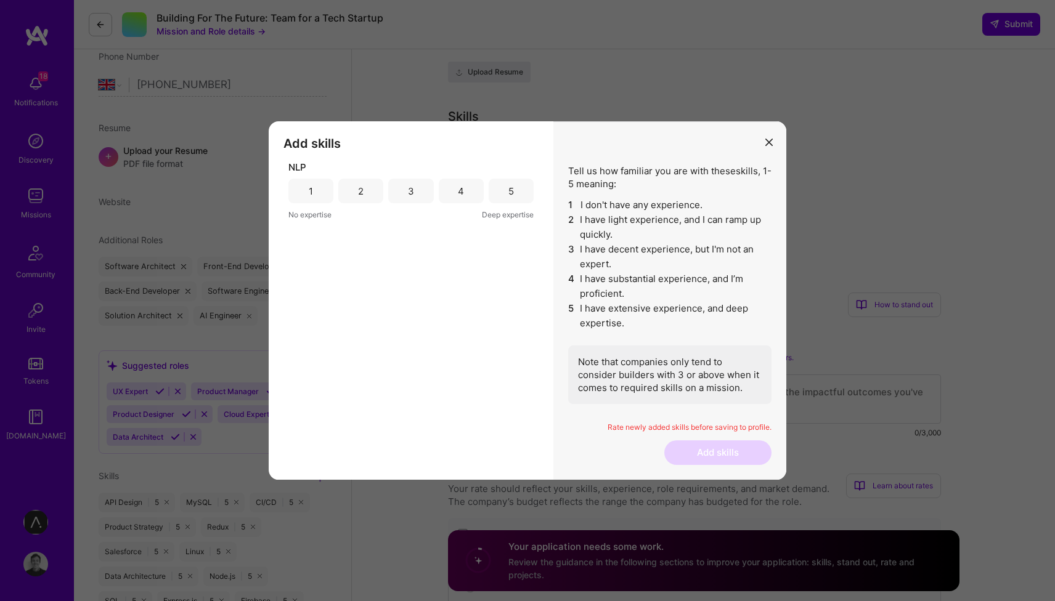
click at [517, 203] on div "5" at bounding box center [511, 191] width 45 height 25
click at [696, 450] on button "Add skills" at bounding box center [717, 453] width 107 height 25
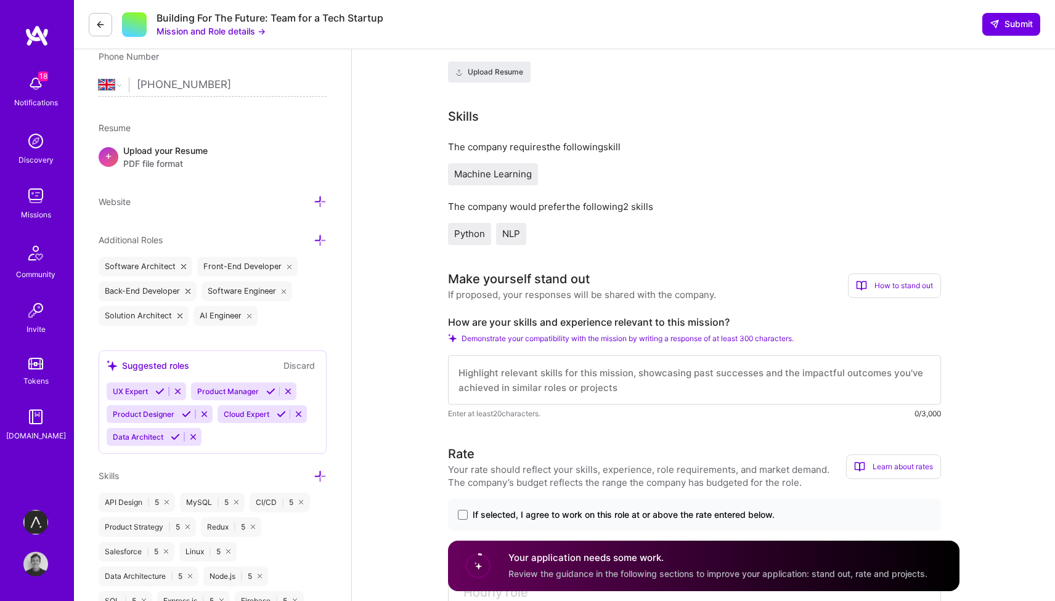
click at [606, 381] on textarea at bounding box center [694, 379] width 493 height 49
paste textarea "I have architected and built GenAI solutions for - automating [DOMAIN_NAME]'s c…"
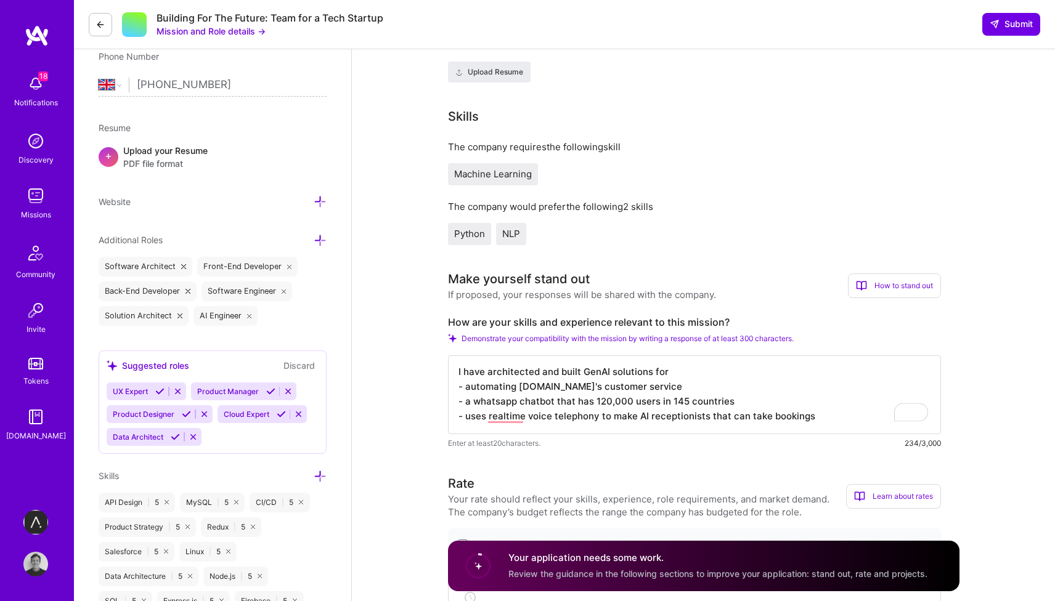
scroll to position [1, 0]
type textarea "I have architected and built GenAI solutions for - automating [DOMAIN_NAME]'s c…"
click at [755, 239] on div "Python NLP" at bounding box center [694, 234] width 493 height 22
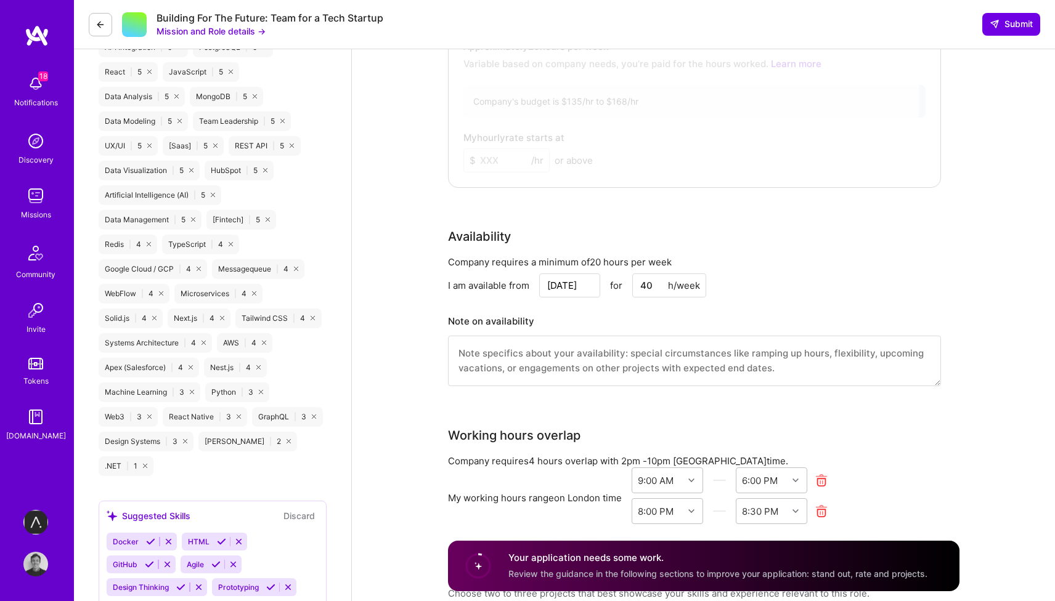
scroll to position [877, 0]
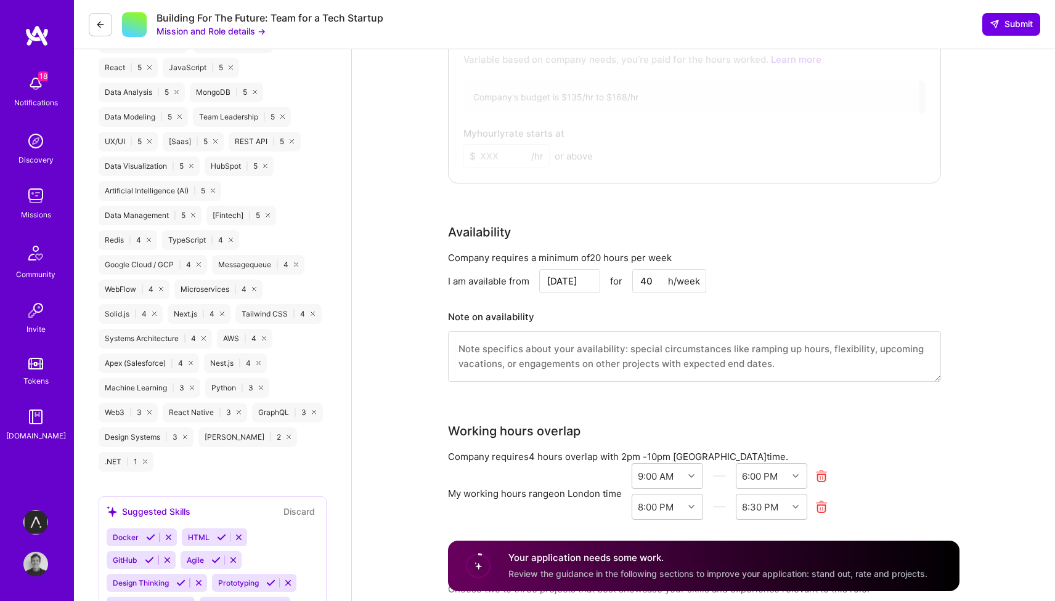
click at [582, 280] on input "Sep 11" at bounding box center [569, 281] width 61 height 24
click at [546, 247] on div "2" at bounding box center [545, 245] width 17 height 17
type input "[DATE]"
click at [766, 293] on div "Company requires a minimum of 20 hours per week I am available from Oct 2 for 4…" at bounding box center [694, 324] width 493 height 146
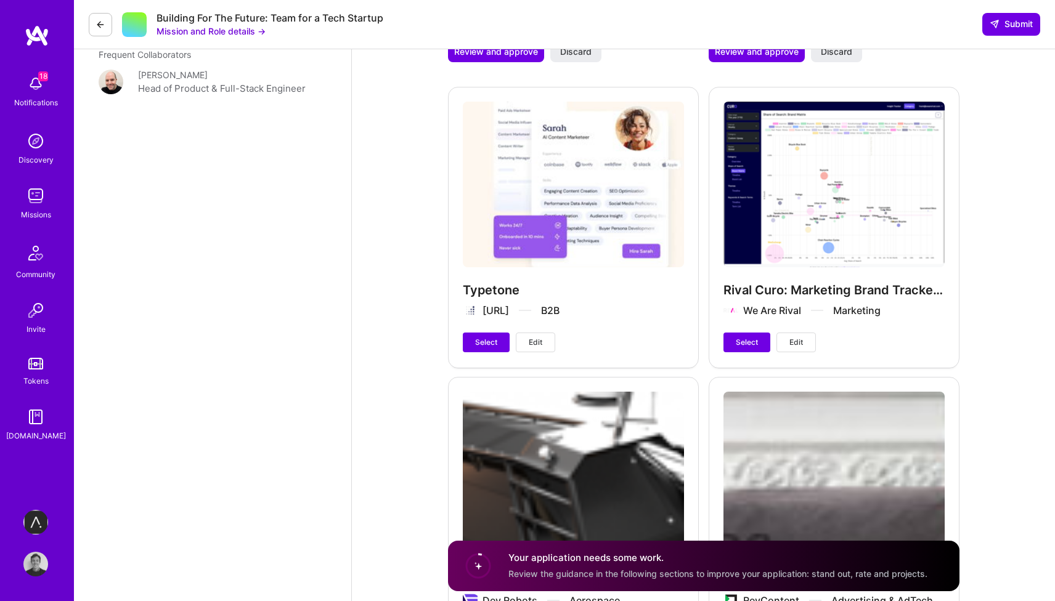
scroll to position [1904, 0]
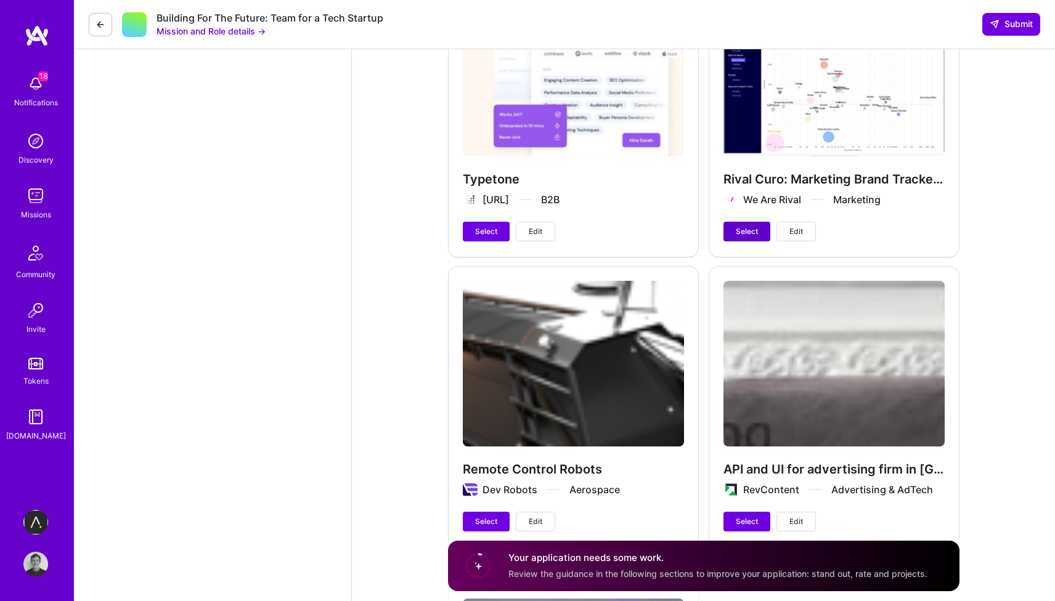
click at [742, 230] on span "Select" at bounding box center [747, 231] width 22 height 11
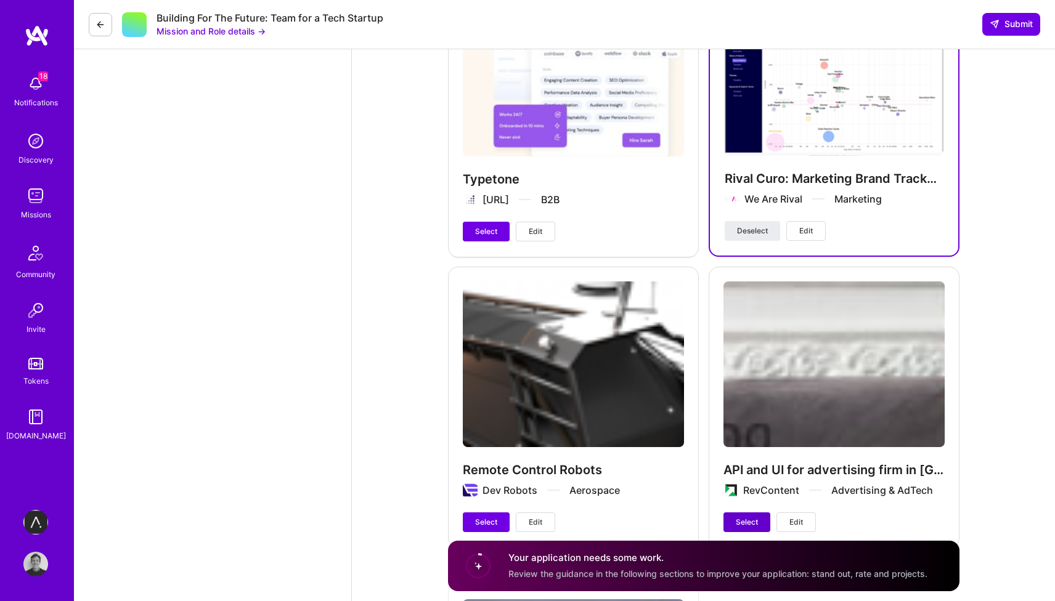
click at [732, 521] on button "Select" at bounding box center [746, 523] width 47 height 20
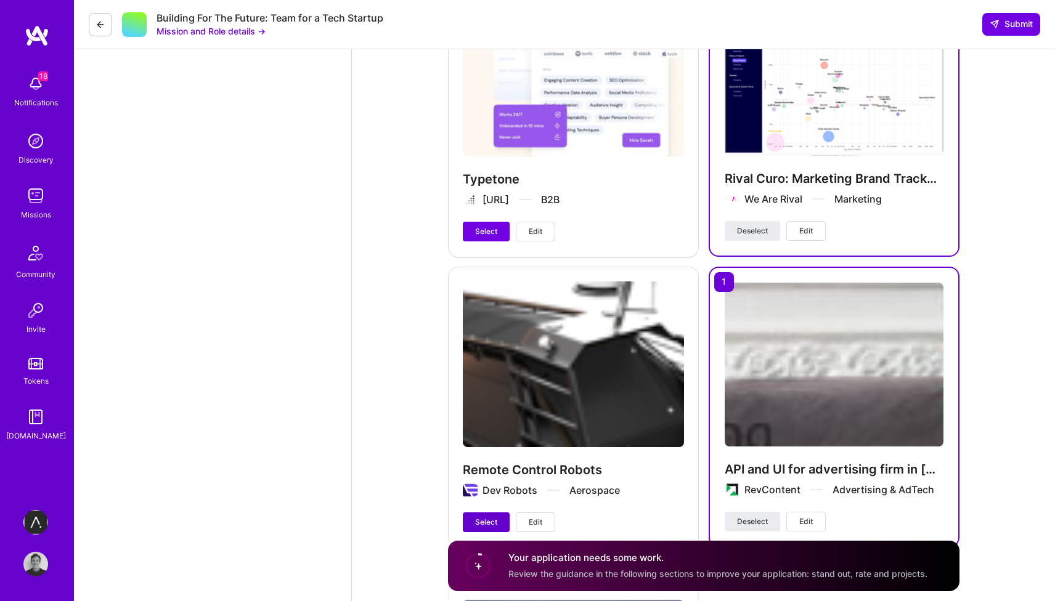
click at [498, 520] on button "Select" at bounding box center [486, 523] width 47 height 20
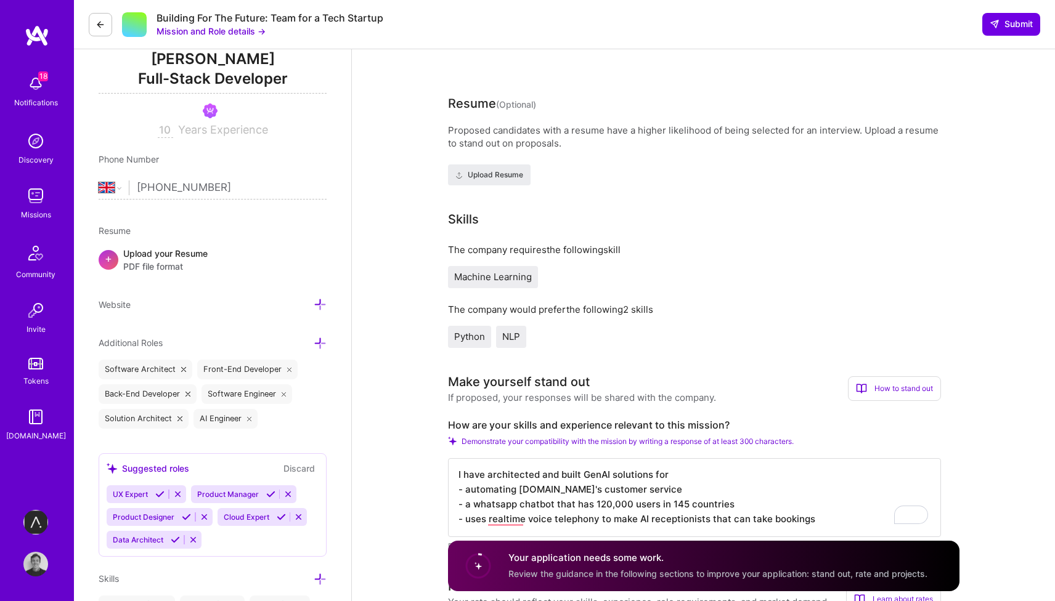
scroll to position [0, 0]
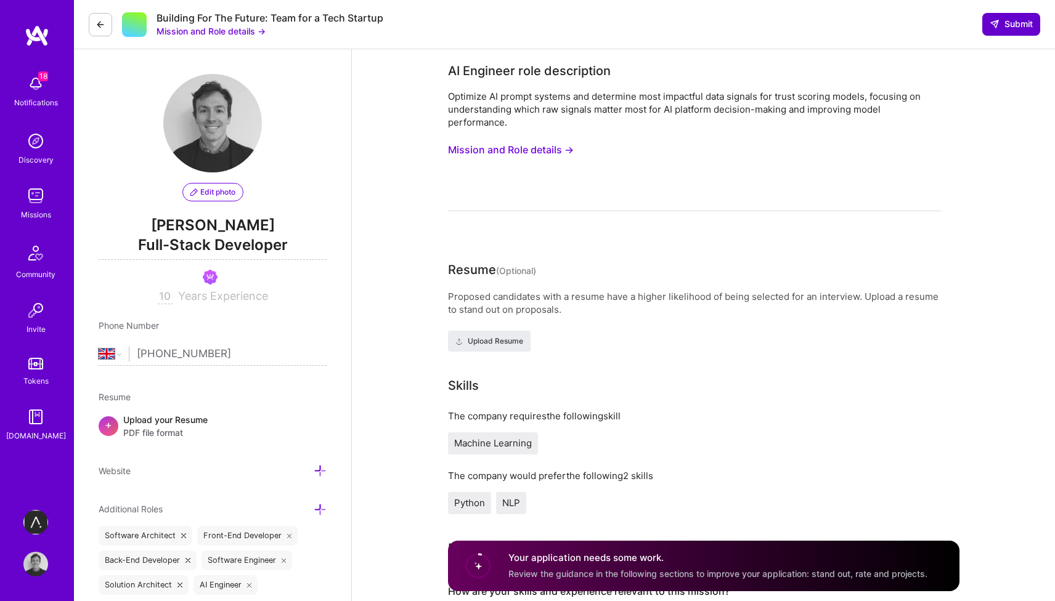
click at [1025, 20] on span "Submit" at bounding box center [1010, 24] width 43 height 12
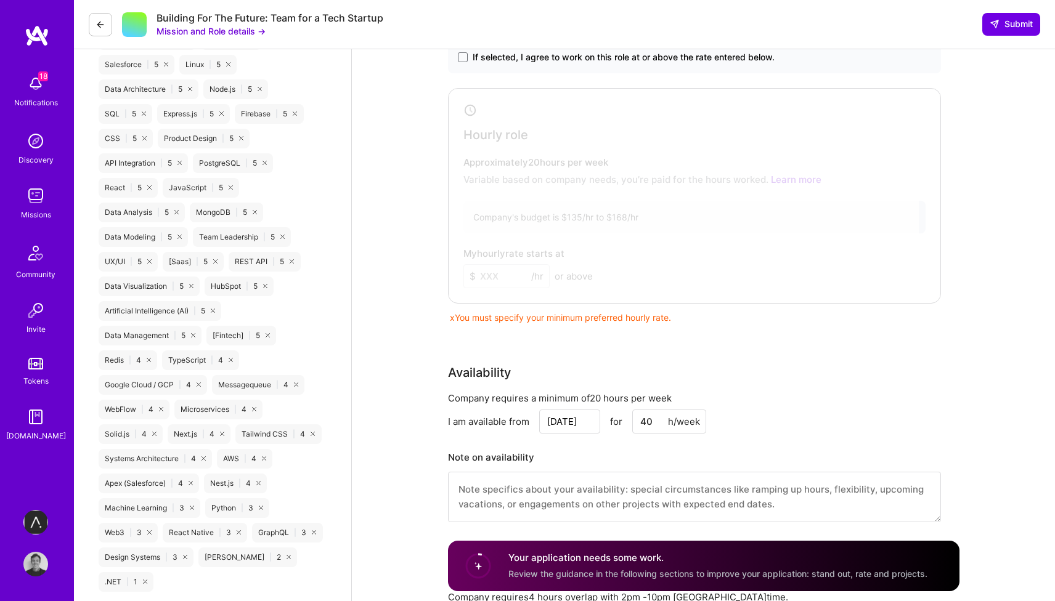
scroll to position [755, 0]
click at [686, 230] on div at bounding box center [685, 194] width 467 height 203
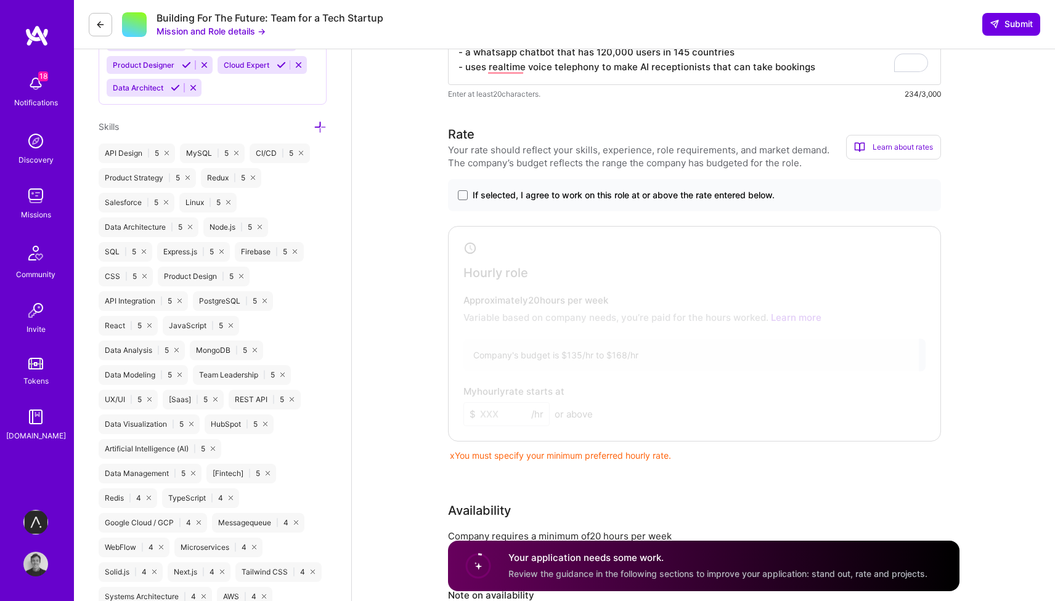
scroll to position [601, 0]
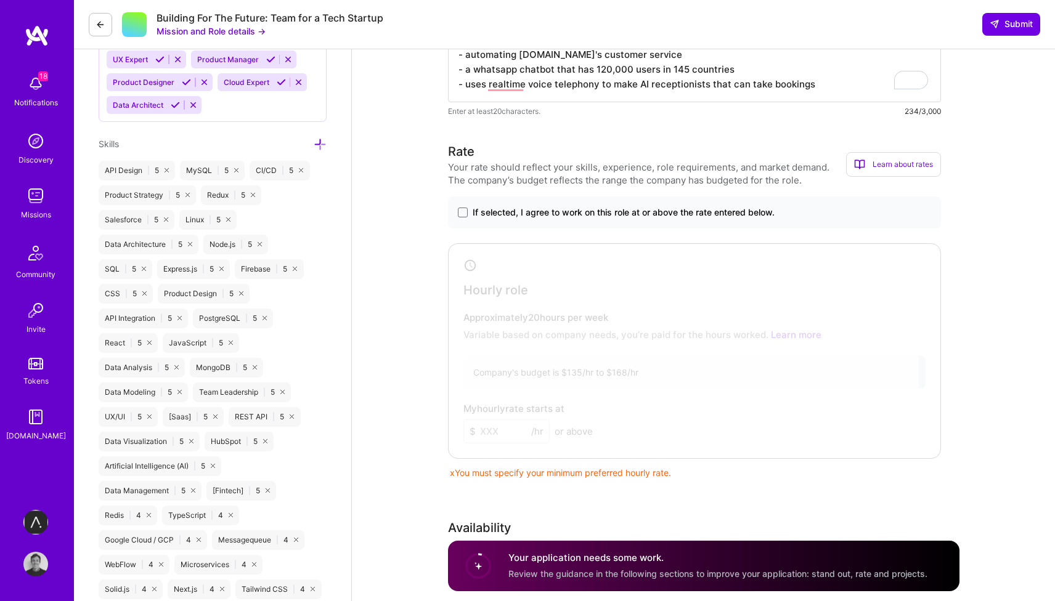
click at [484, 208] on span "If selected, I agree to work on this role at or above the rate entered below." at bounding box center [624, 212] width 302 height 12
click at [0, 0] on input "If selected, I agree to work on this role at or above the rate entered below." at bounding box center [0, 0] width 0 height 0
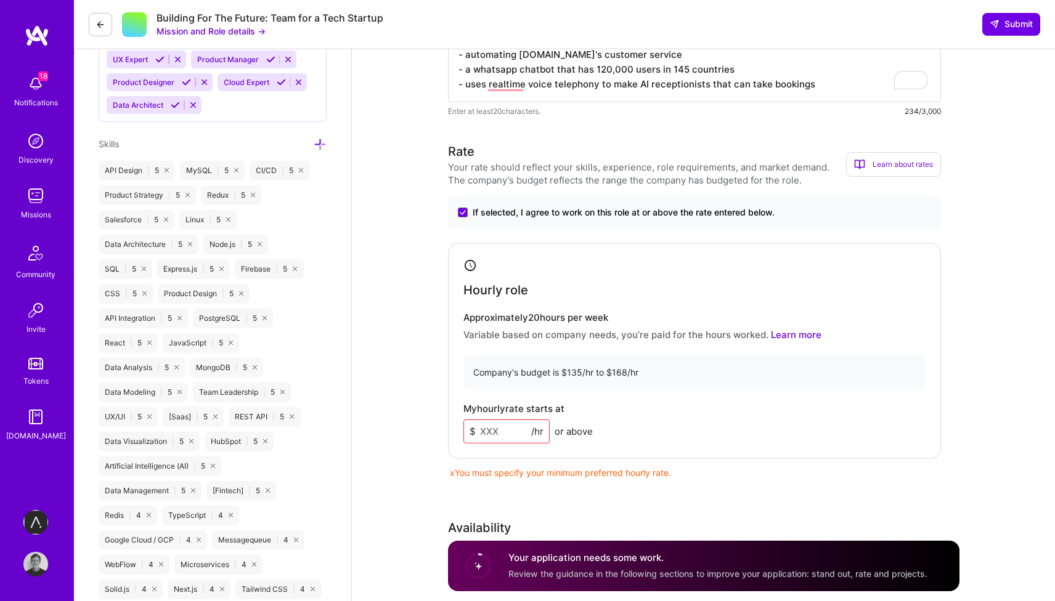
click at [495, 437] on input at bounding box center [506, 432] width 86 height 24
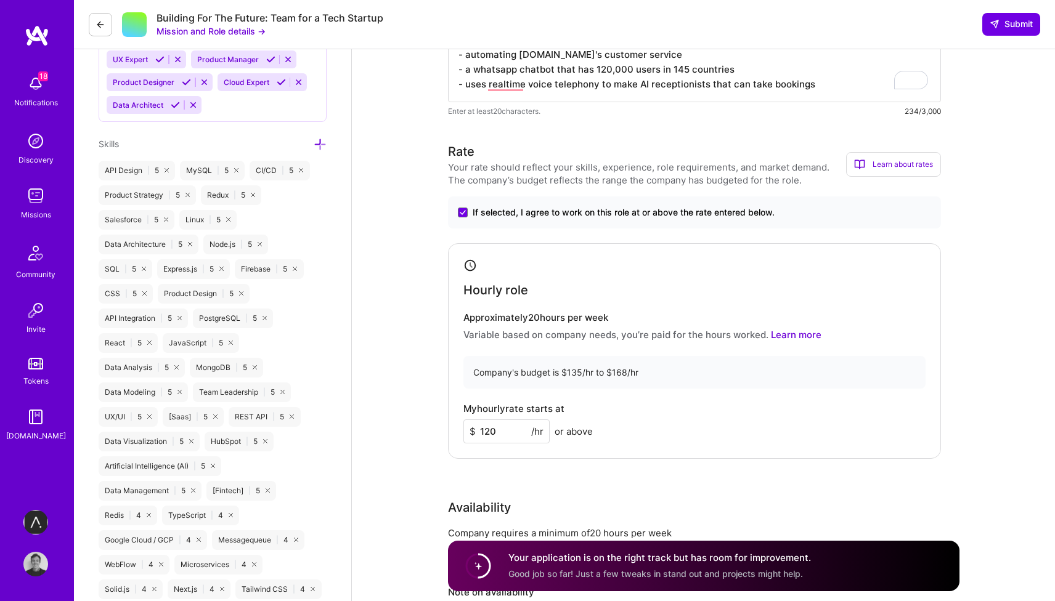
type input "120"
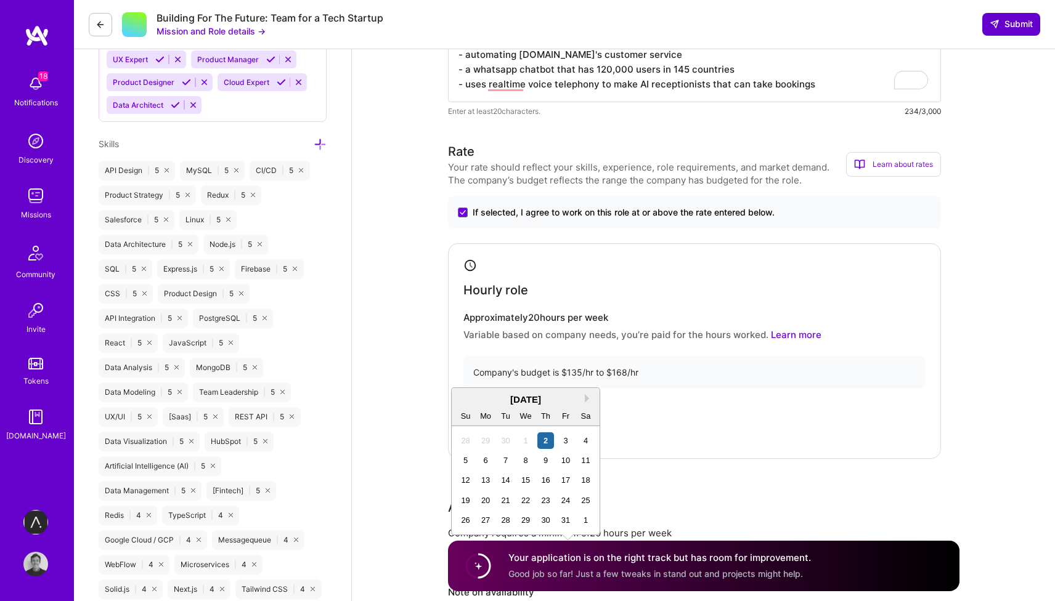
click at [999, 30] on span "Submit" at bounding box center [1010, 24] width 43 height 12
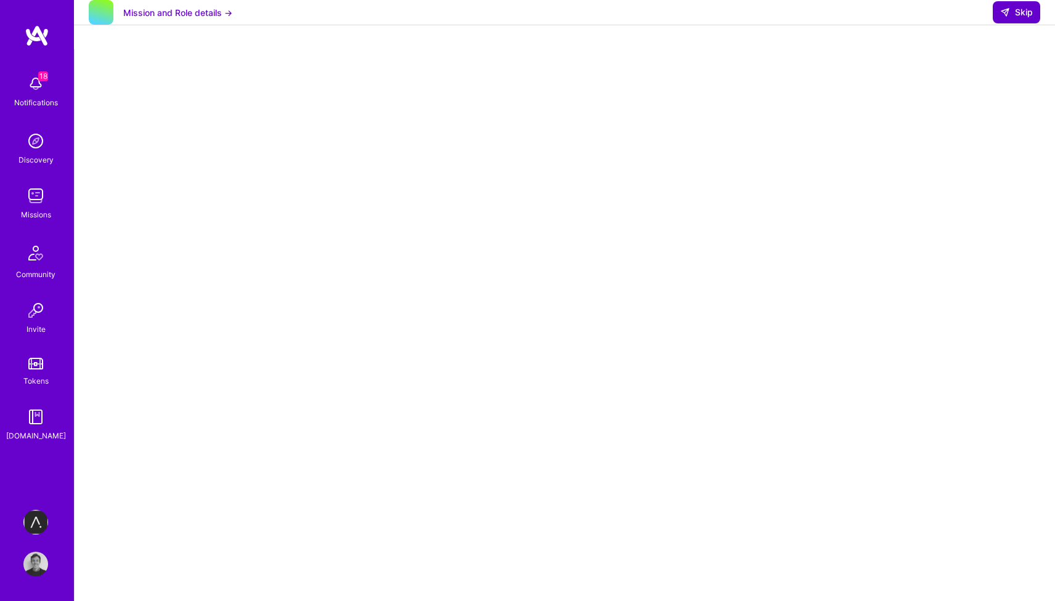
click at [1020, 18] on span "Skip" at bounding box center [1016, 12] width 33 height 12
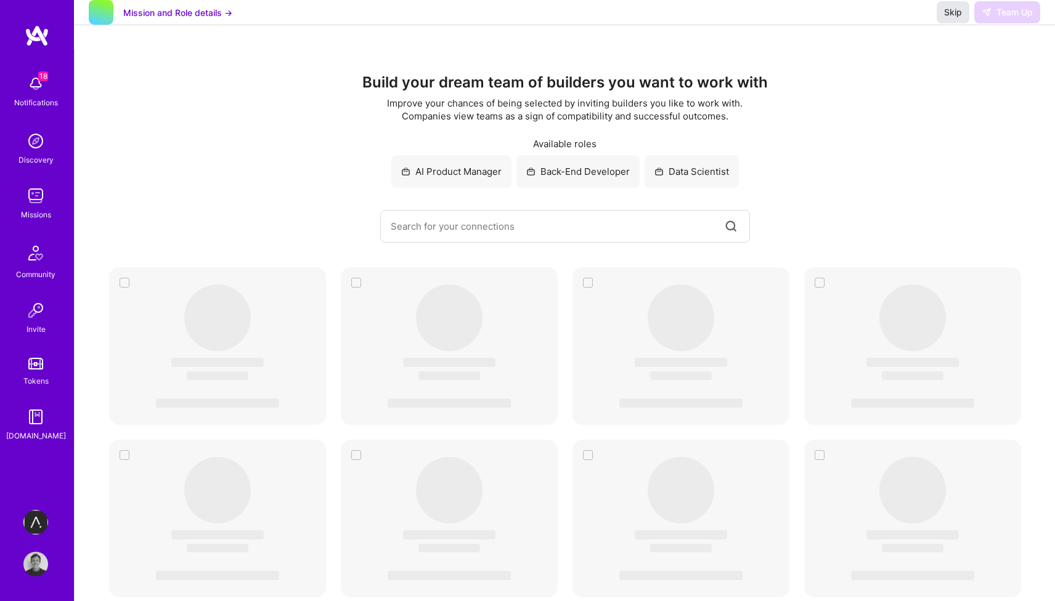
click at [961, 23] on button "Skip" at bounding box center [952, 12] width 33 height 22
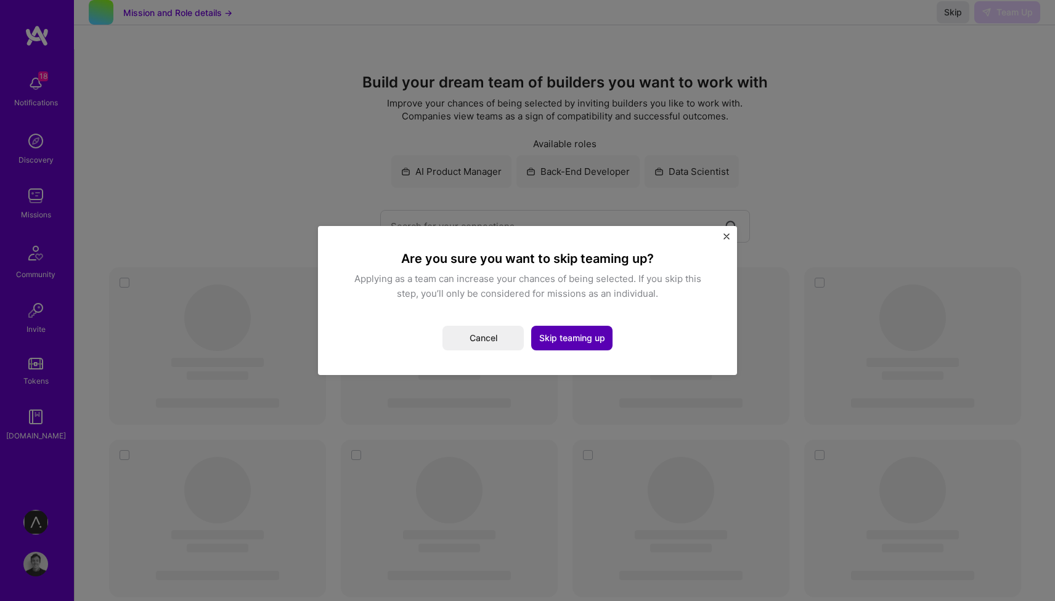
click at [562, 342] on button "Skip teaming up" at bounding box center [571, 338] width 81 height 25
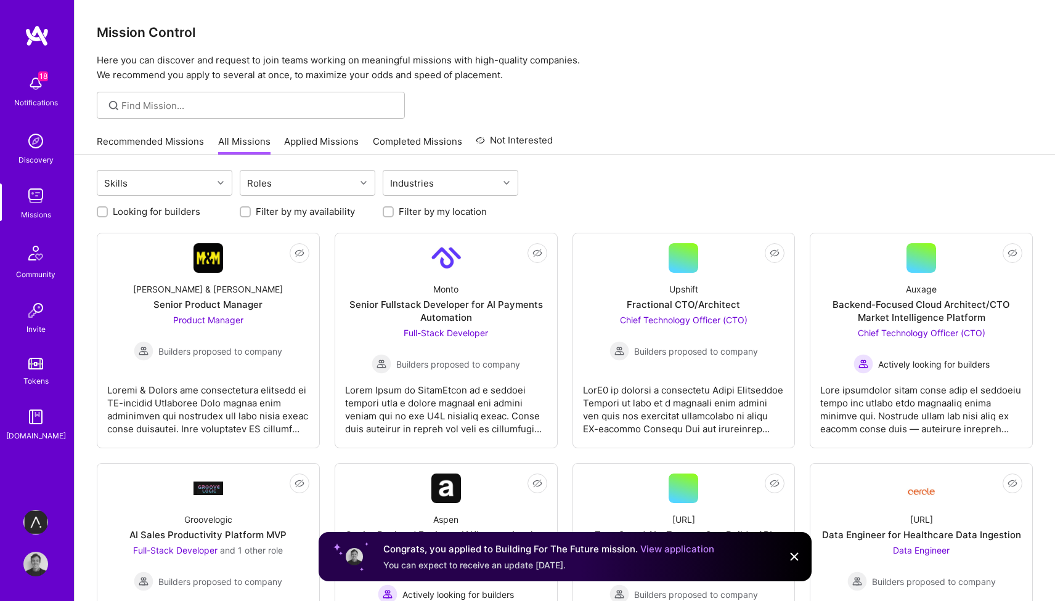
click at [171, 140] on link "Recommended Missions" at bounding box center [150, 145] width 107 height 20
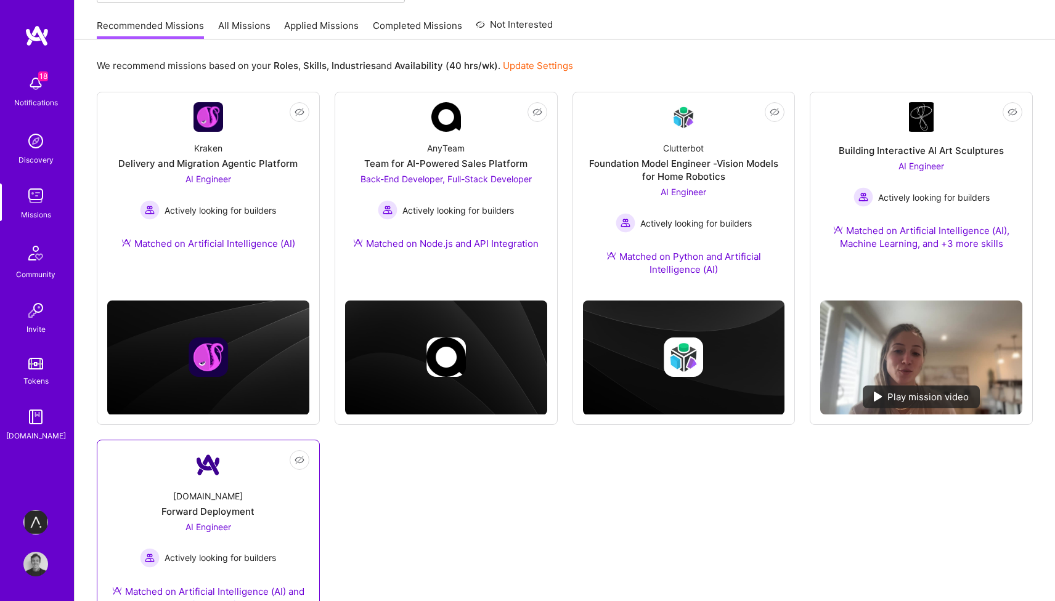
scroll to position [113, 0]
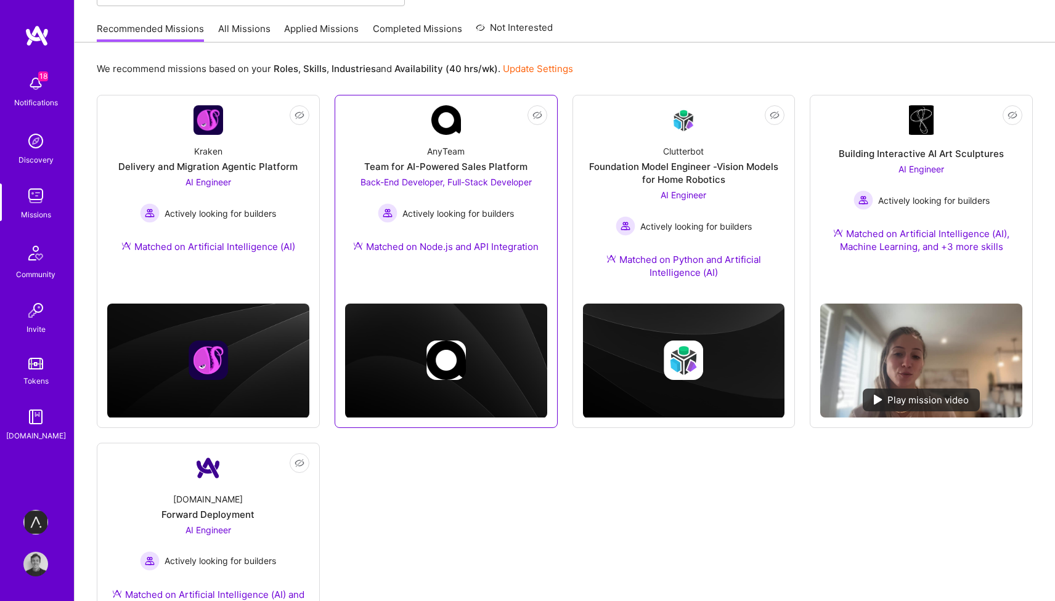
click at [456, 154] on div "AnyTeam" at bounding box center [446, 151] width 38 height 13
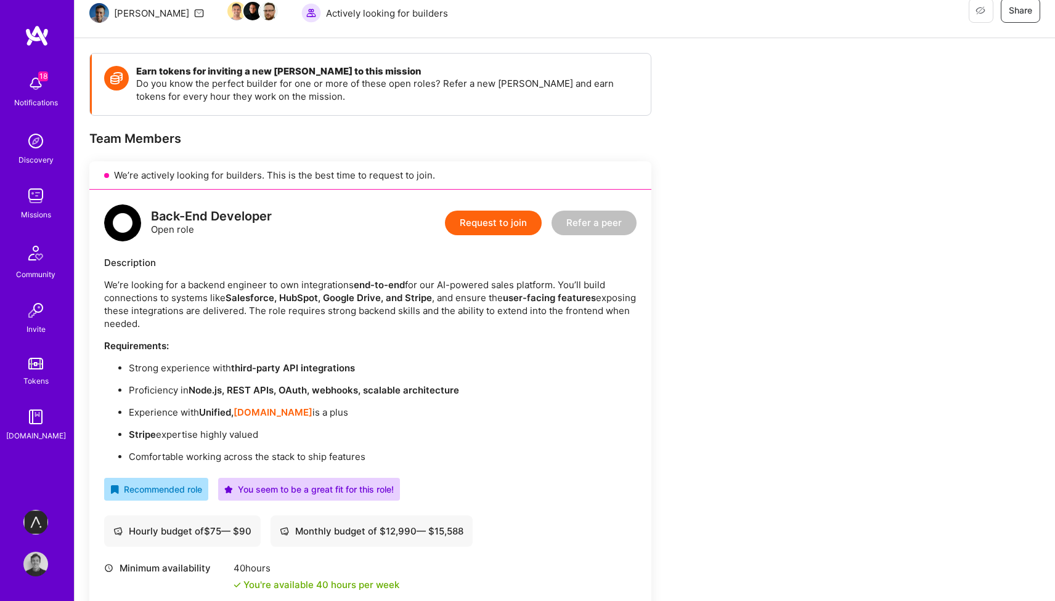
scroll to position [134, 0]
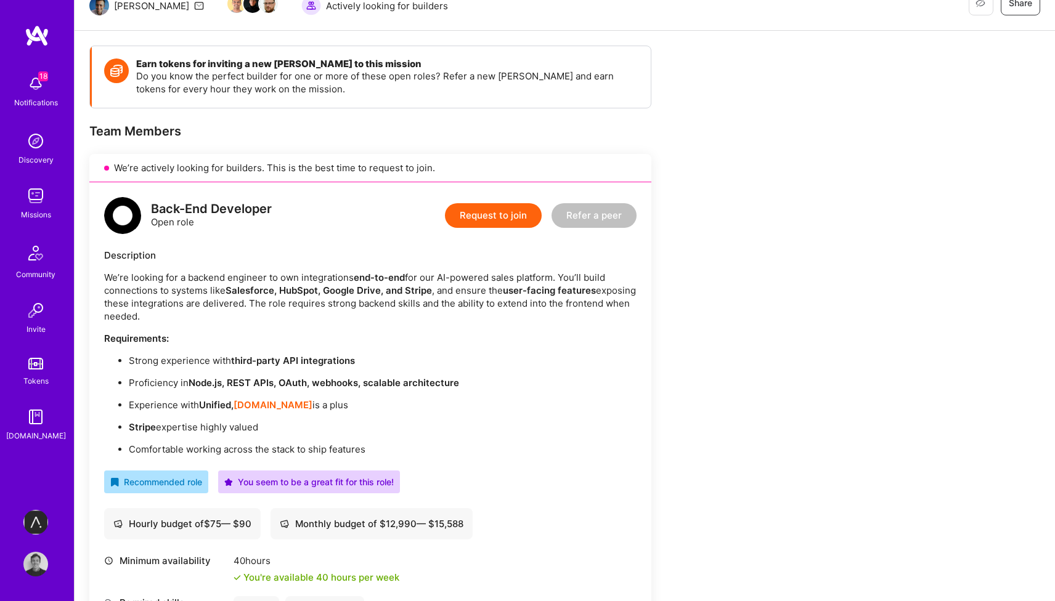
click at [494, 217] on button "Request to join" at bounding box center [493, 215] width 97 height 25
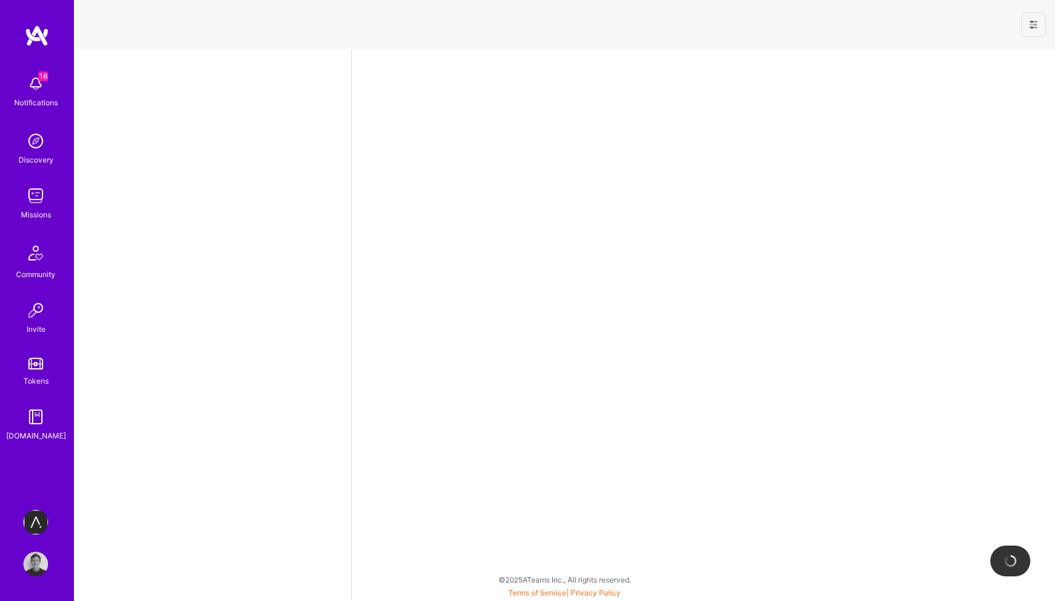
select select "GB"
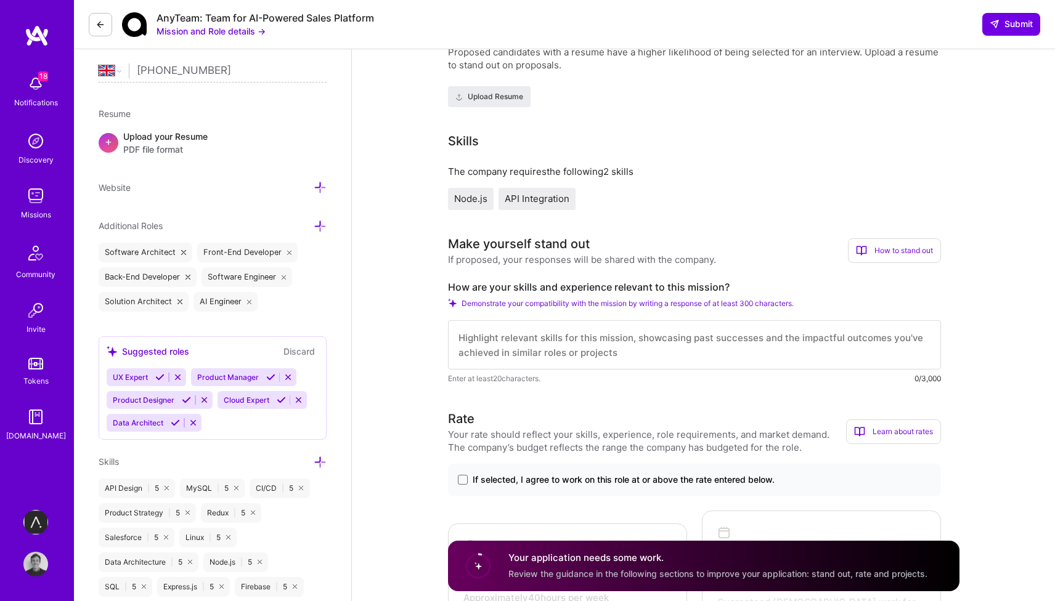
scroll to position [293, 0]
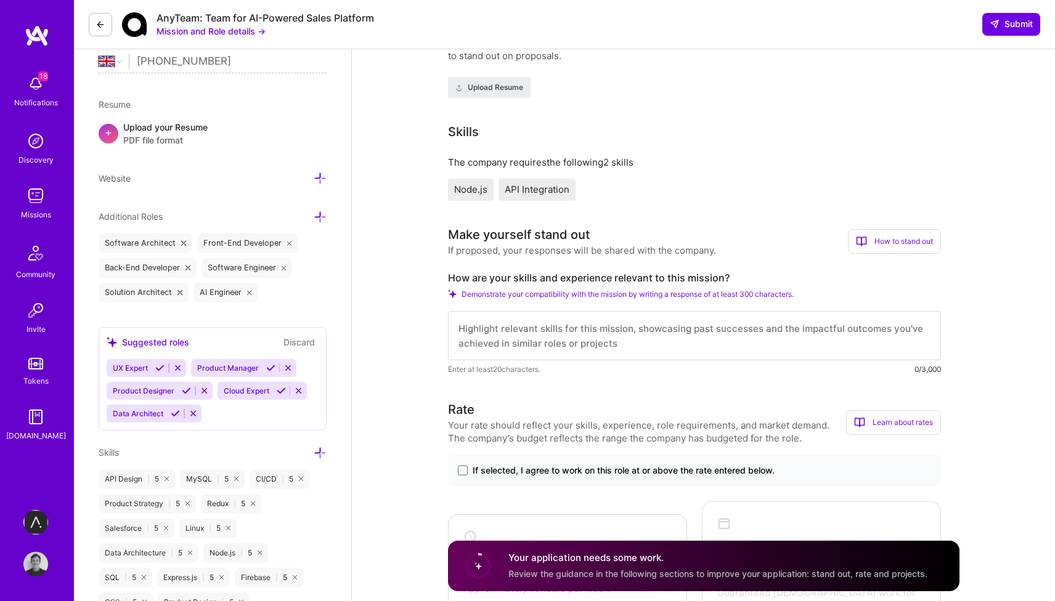
click at [554, 338] on textarea at bounding box center [694, 335] width 493 height 49
paste textarea "I have architected and built GenAI solutions for - automating [DOMAIN_NAME]'s c…"
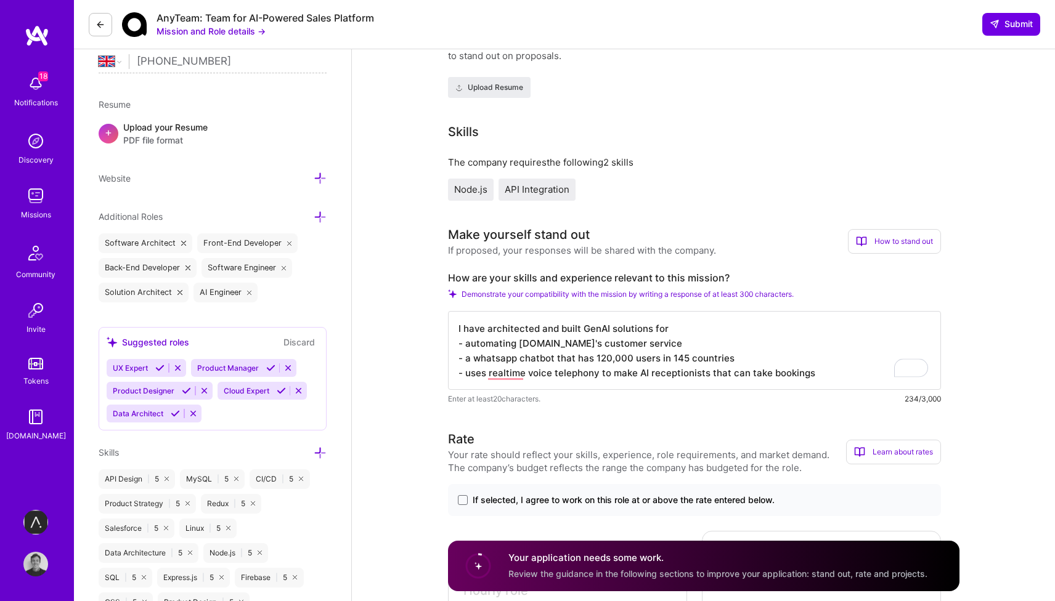
click at [543, 335] on textarea "I have architected and built GenAI solutions for - automating [DOMAIN_NAME]'s c…" at bounding box center [694, 350] width 493 height 79
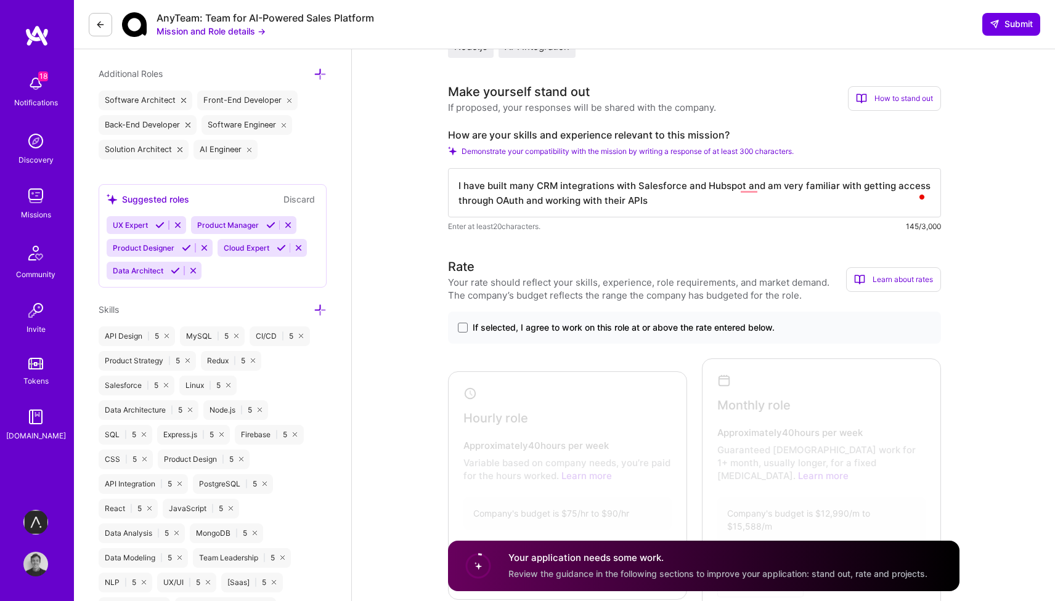
type textarea "I have built many CRM integrations with Salesforce and Hubspot and am very fami…"
click at [657, 322] on span "If selected, I agree to work on this role at or above the rate entered below." at bounding box center [624, 328] width 302 height 12
click at [0, 0] on input "If selected, I agree to work on this role at or above the rate entered below." at bounding box center [0, 0] width 0 height 0
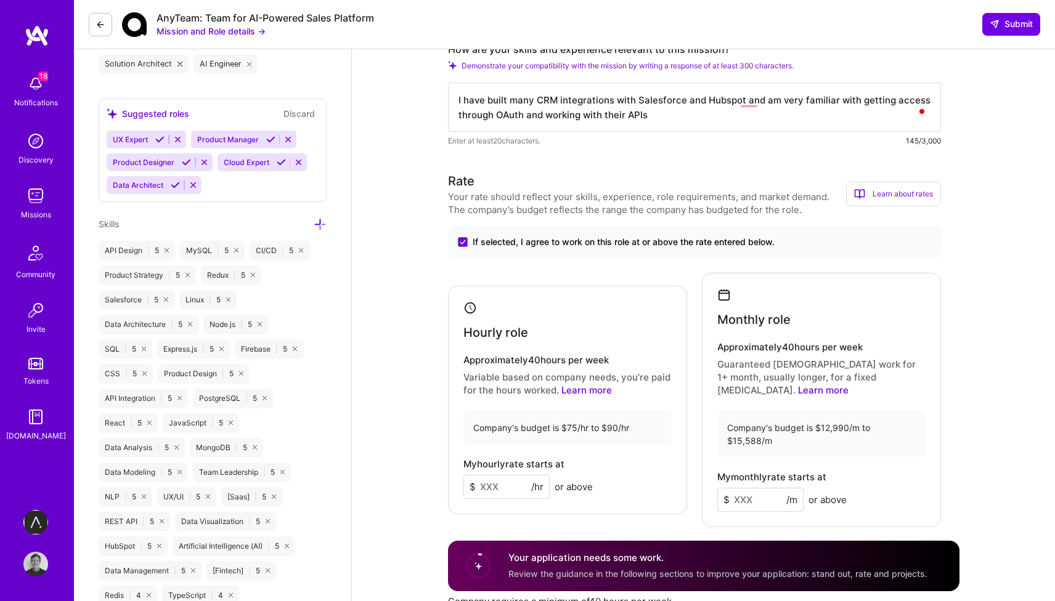
scroll to position [525, 0]
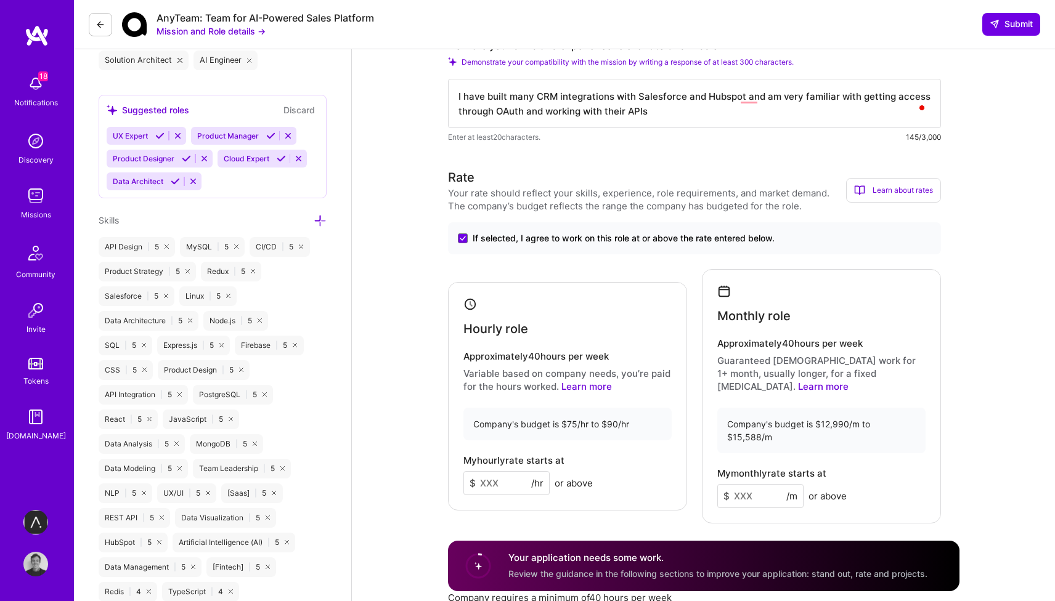
click at [489, 475] on input at bounding box center [506, 483] width 86 height 24
type input "120"
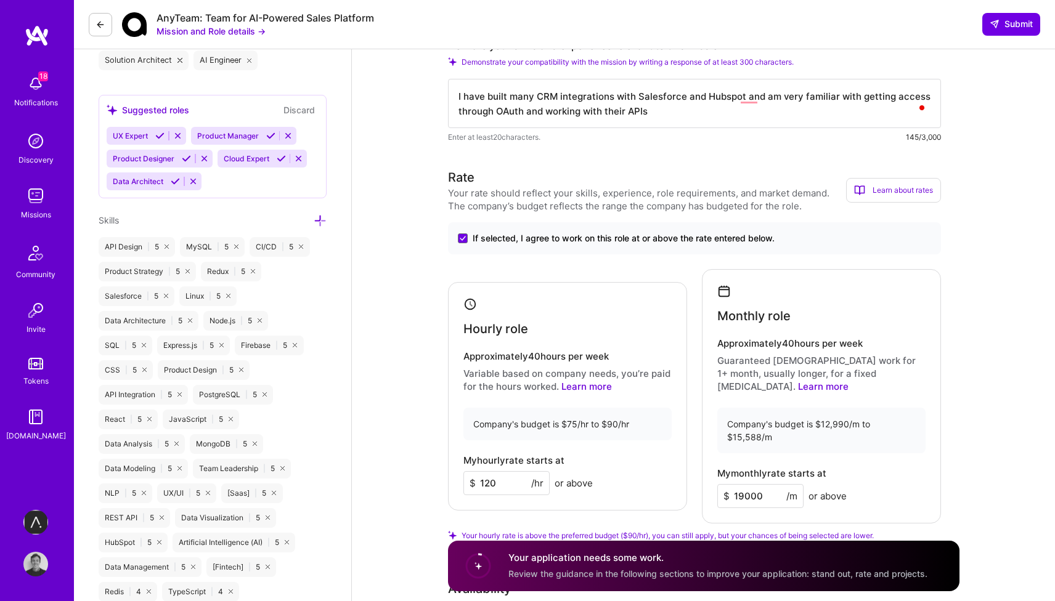
type input "19000"
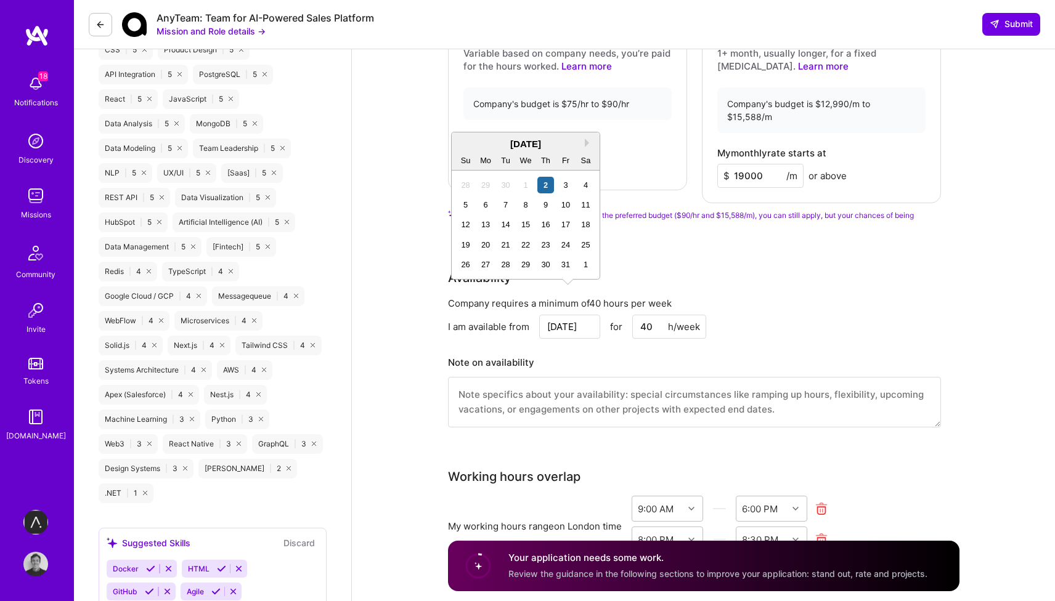
click at [746, 315] on div "I am available from Oct 2 Next Month October 2025 Su Mo Tu We Th Fr Sa 28 29 30…" at bounding box center [694, 327] width 493 height 24
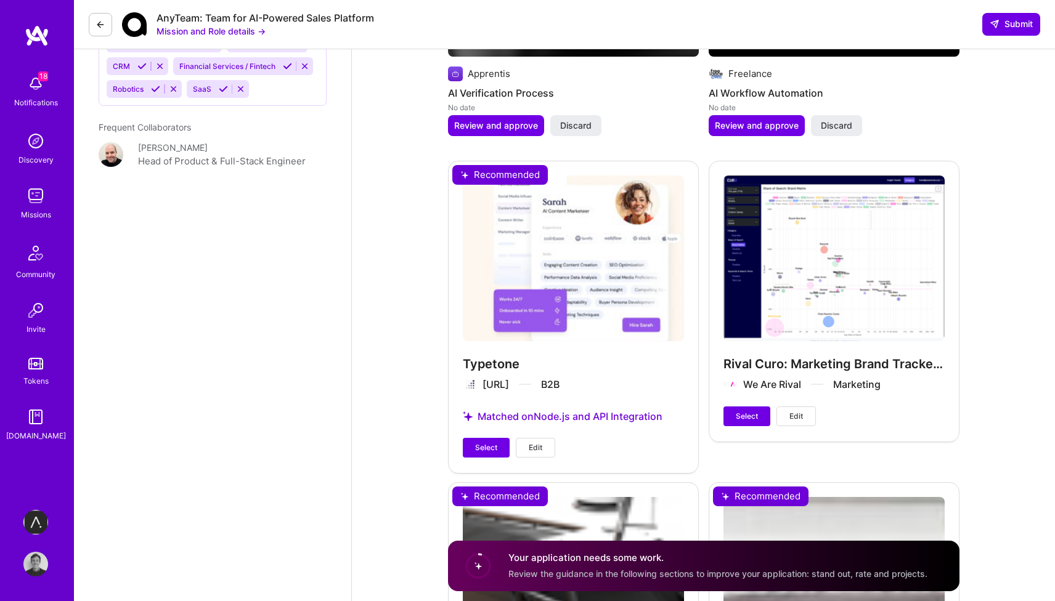
scroll to position [1816, 0]
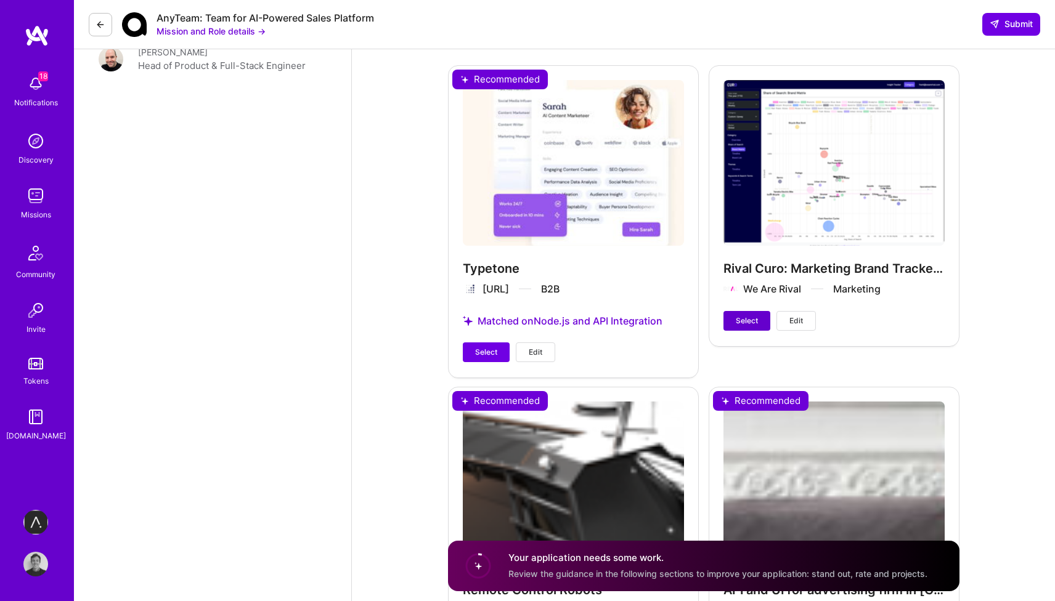
click at [752, 315] on span "Select" at bounding box center [747, 320] width 22 height 11
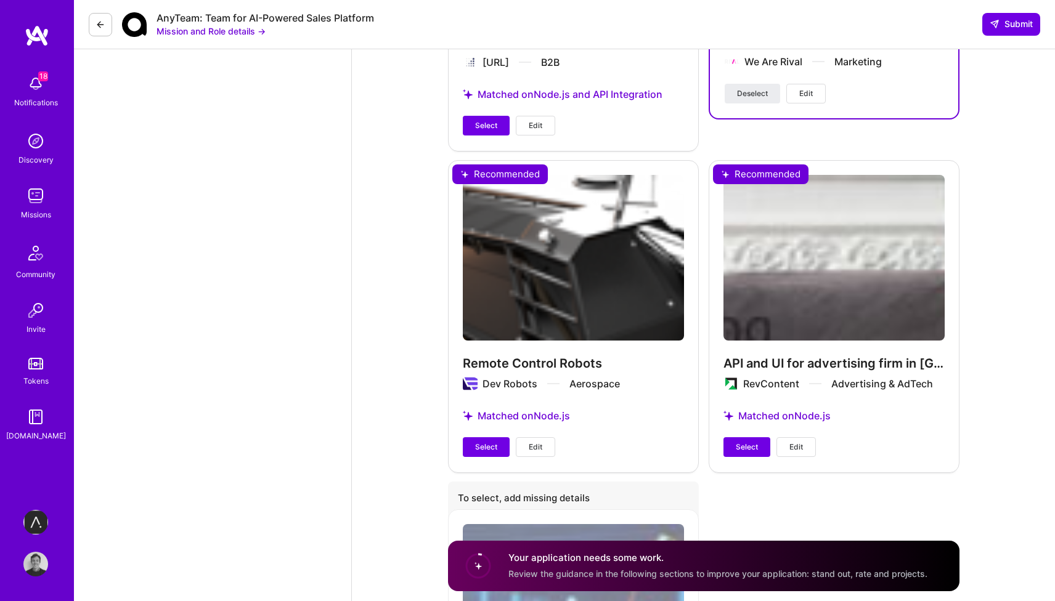
scroll to position [2058, 0]
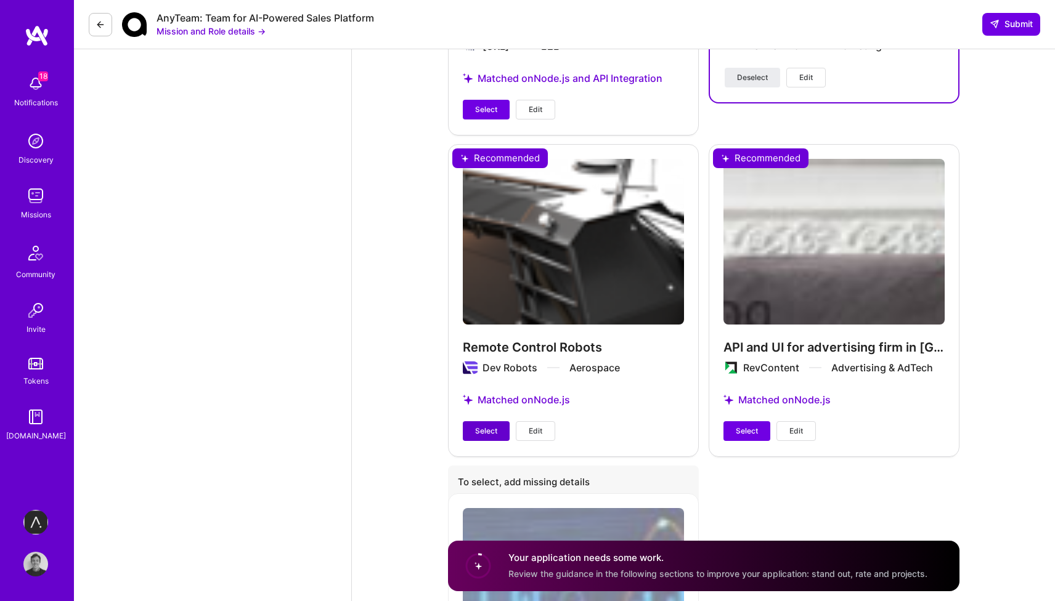
click at [486, 426] on span "Select" at bounding box center [486, 431] width 22 height 11
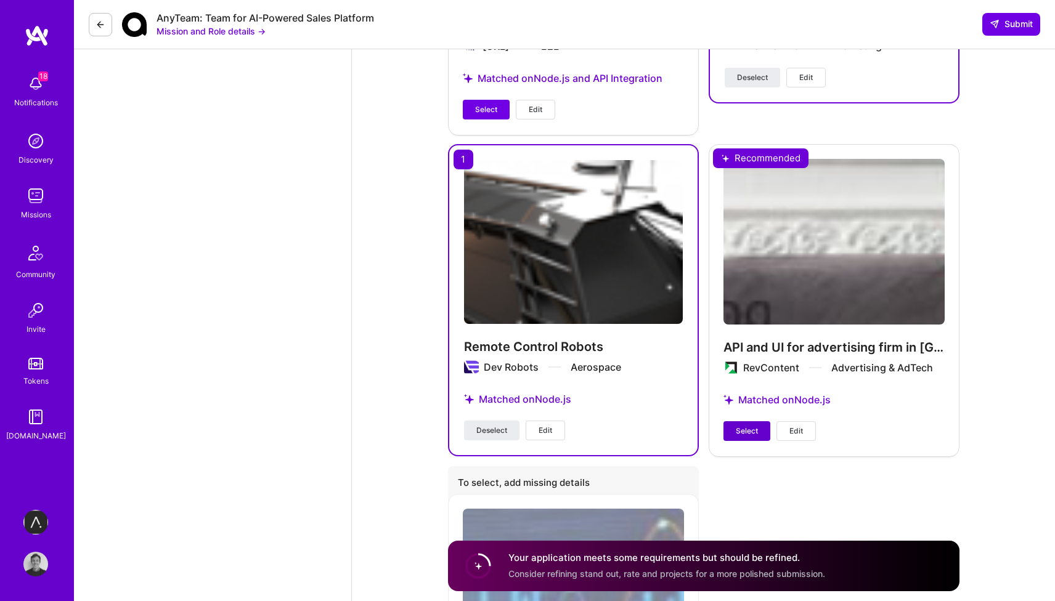
click at [744, 421] on button "Select" at bounding box center [746, 431] width 47 height 20
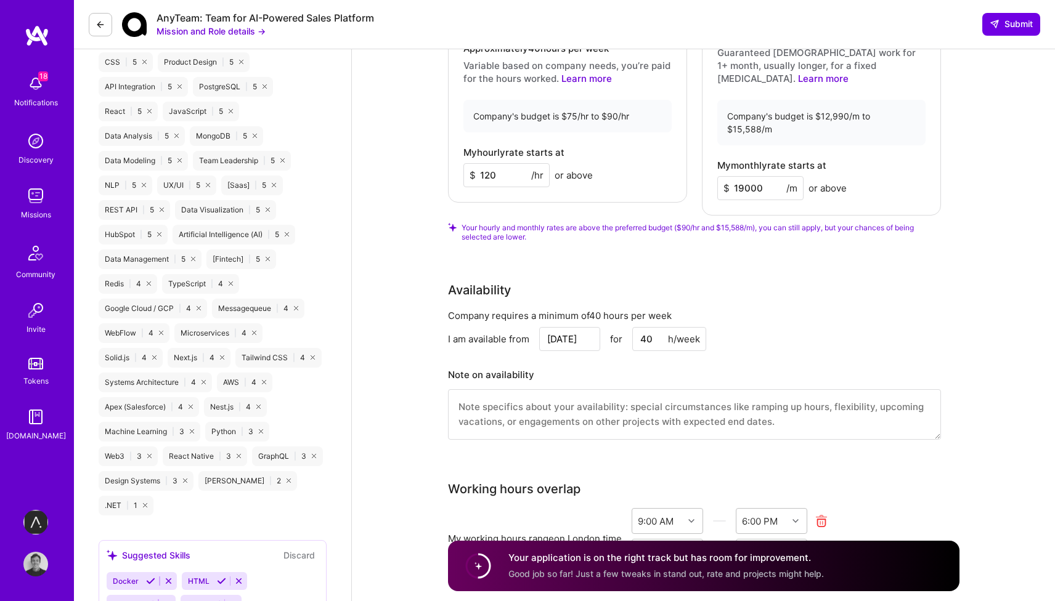
scroll to position [832, 0]
click at [1023, 25] on span "Submit" at bounding box center [1010, 24] width 43 height 12
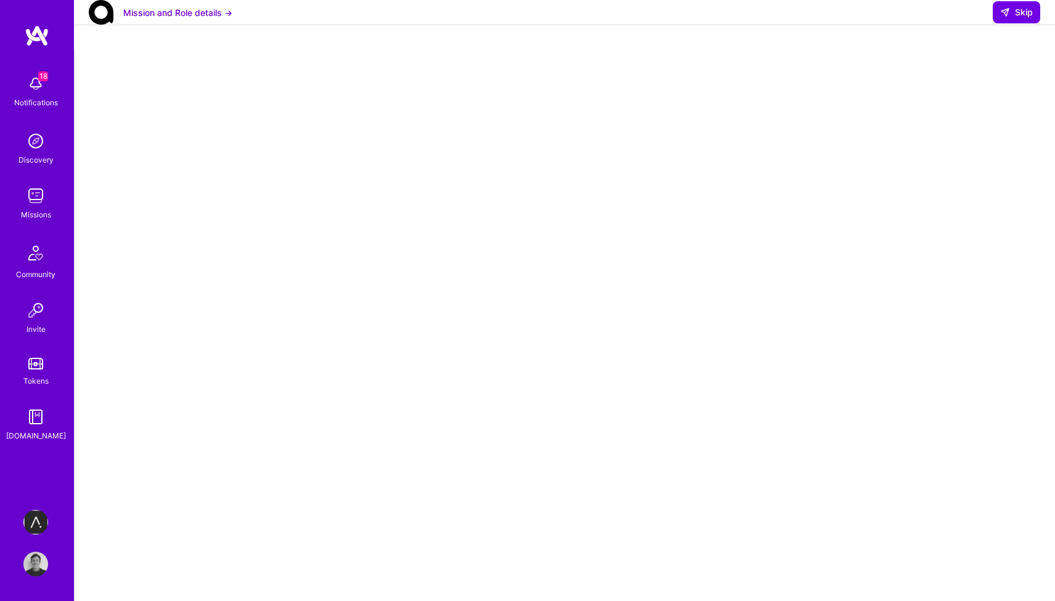
click at [30, 191] on img at bounding box center [35, 196] width 25 height 25
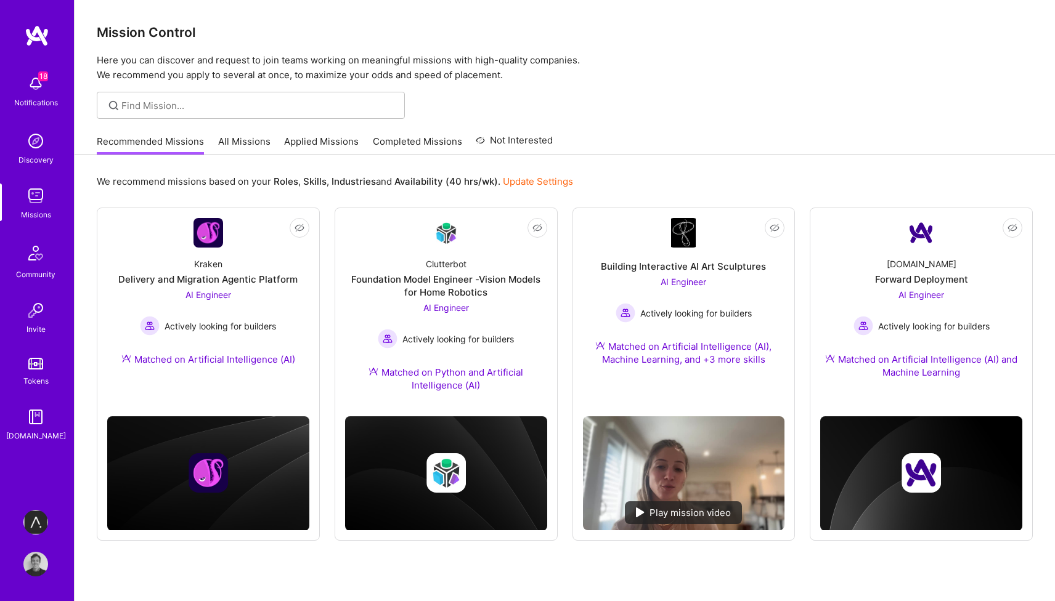
click at [301, 142] on link "Applied Missions" at bounding box center [321, 145] width 75 height 20
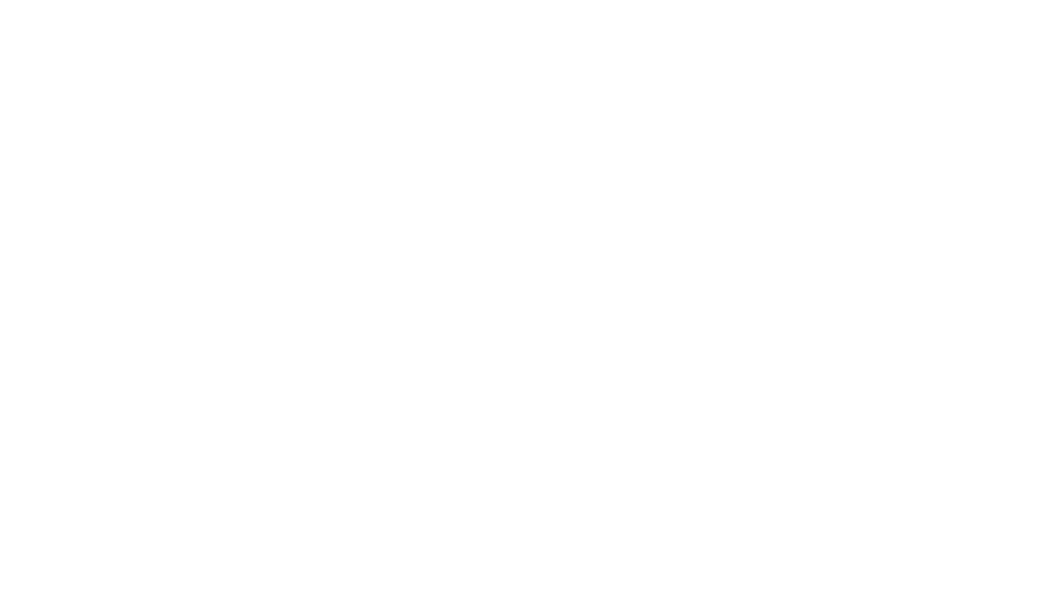
click at [0, 0] on link "Recommended Missions" at bounding box center [0, 0] width 0 height 0
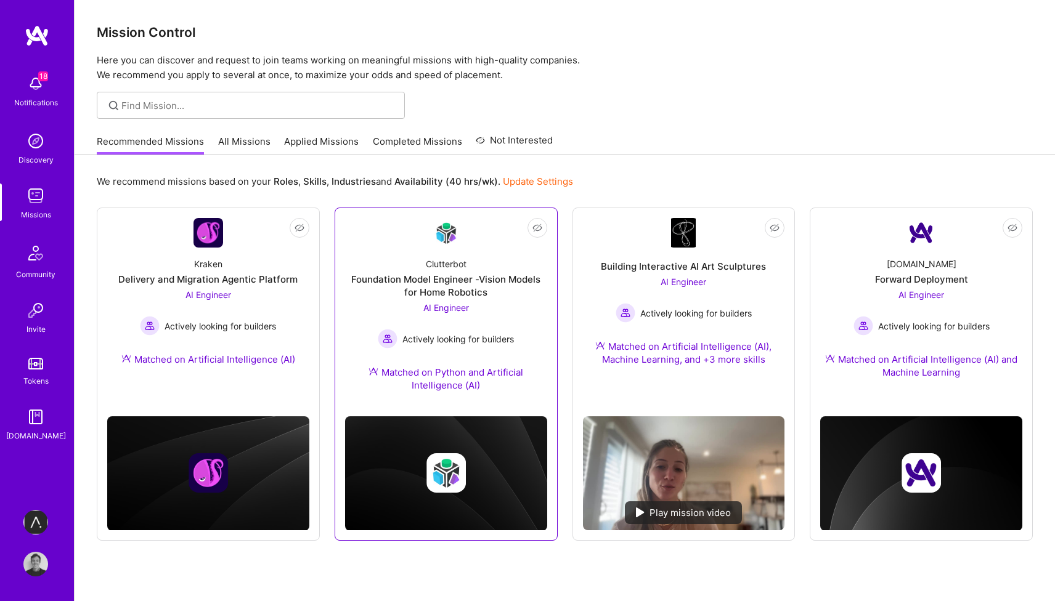
scroll to position [35, 0]
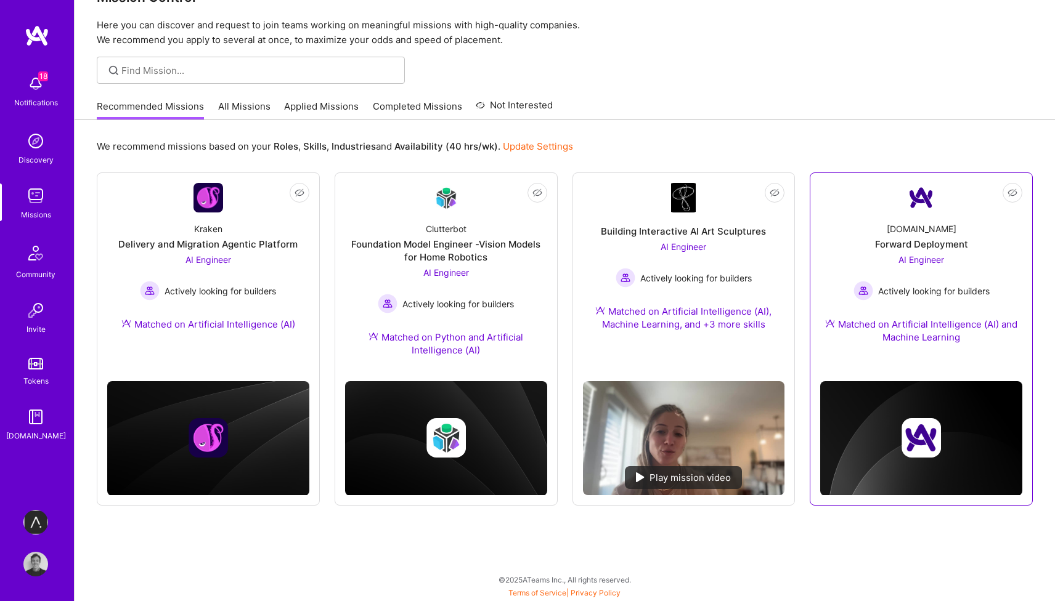
click at [934, 326] on div "Matched on Artificial Intelligence (AI) and Machine Learning" at bounding box center [921, 331] width 202 height 26
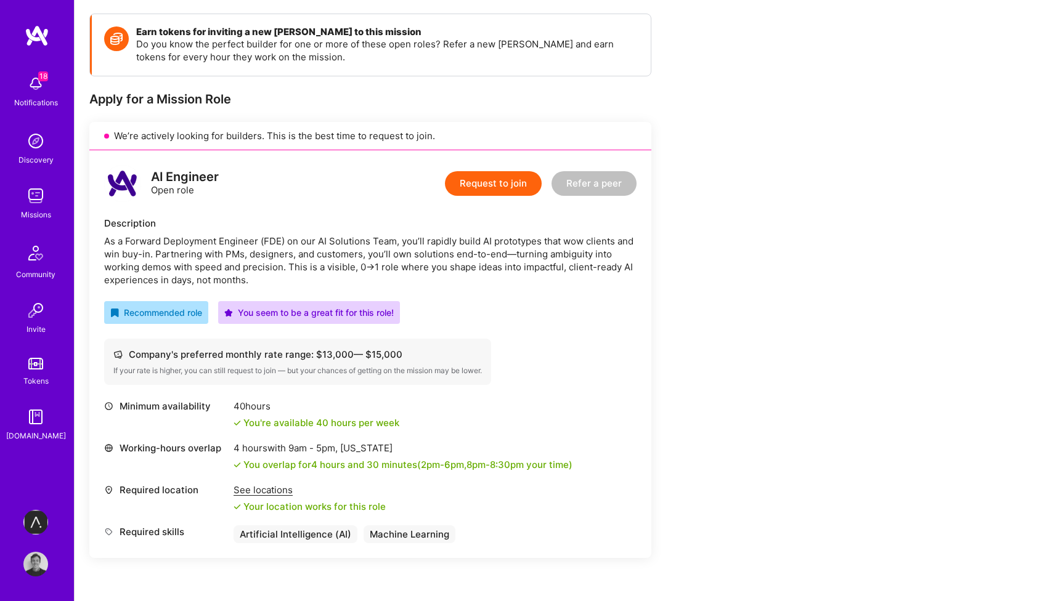
scroll to position [165, 0]
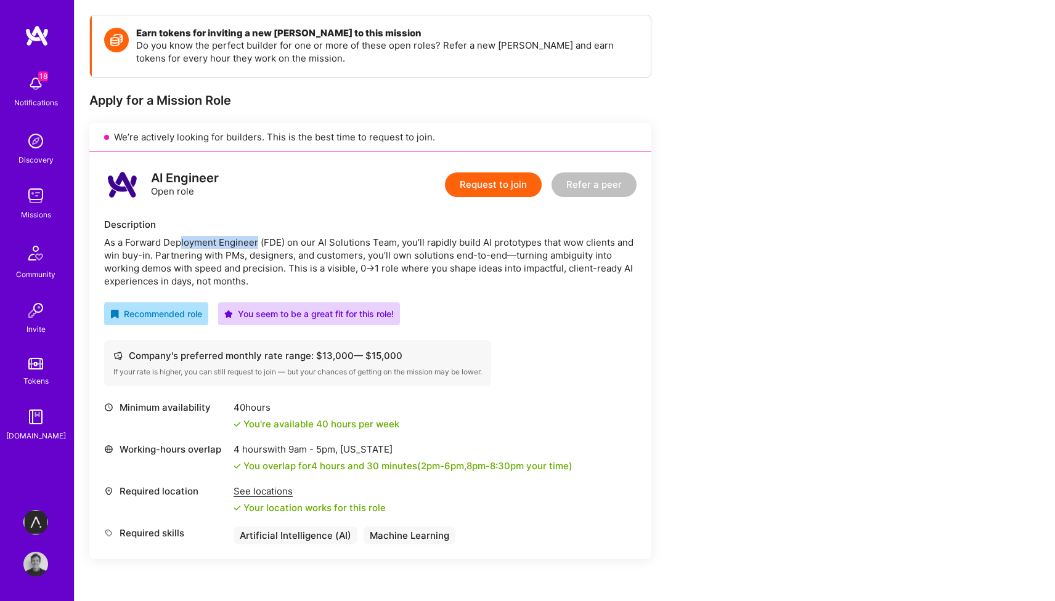
drag, startPoint x: 181, startPoint y: 243, endPoint x: 257, endPoint y: 245, distance: 75.8
click at [257, 245] on div "As a Forward Deployment Engineer (FDE) on our AI Solutions Team, you’ll rapidly…" at bounding box center [370, 262] width 532 height 52
click at [482, 182] on button "Request to join" at bounding box center [493, 185] width 97 height 25
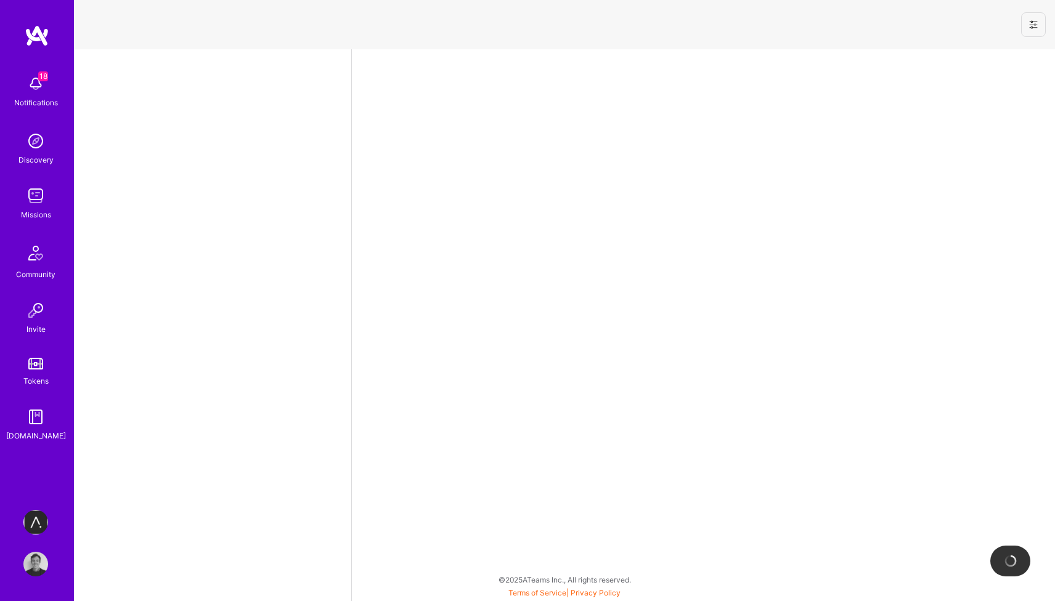
select select "GB"
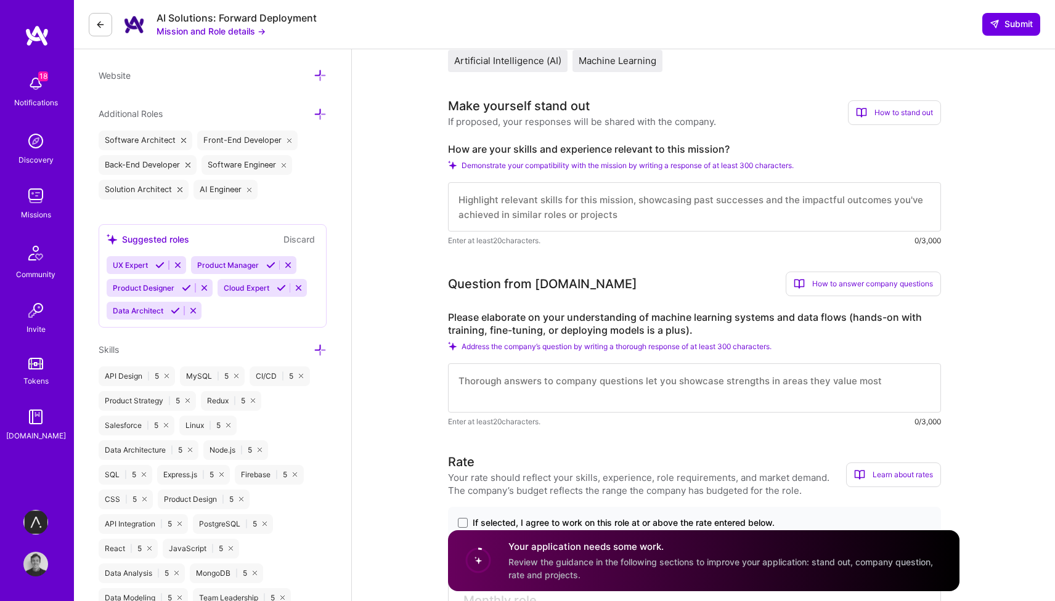
scroll to position [511, 0]
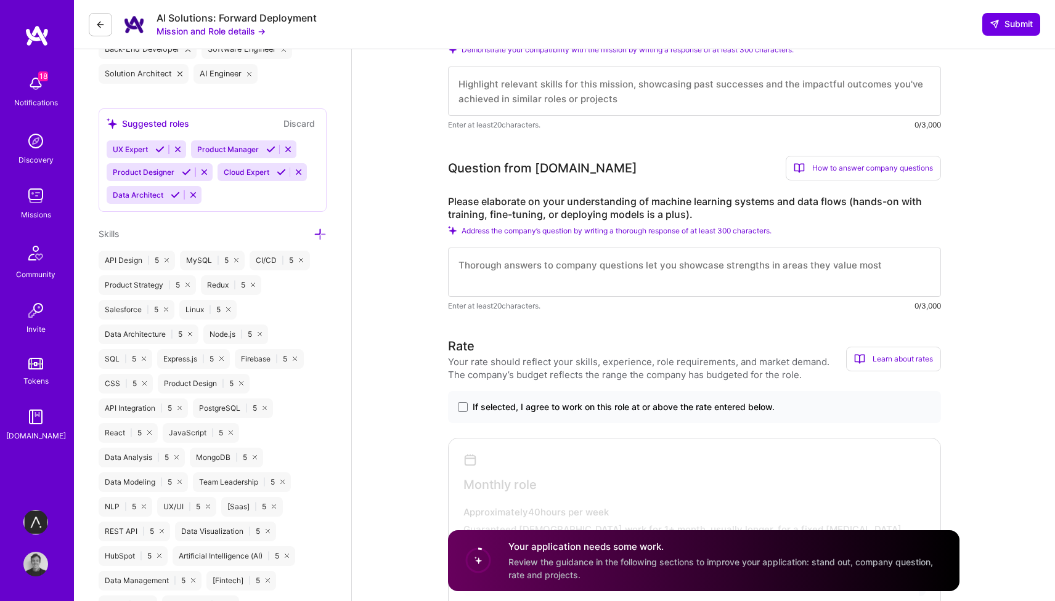
click at [576, 107] on textarea at bounding box center [694, 91] width 493 height 49
paste textarea "I have architected and built GenAI solutions for - automating [DOMAIN_NAME]'s c…"
type textarea "I have architected and built GenAI solutions for - automating [DOMAIN_NAME]'s c…"
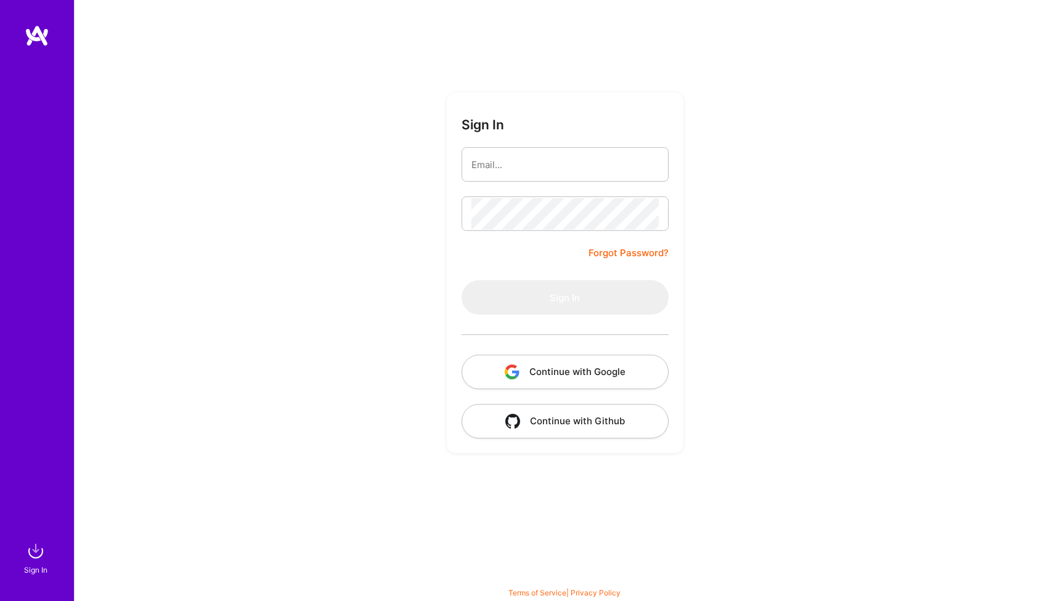
click at [609, 373] on button "Continue with Google" at bounding box center [564, 372] width 207 height 35
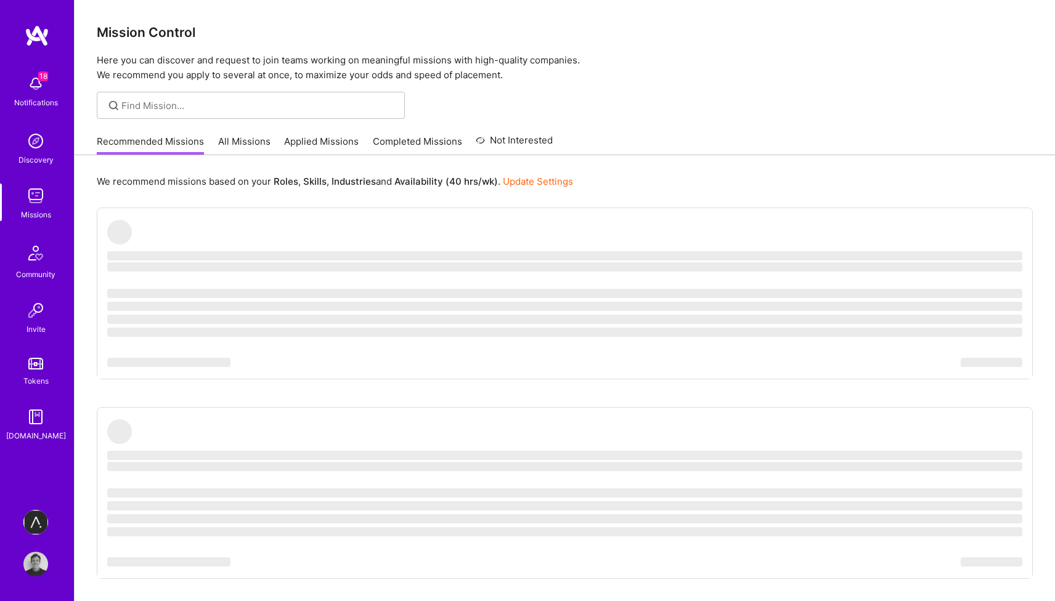
click at [115, 145] on link "Recommended Missions" at bounding box center [150, 145] width 107 height 20
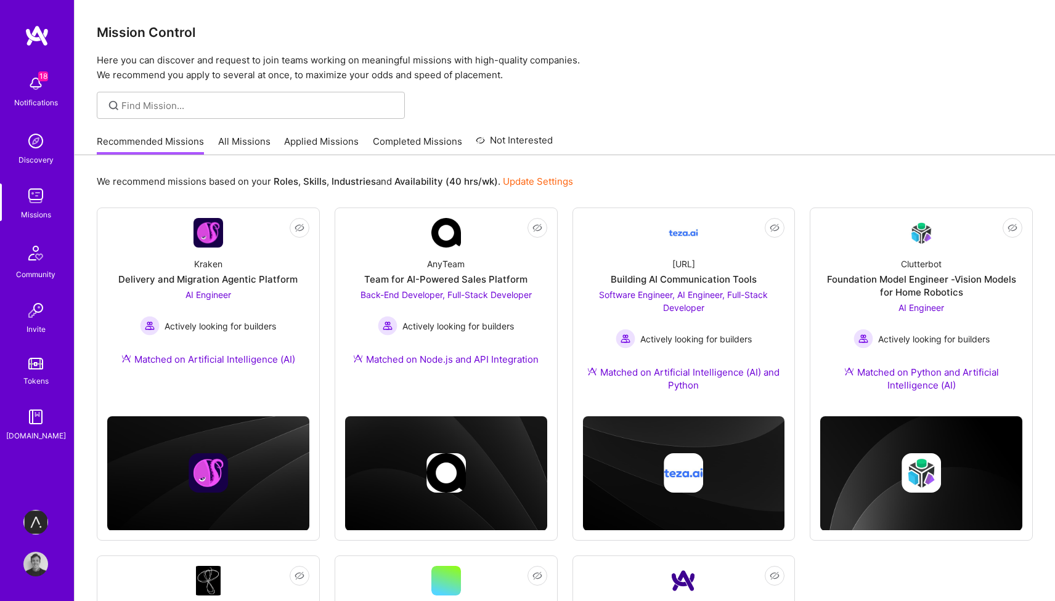
click at [51, 193] on link "Missions" at bounding box center [36, 203] width 76 height 38
click at [241, 135] on link "All Missions" at bounding box center [244, 145] width 52 height 20
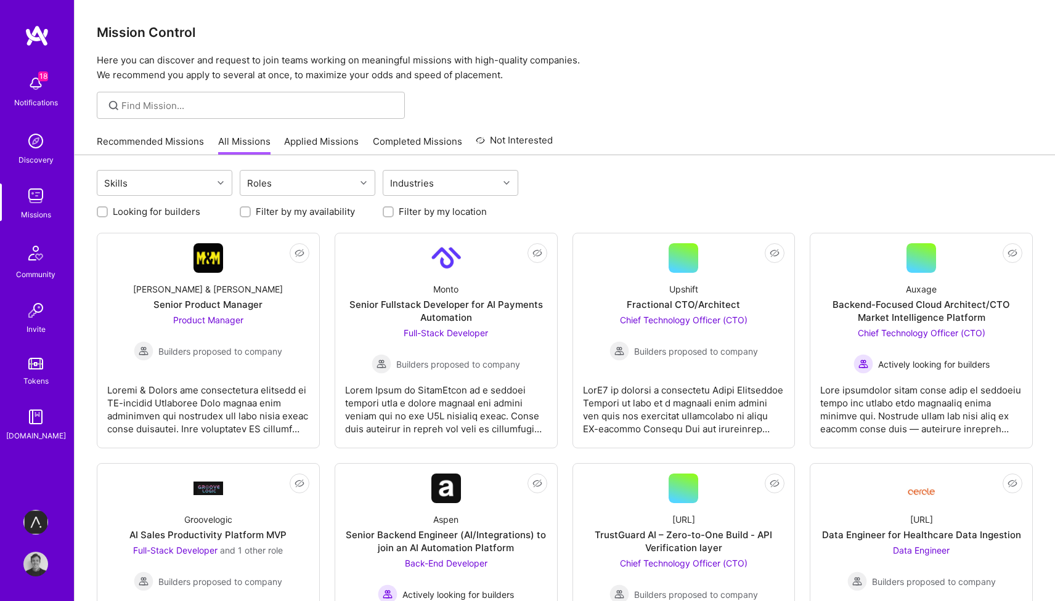
click at [313, 152] on link "Applied Missions" at bounding box center [321, 145] width 75 height 20
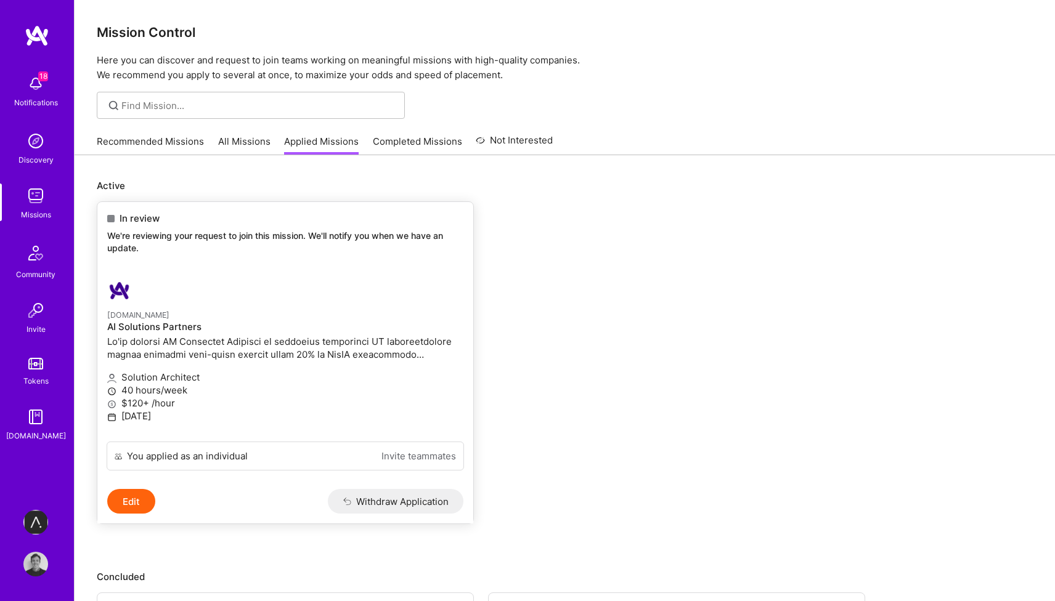
click at [251, 304] on link "A.Team AI Solutions Partners Solution Architect 40 hours/week $120+ /hour Octob…" at bounding box center [285, 355] width 376 height 173
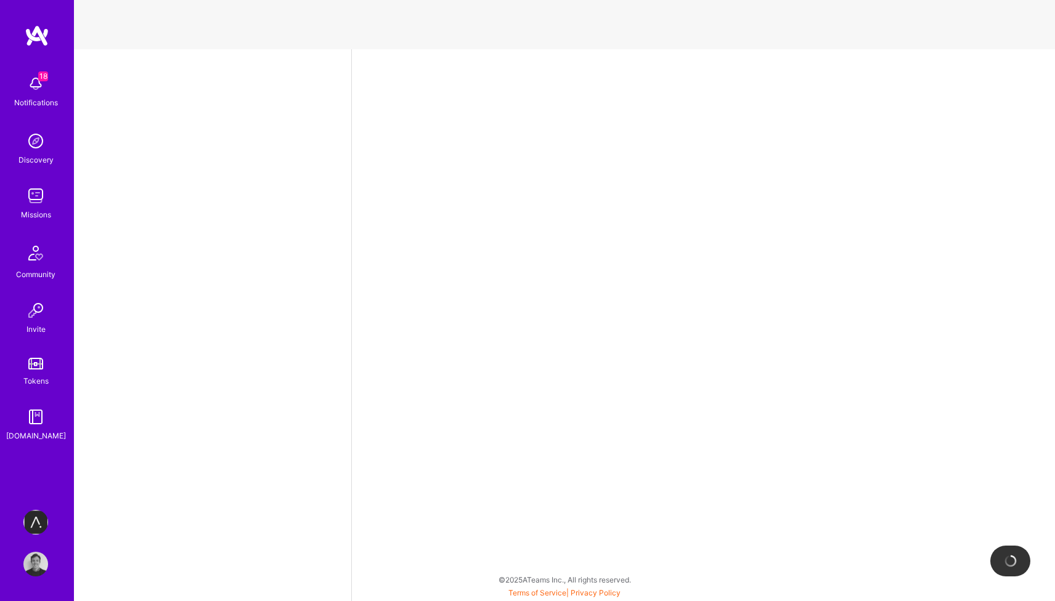
select select "GB"
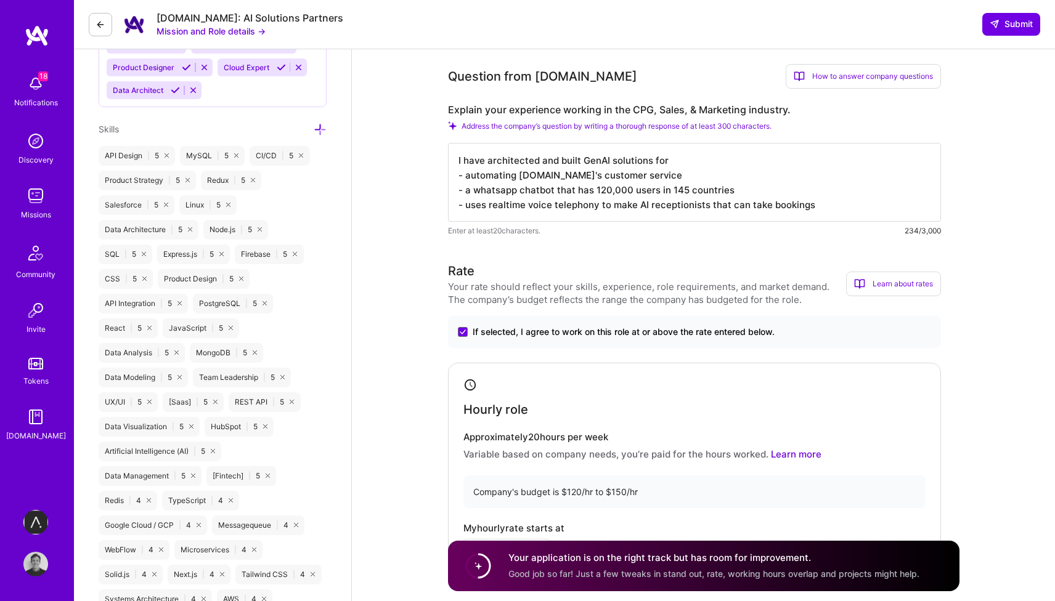
scroll to position [689, 0]
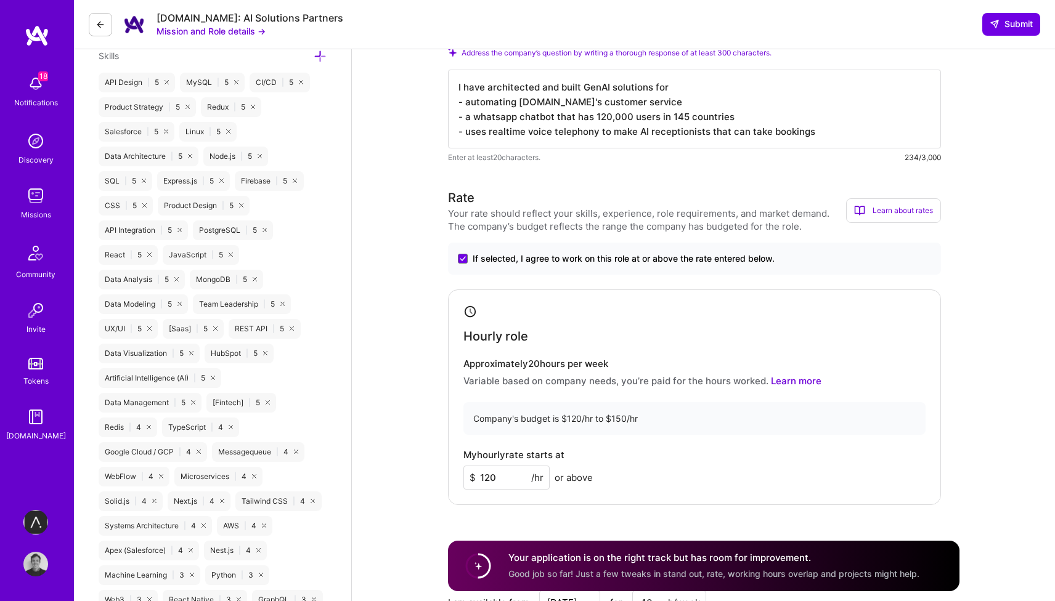
click at [493, 105] on textarea "I have architected and built GenAI solutions for - automating [DOMAIN_NAME]'s c…" at bounding box center [694, 109] width 493 height 79
click at [993, 23] on icon at bounding box center [994, 24] width 10 height 10
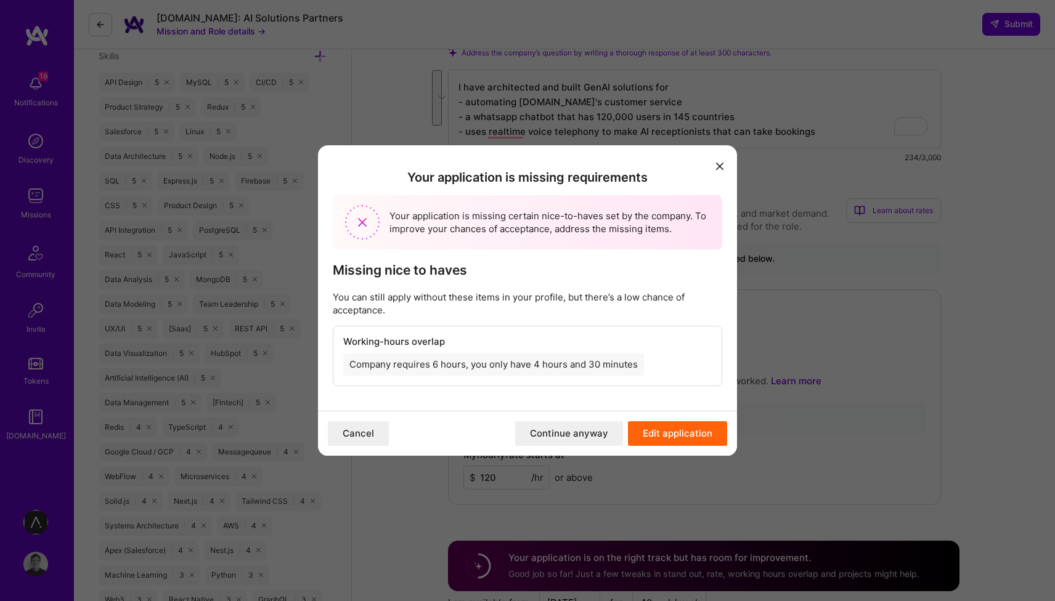
click at [594, 433] on button "Continue anyway" at bounding box center [569, 433] width 108 height 25
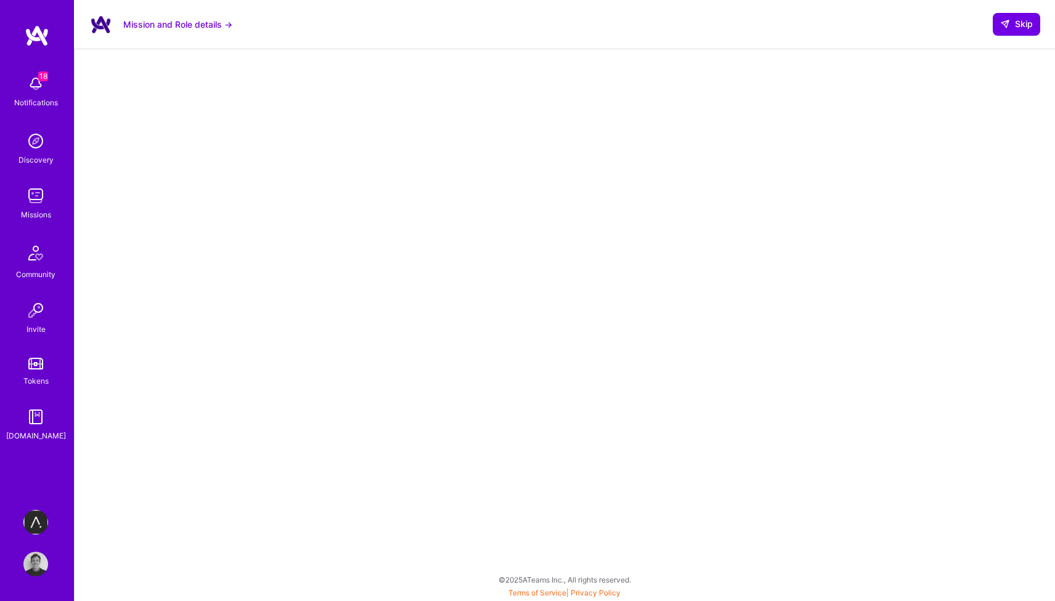
scroll to position [92, 0]
click at [1014, 25] on span "Skip" at bounding box center [1016, 24] width 33 height 12
select select "GB"
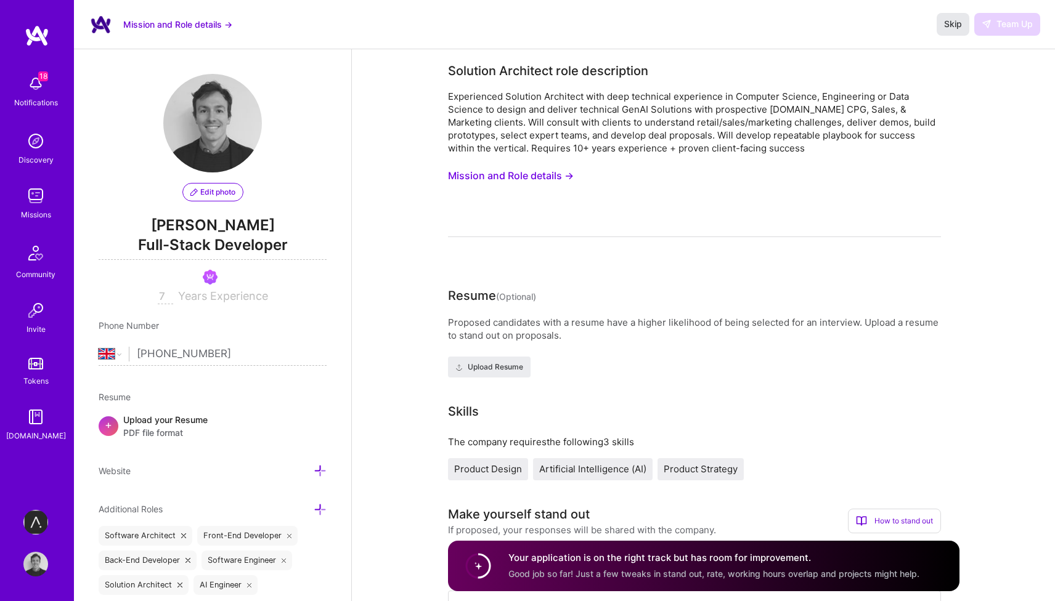
click at [956, 23] on span "Skip" at bounding box center [953, 24] width 18 height 12
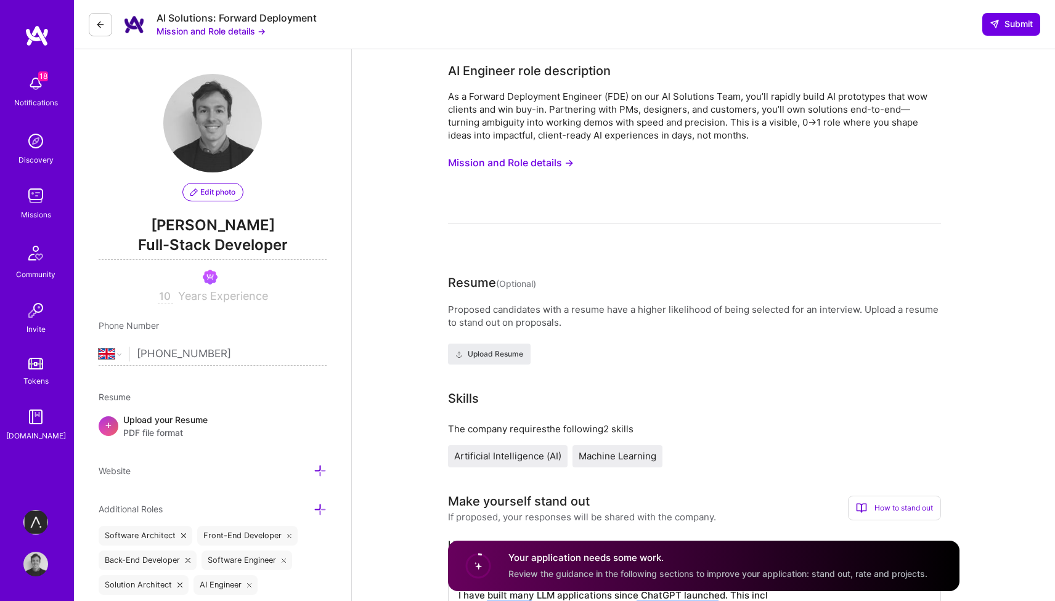
select select "GB"
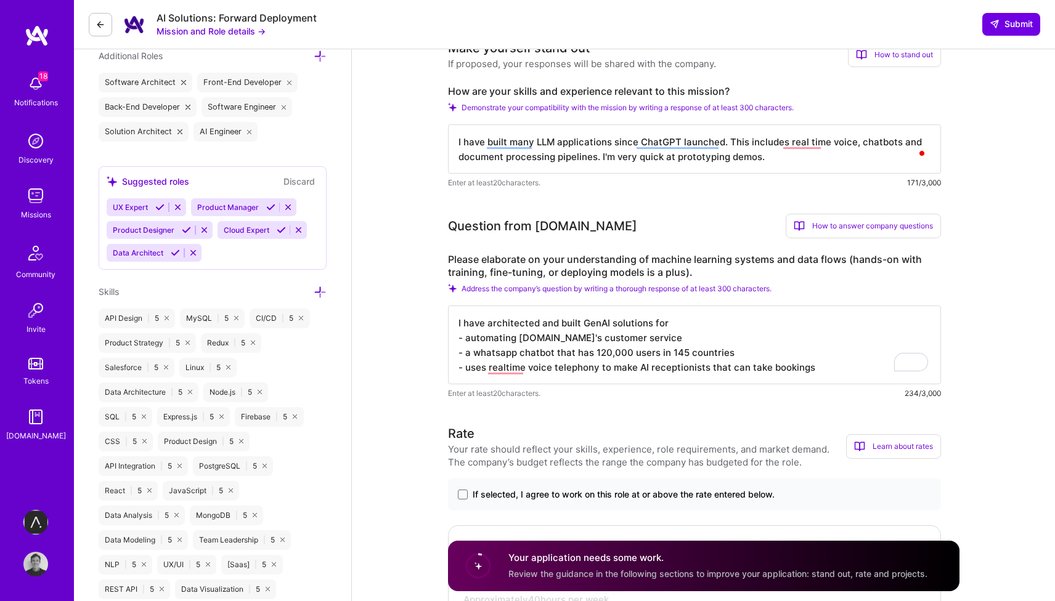
type textarea "I have built many LLM applications since ChatGPT launched. This includes real t…"
click at [530, 501] on div "If selected, I agree to work on this role at or above the rate entered below." at bounding box center [694, 495] width 493 height 32
click at [543, 493] on span "If selected, I agree to work on this role at or above the rate entered below." at bounding box center [624, 495] width 302 height 12
click at [0, 0] on input "If selected, I agree to work on this role at or above the rate entered below." at bounding box center [0, 0] width 0 height 0
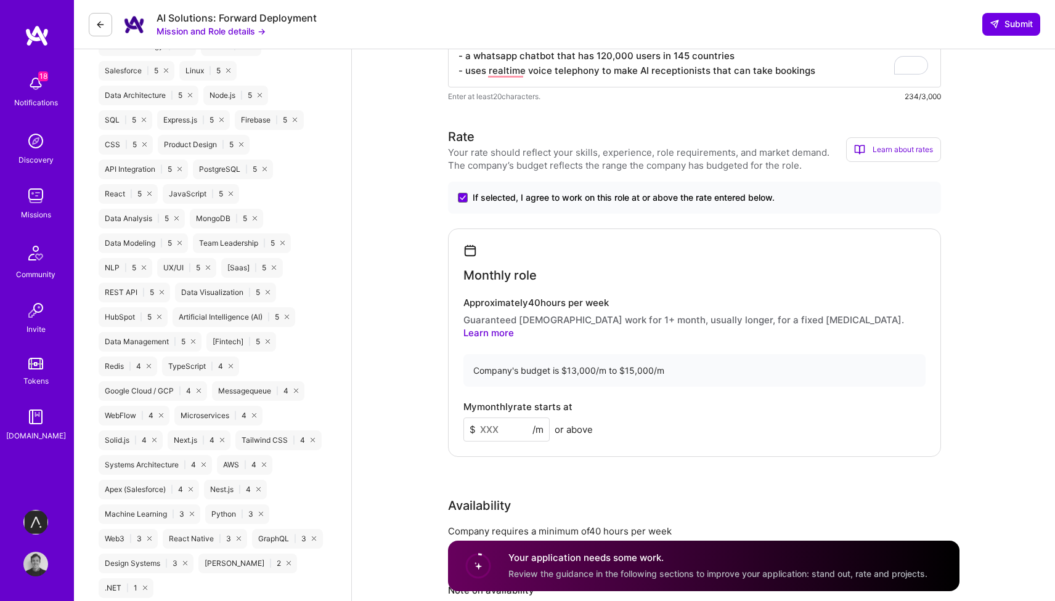
scroll to position [753, 0]
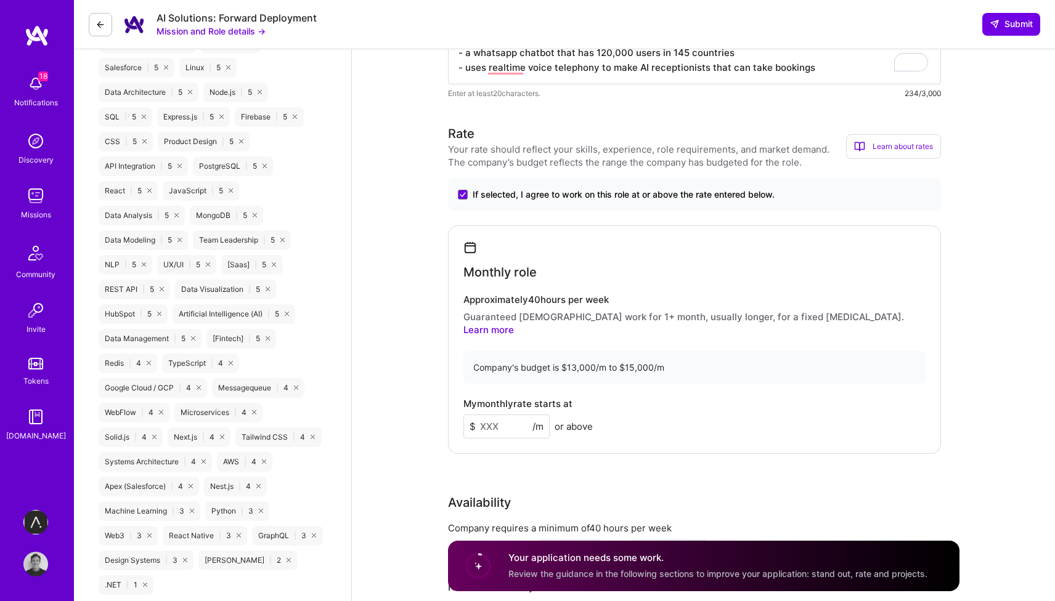
click at [517, 415] on input at bounding box center [506, 427] width 86 height 24
type input "15000"
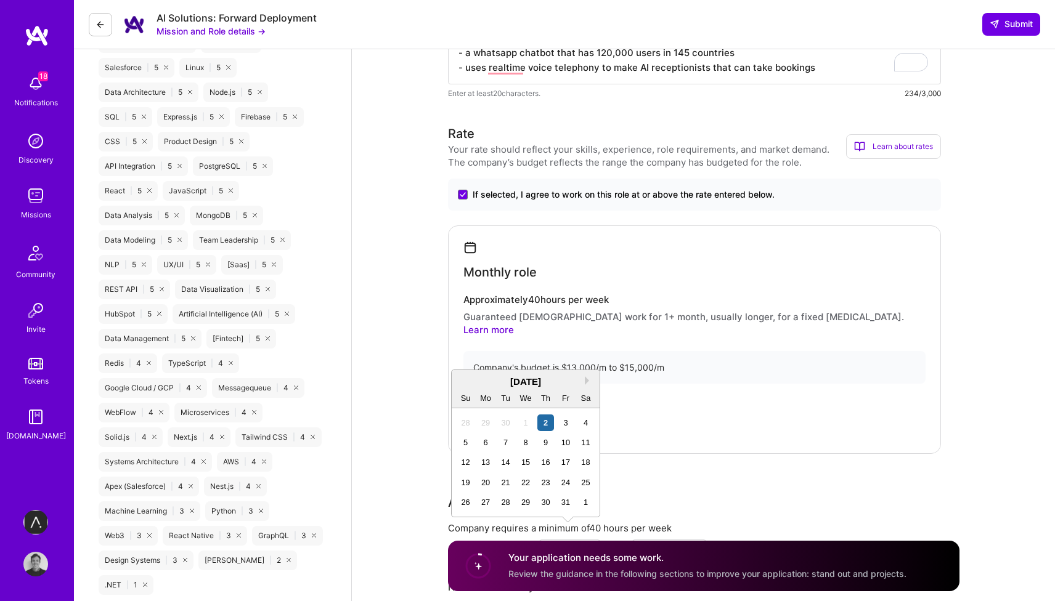
click at [718, 399] on div "My monthly rate starts at $ 15000 /m or above" at bounding box center [694, 419] width 462 height 40
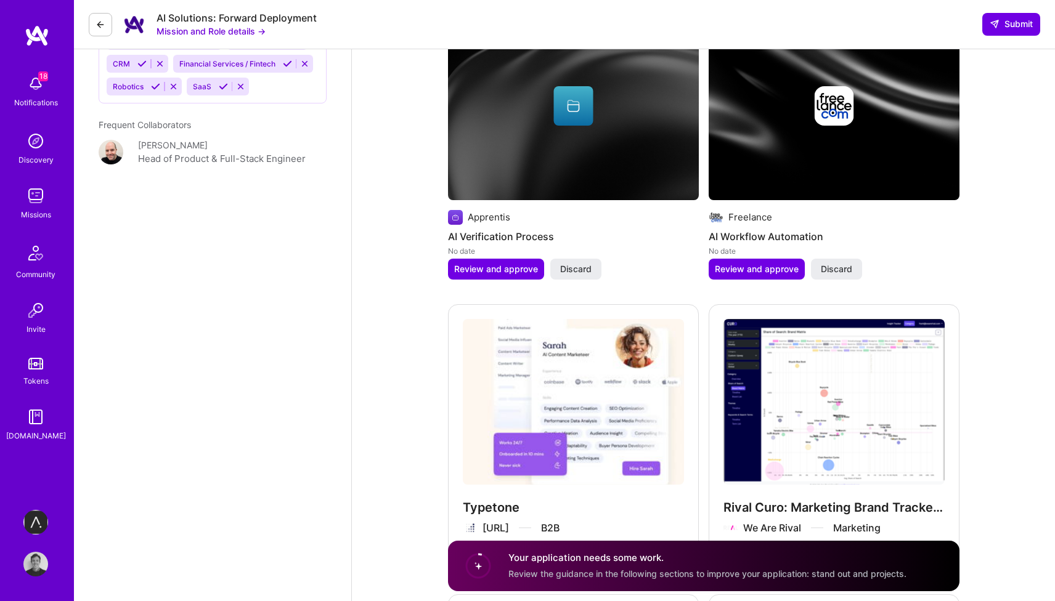
scroll to position [1948, 0]
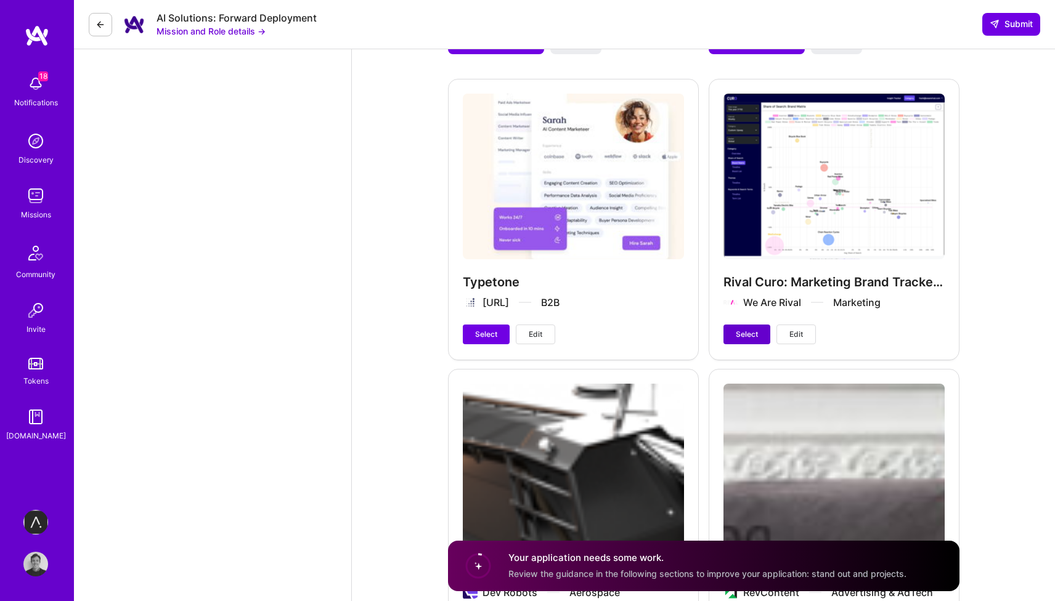
click at [756, 329] on span "Select" at bounding box center [747, 334] width 22 height 11
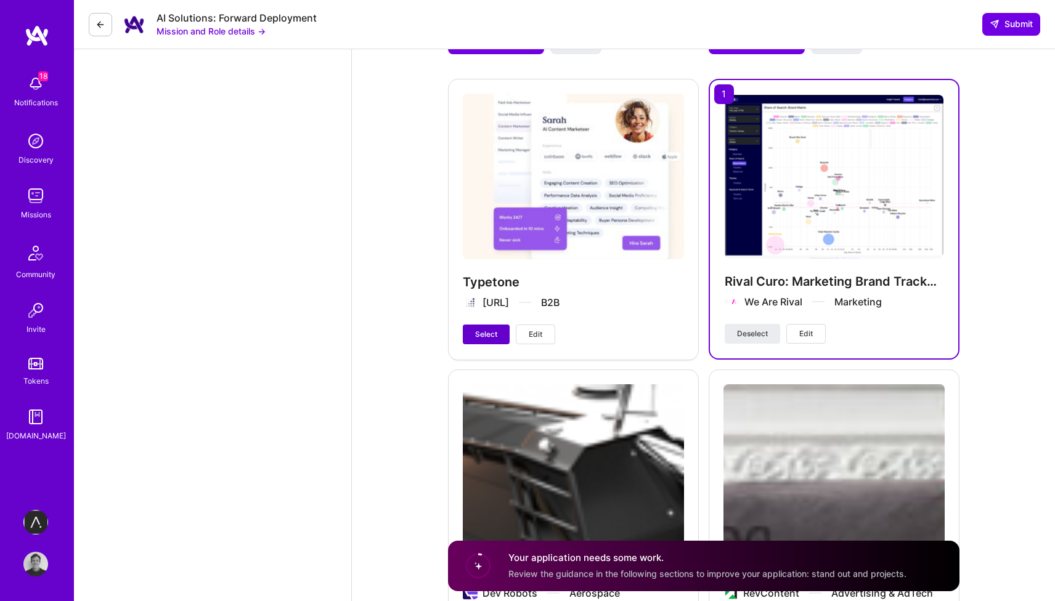
click at [504, 325] on button "Select" at bounding box center [486, 335] width 47 height 20
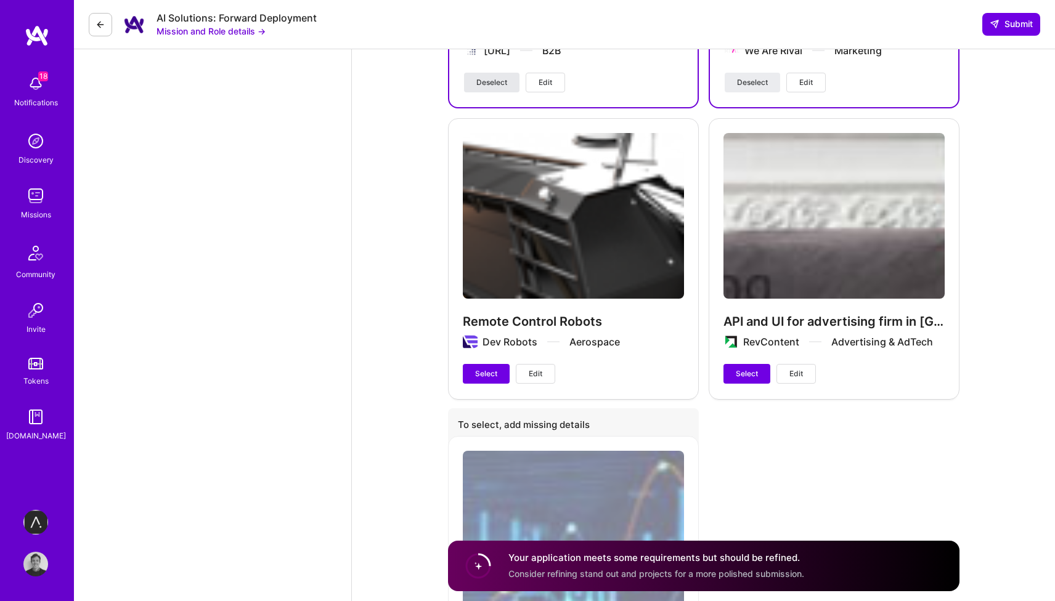
scroll to position [2218, 0]
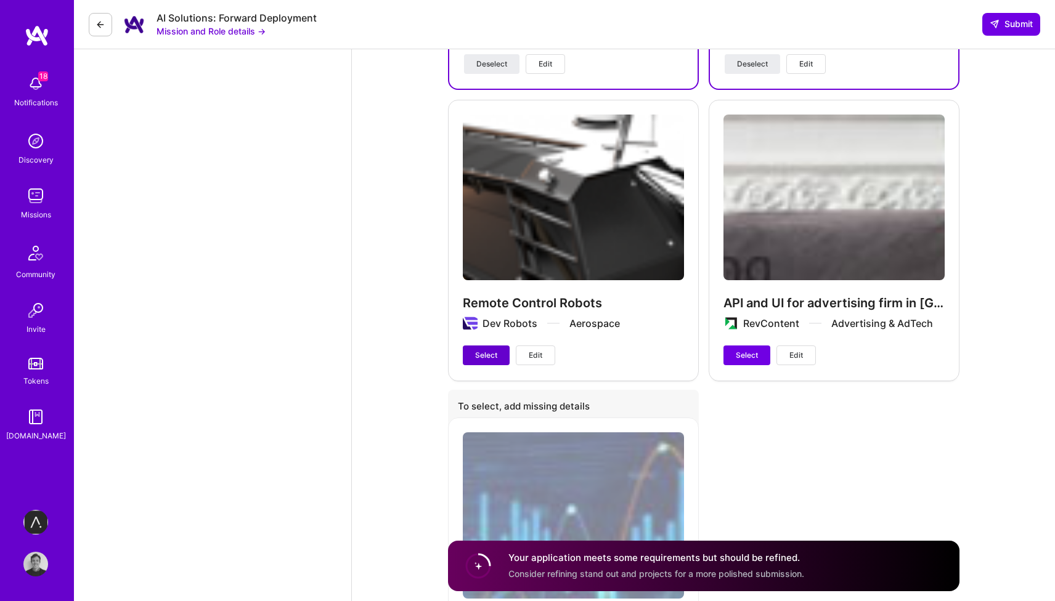
click at [492, 350] on span "Select" at bounding box center [486, 355] width 22 height 11
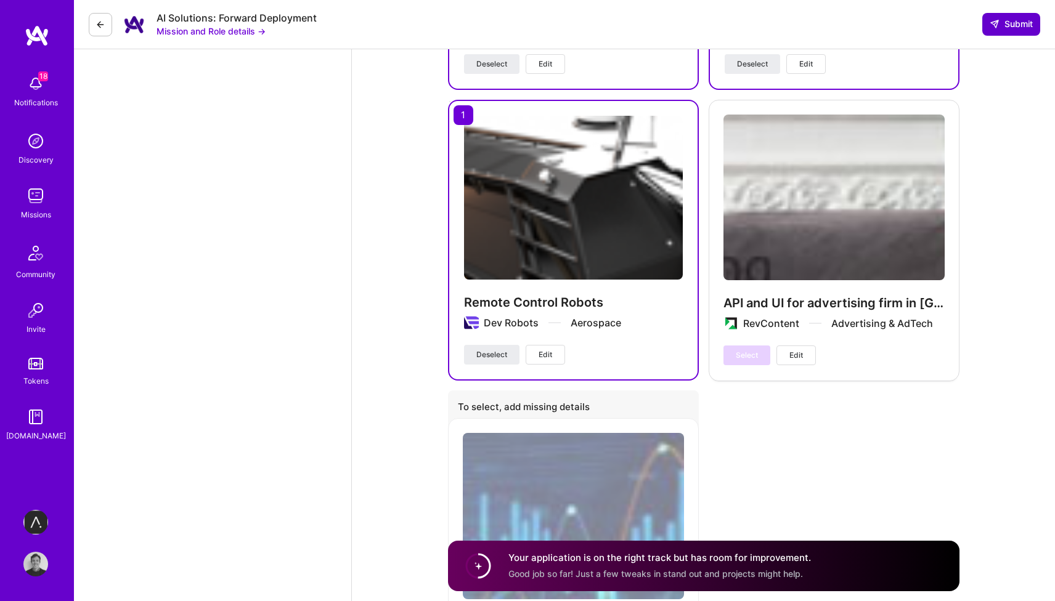
click at [1030, 28] on span "Submit" at bounding box center [1010, 24] width 43 height 12
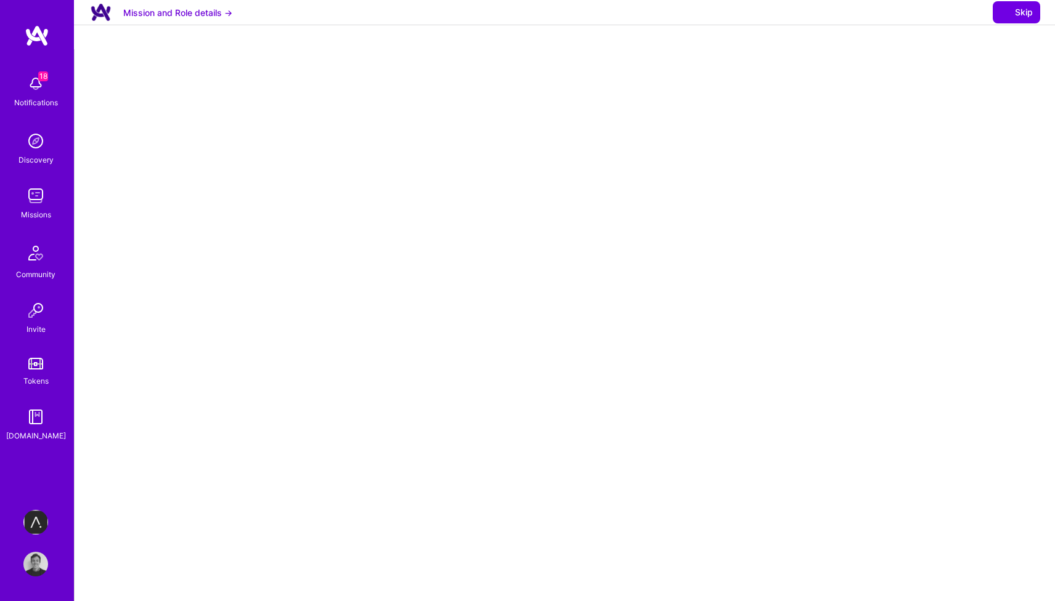
select select "GB"
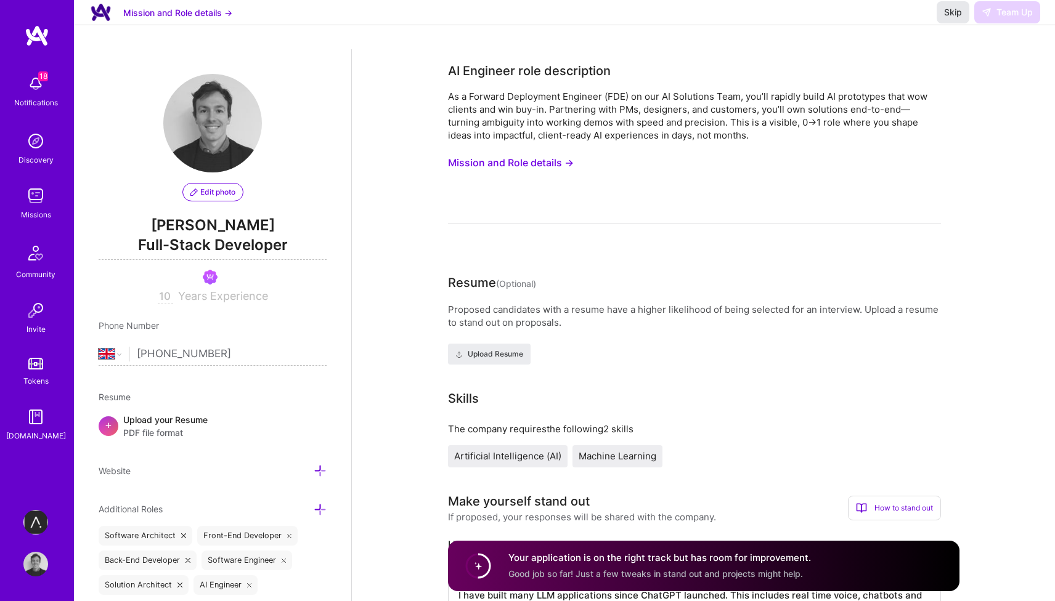
click at [944, 18] on span "Skip" at bounding box center [953, 12] width 18 height 12
